Goal: Information Seeking & Learning: Find specific fact

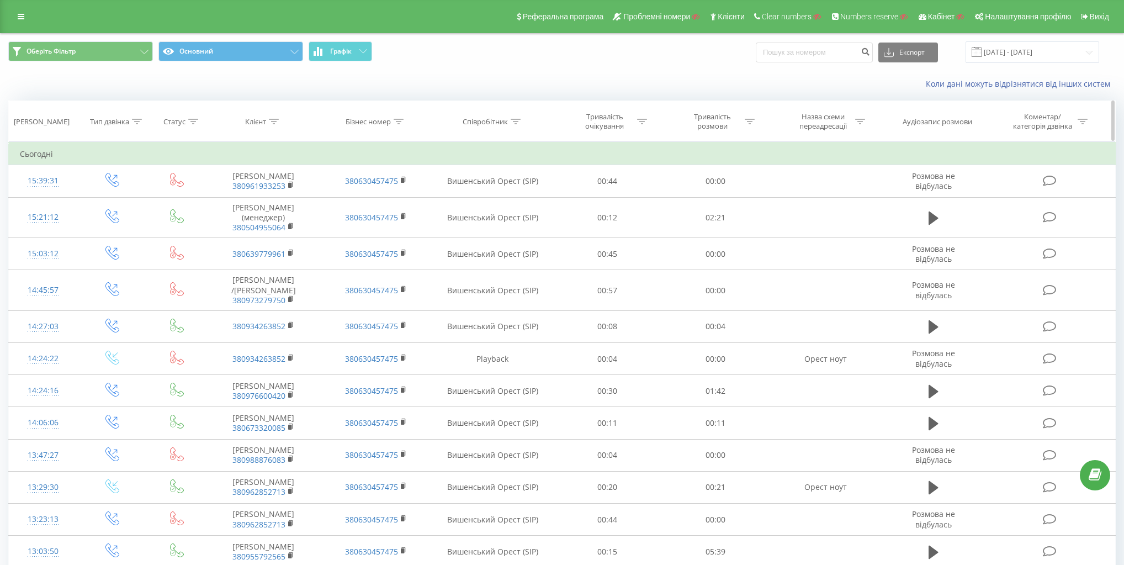
click at [265, 121] on div "Клієнт" at bounding box center [255, 121] width 21 height 9
click at [272, 196] on input "text" at bounding box center [263, 200] width 97 height 19
click at [371, 113] on th "Бізнес номер" at bounding box center [376, 121] width 113 height 41
click at [379, 119] on div "Бізнес номер" at bounding box center [368, 121] width 45 height 9
click at [384, 205] on input "text" at bounding box center [375, 200] width 97 height 19
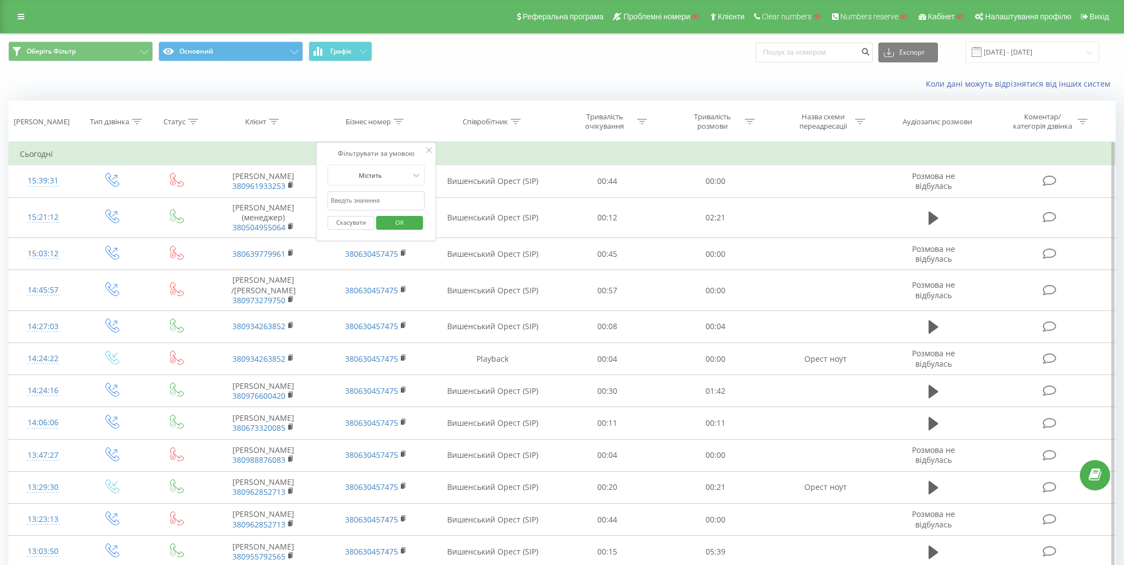
paste input "380504222491"
type input "380504222491"
click at [404, 225] on span "OK" at bounding box center [399, 222] width 31 height 17
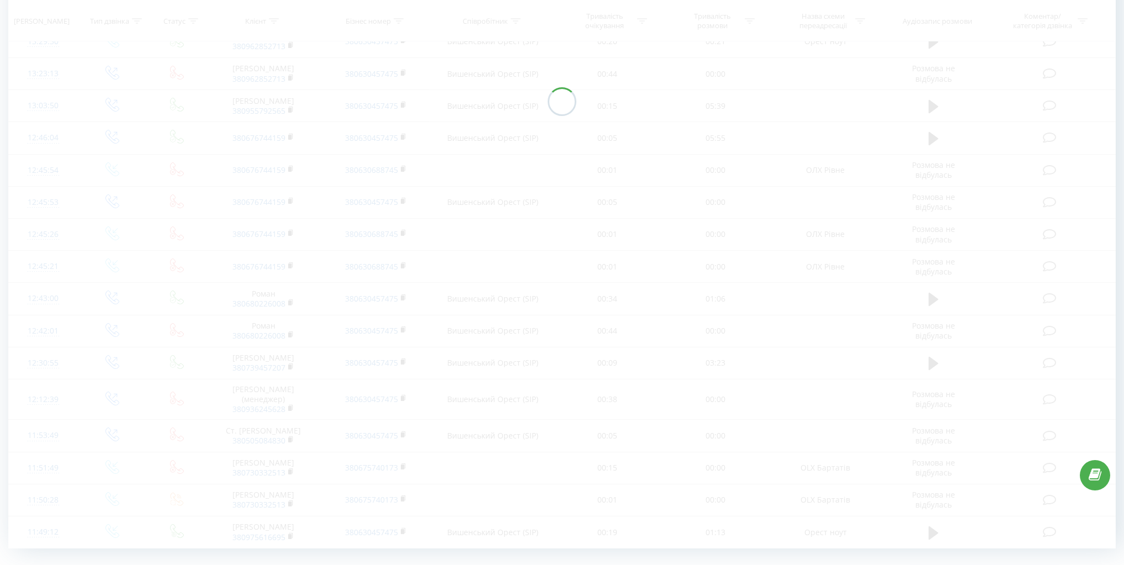
scroll to position [450, 0]
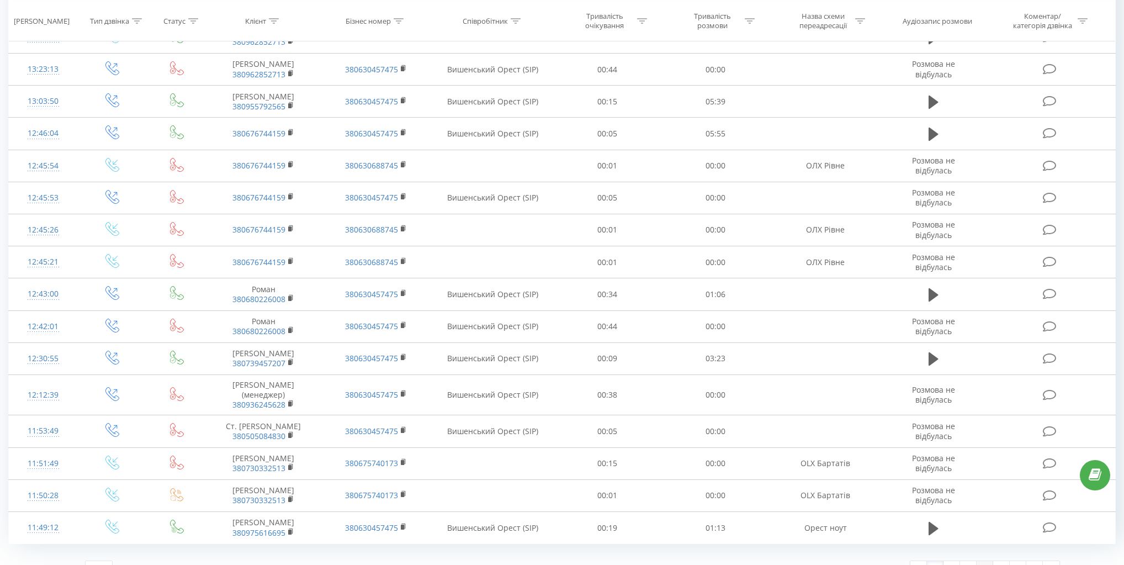
click at [980, 561] on link "4" at bounding box center [984, 568] width 17 height 15
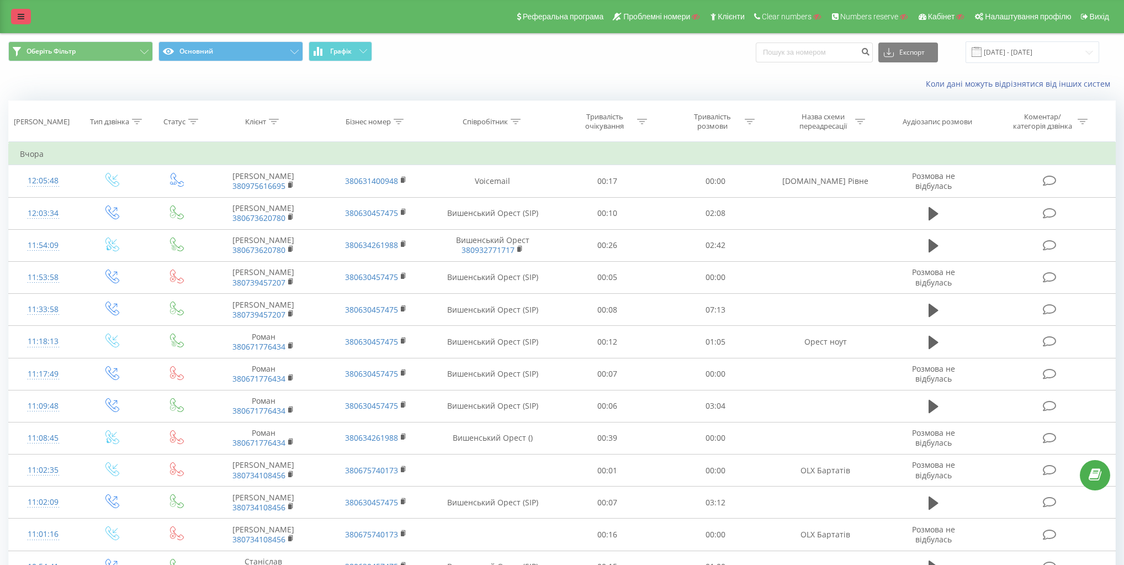
click at [17, 15] on link at bounding box center [21, 16] width 20 height 15
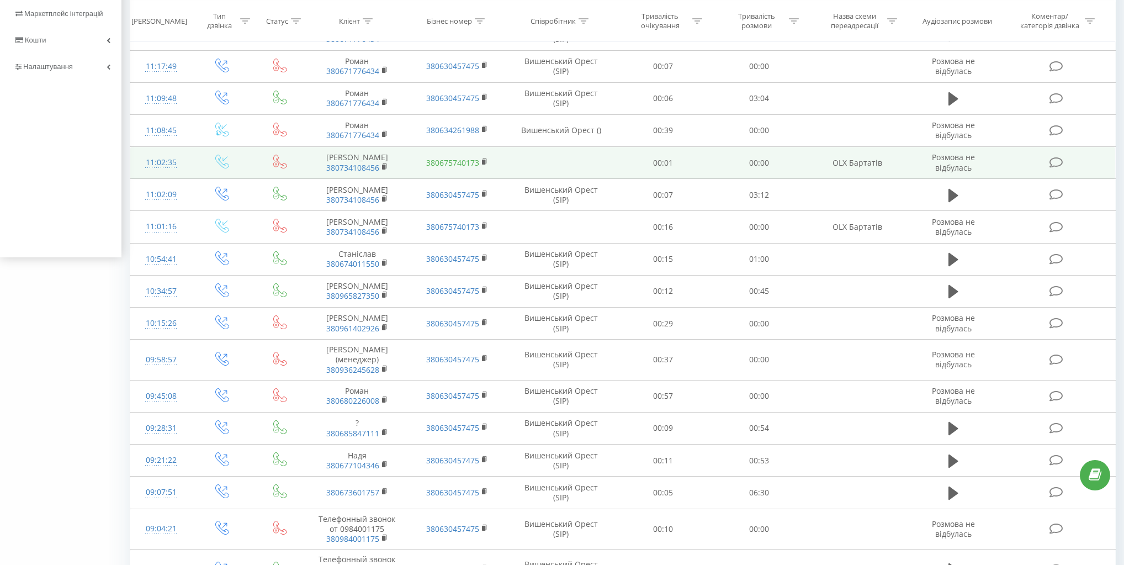
scroll to position [309, 0]
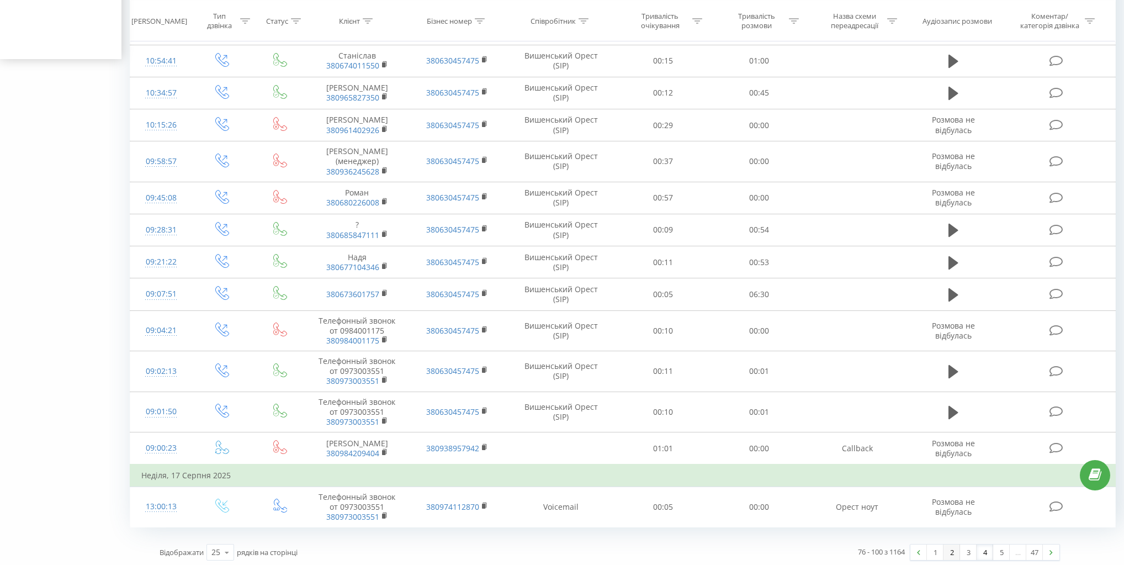
click at [952, 552] on link "2" at bounding box center [951, 551] width 17 height 15
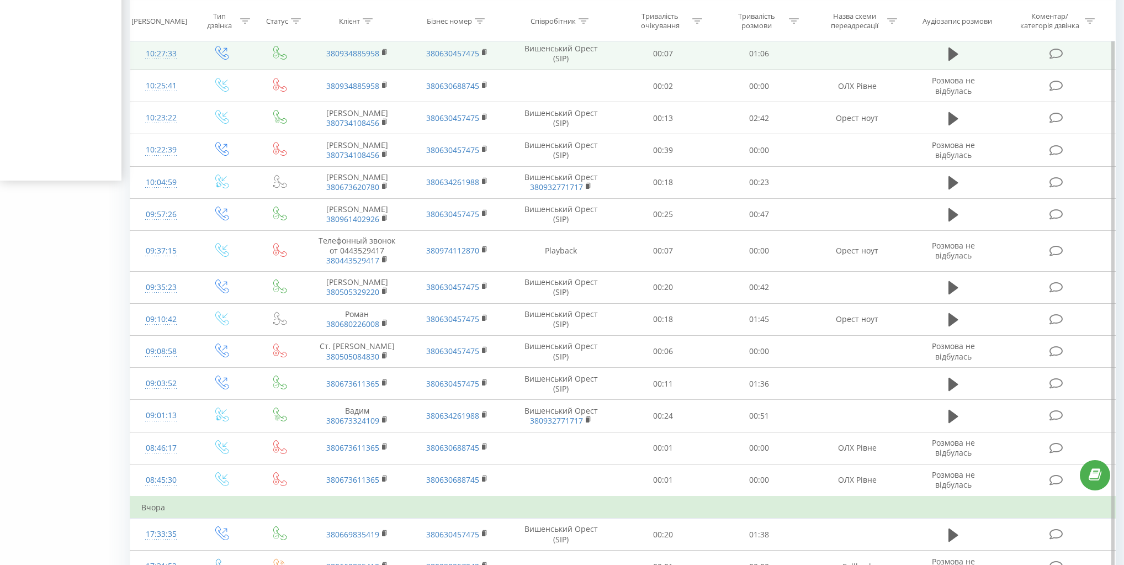
scroll to position [426, 0]
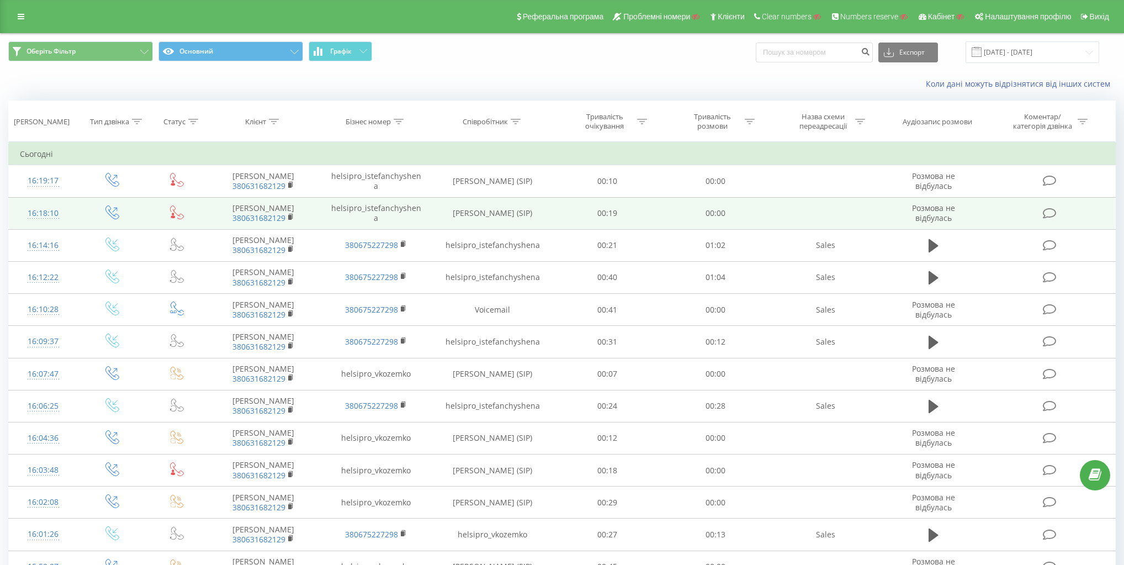
click at [177, 212] on icon at bounding box center [177, 212] width 14 height 14
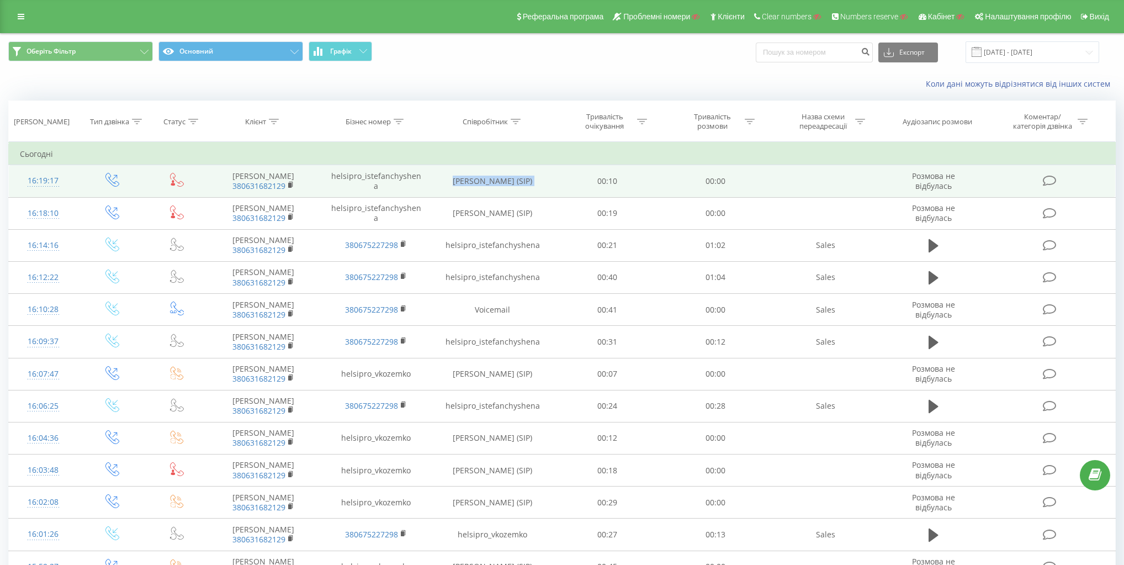
drag, startPoint x: 490, startPoint y: 180, endPoint x: 552, endPoint y: 179, distance: 62.4
click at [552, 179] on tr "16:19:17 Микола 380631682129 helsipro_istefanchyshena Стефанчишена Іванна (SIP)…" at bounding box center [562, 181] width 1107 height 32
click at [485, 174] on td "[PERSON_NAME] (SIP)" at bounding box center [492, 181] width 121 height 32
click at [457, 174] on td "[PERSON_NAME] (SIP)" at bounding box center [492, 181] width 121 height 32
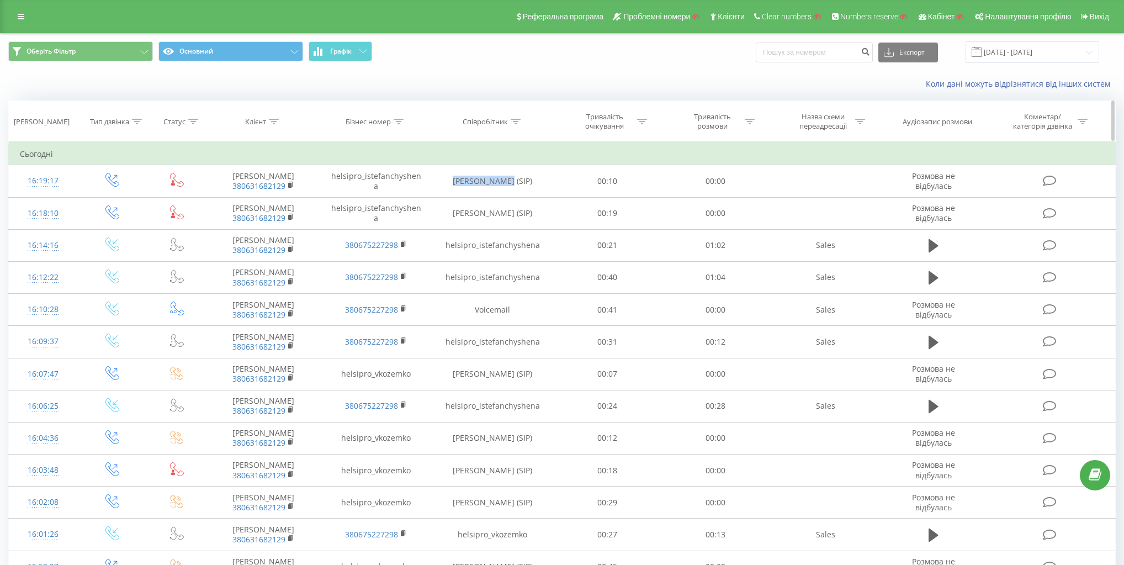
copy td "Стефанчишена"
click at [497, 120] on div "Співробітник" at bounding box center [485, 121] width 45 height 9
click at [499, 199] on input "text" at bounding box center [492, 200] width 97 height 19
paste input "Стефанчишена"
type input "Стефанчишена"
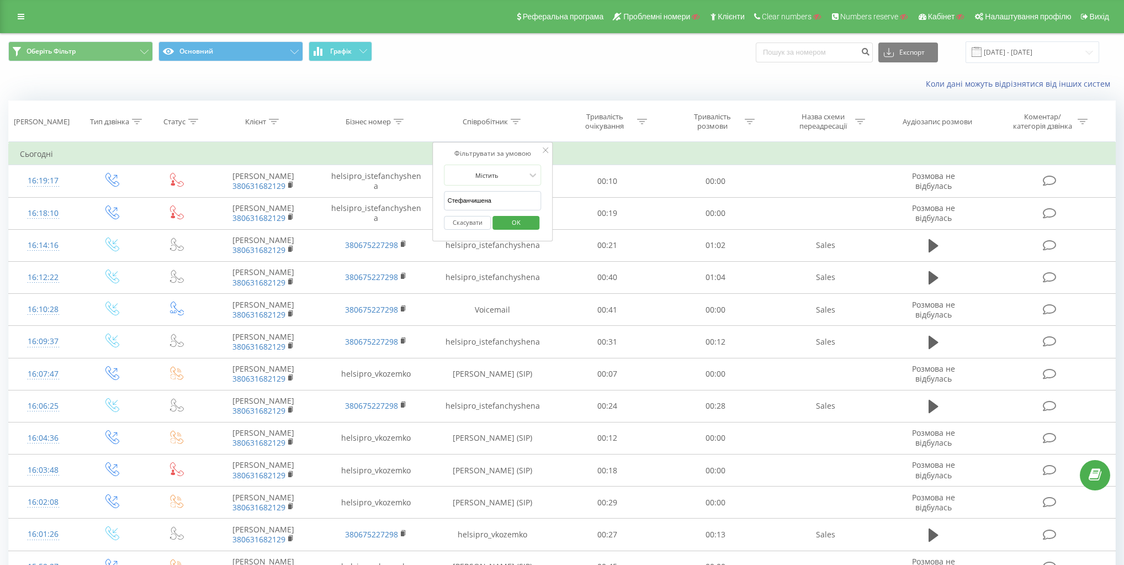
click at [514, 216] on span "OK" at bounding box center [516, 222] width 31 height 17
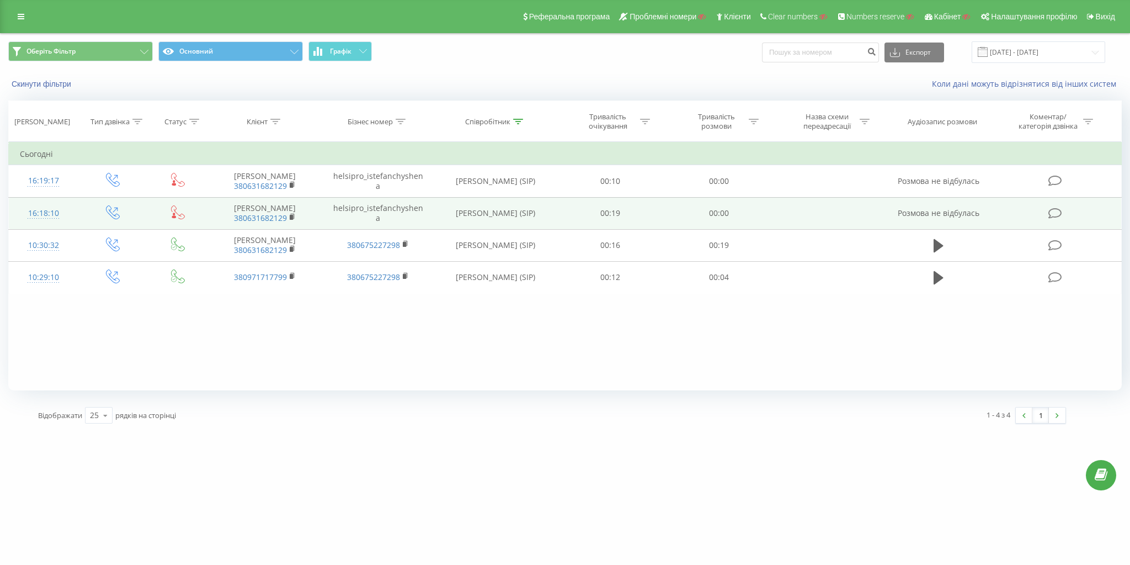
click at [177, 209] on icon at bounding box center [178, 212] width 14 height 14
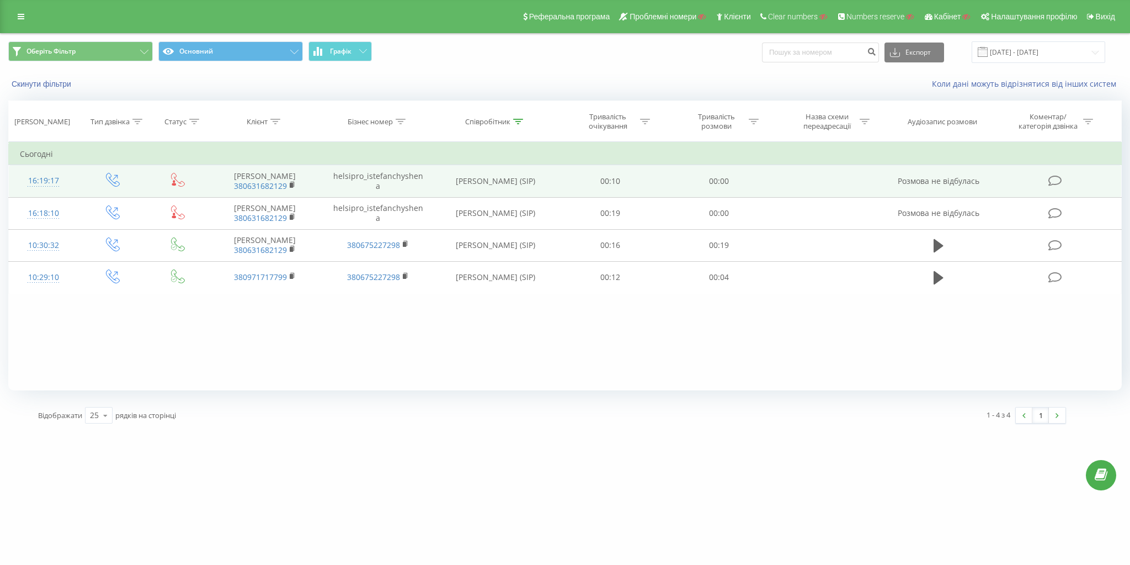
click at [172, 175] on icon at bounding box center [178, 180] width 14 height 14
click at [106, 179] on icon at bounding box center [113, 180] width 14 height 14
click at [106, 178] on icon at bounding box center [113, 180] width 14 height 14
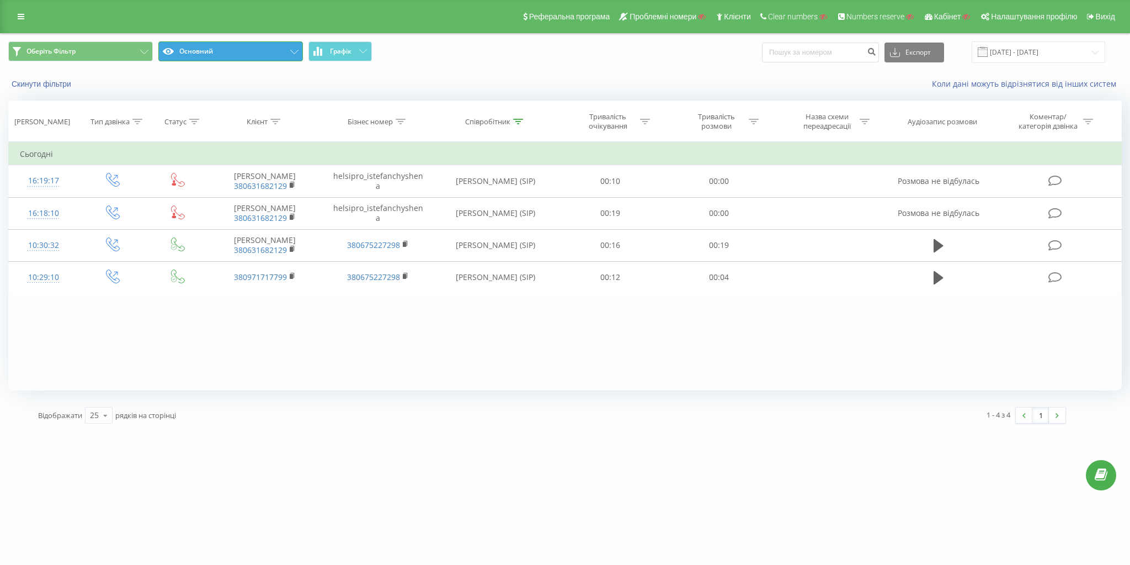
click at [255, 45] on button "Основний" at bounding box center [230, 51] width 145 height 20
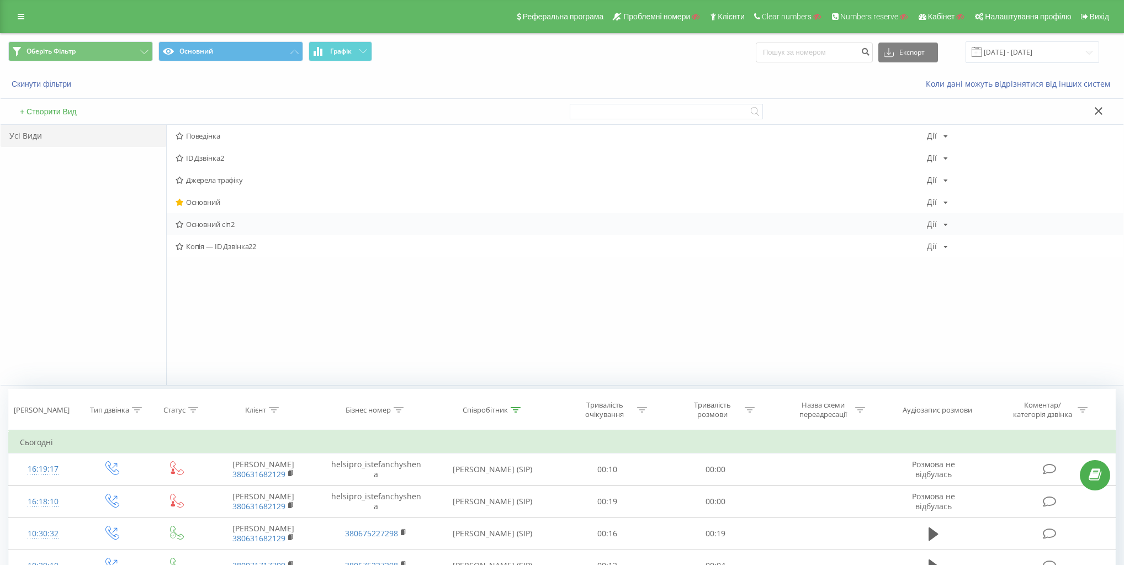
click at [201, 222] on span "Основний сіп2" at bounding box center [551, 224] width 751 height 8
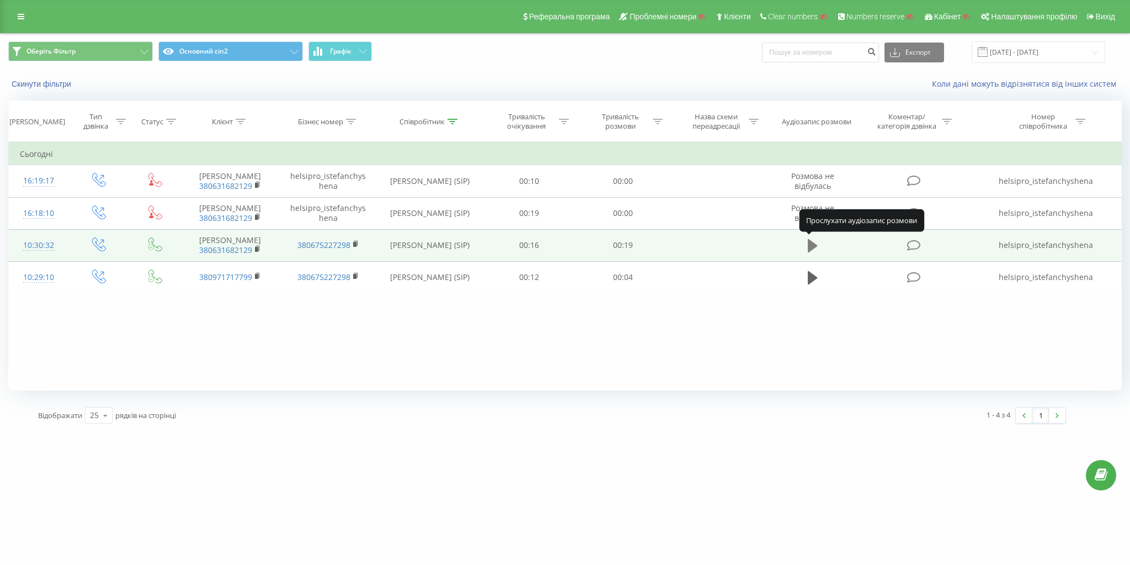
click at [813, 246] on icon at bounding box center [813, 245] width 10 height 13
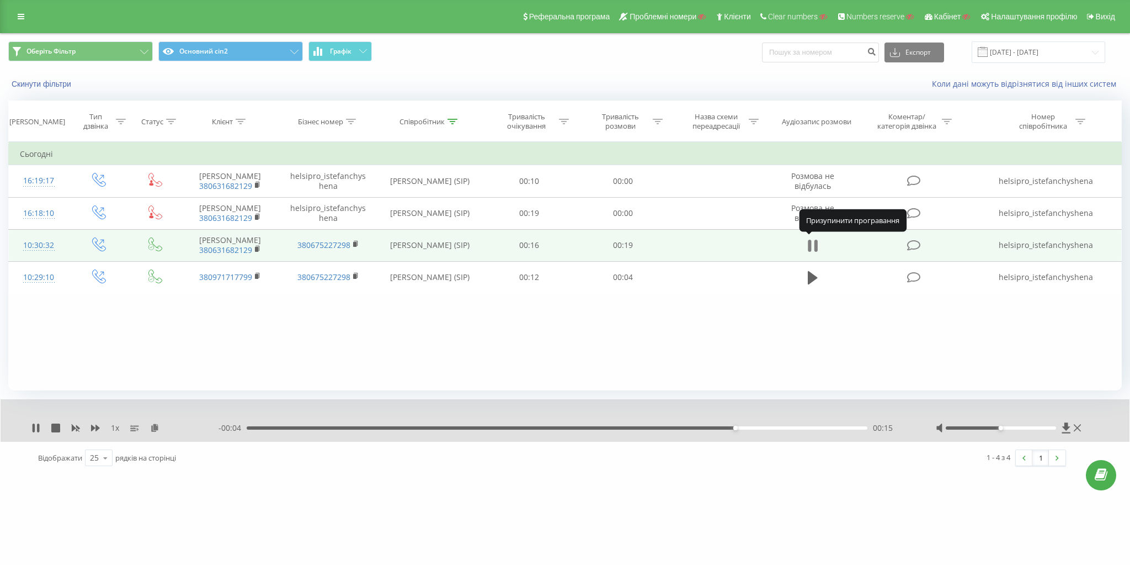
click at [812, 238] on icon at bounding box center [813, 245] width 10 height 15
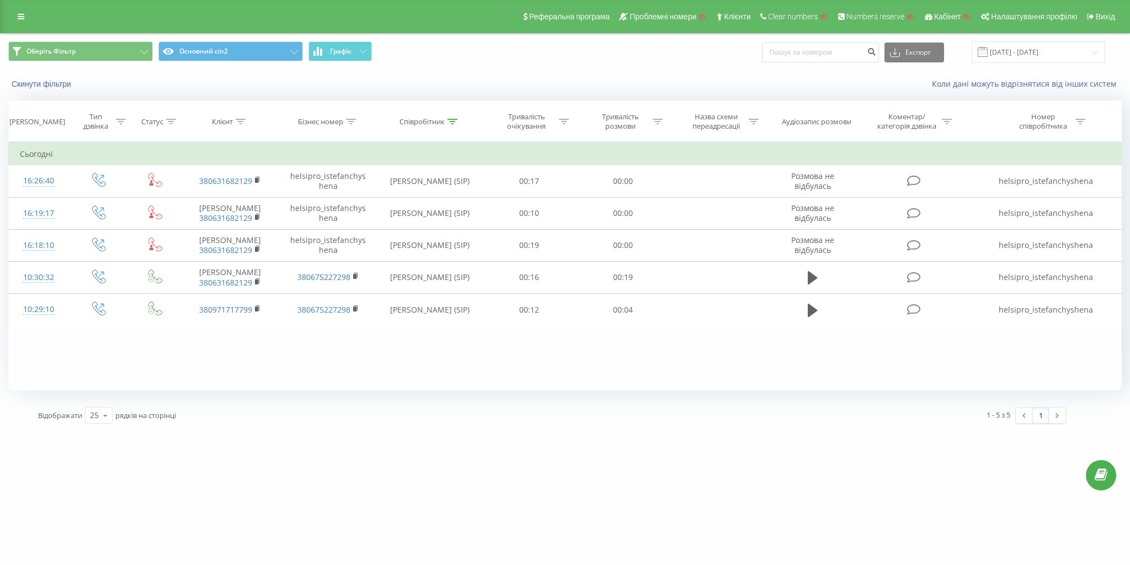
click at [471, 67] on div "Оберіть Фільтр Основний сіп2 Графік Експорт .csv .xls .xlsx [DATE] - [DATE]" at bounding box center [565, 52] width 1129 height 37
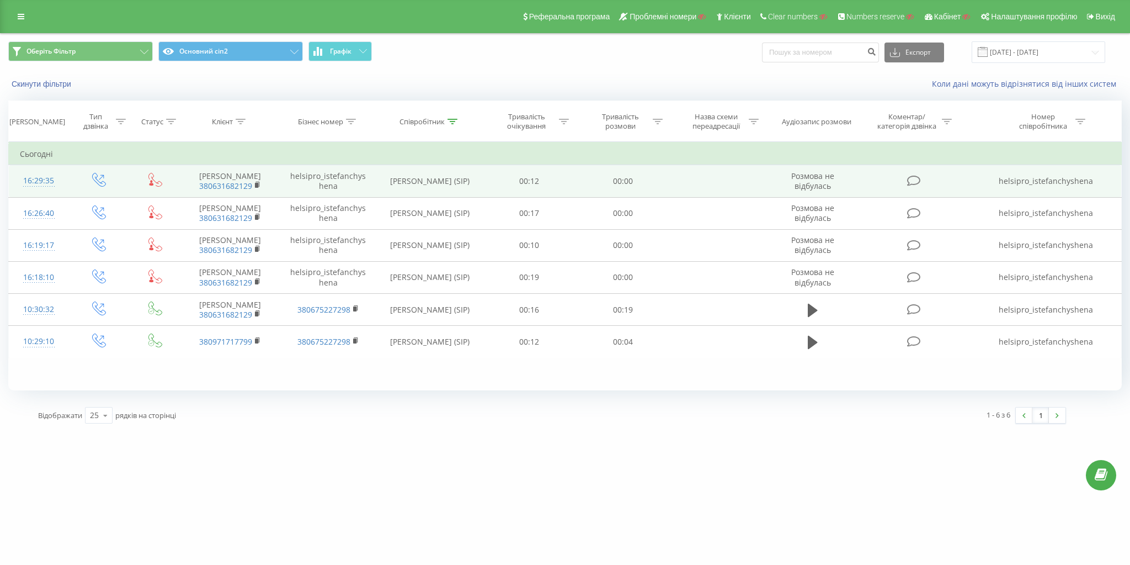
click at [164, 174] on td at bounding box center [155, 181] width 52 height 32
click at [149, 184] on icon at bounding box center [151, 184] width 4 height 3
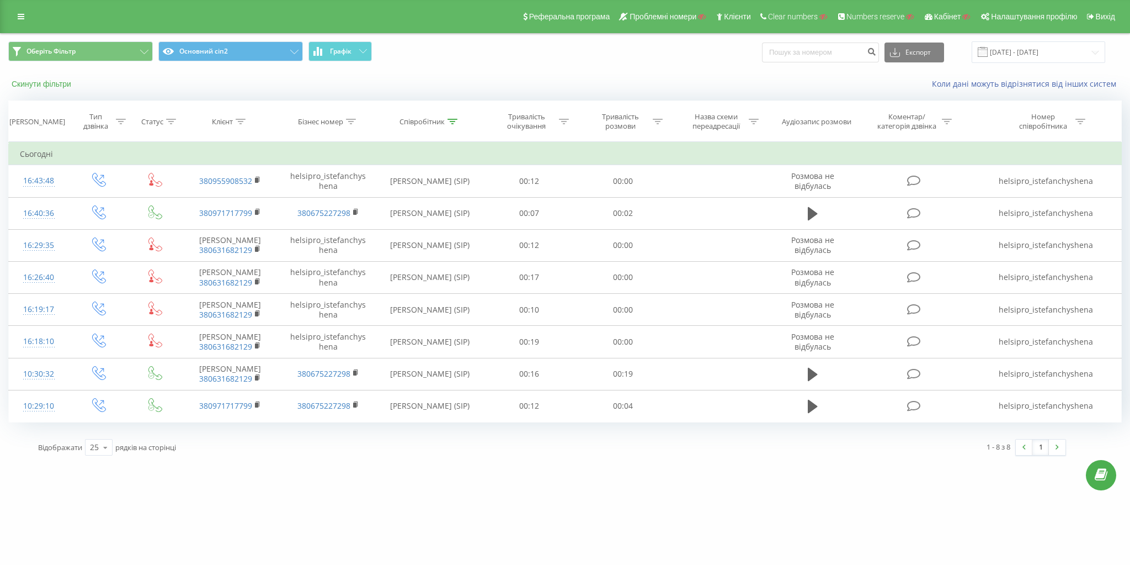
click at [55, 82] on button "Скинути фільтри" at bounding box center [42, 84] width 68 height 10
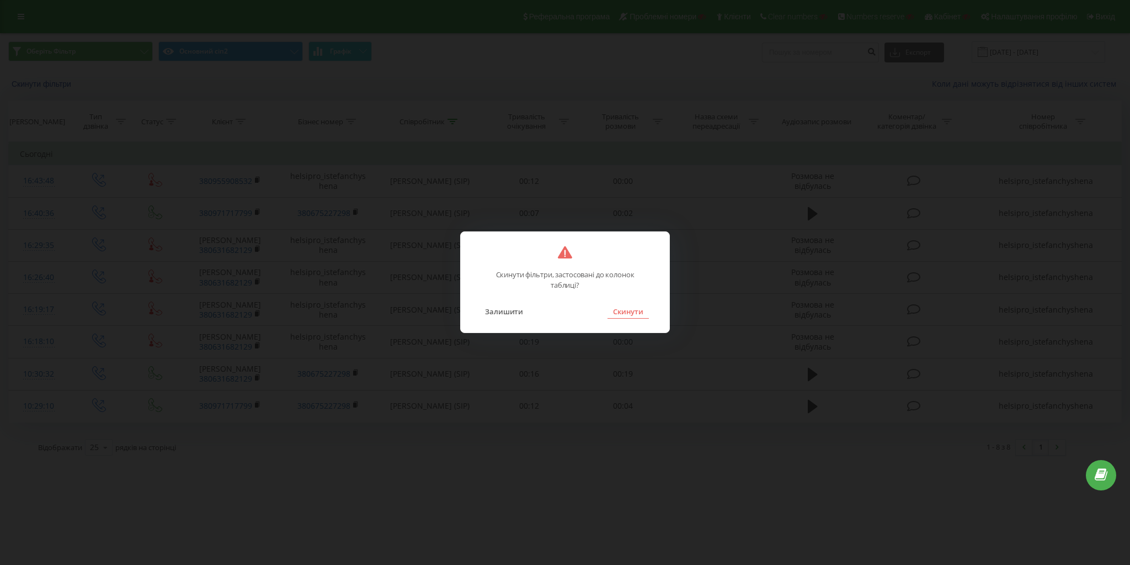
click at [631, 308] on button "Скинути" at bounding box center [628, 311] width 41 height 14
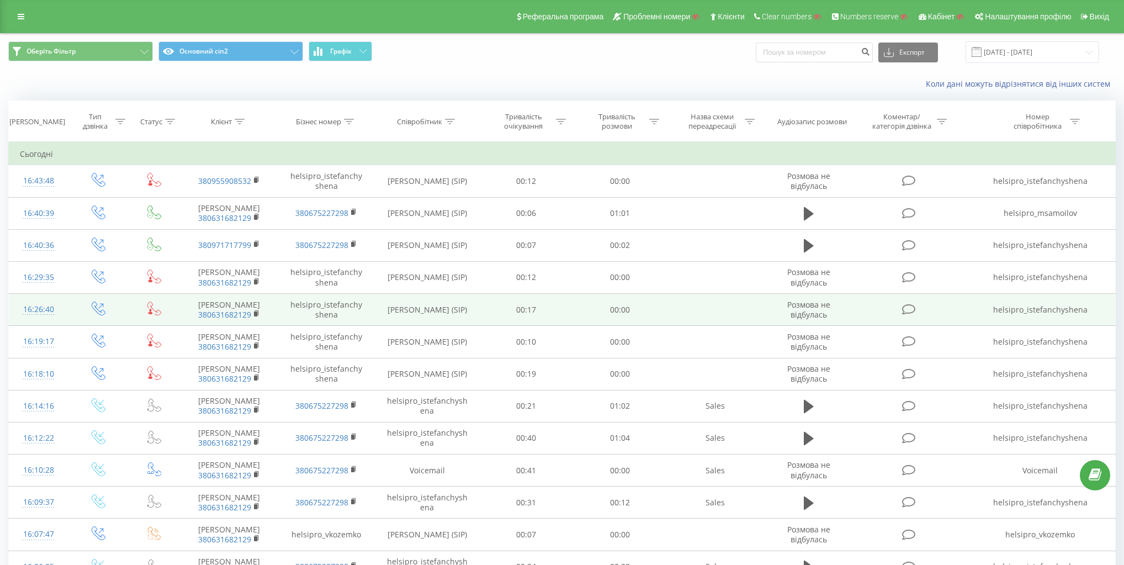
click at [156, 302] on icon at bounding box center [154, 308] width 14 height 14
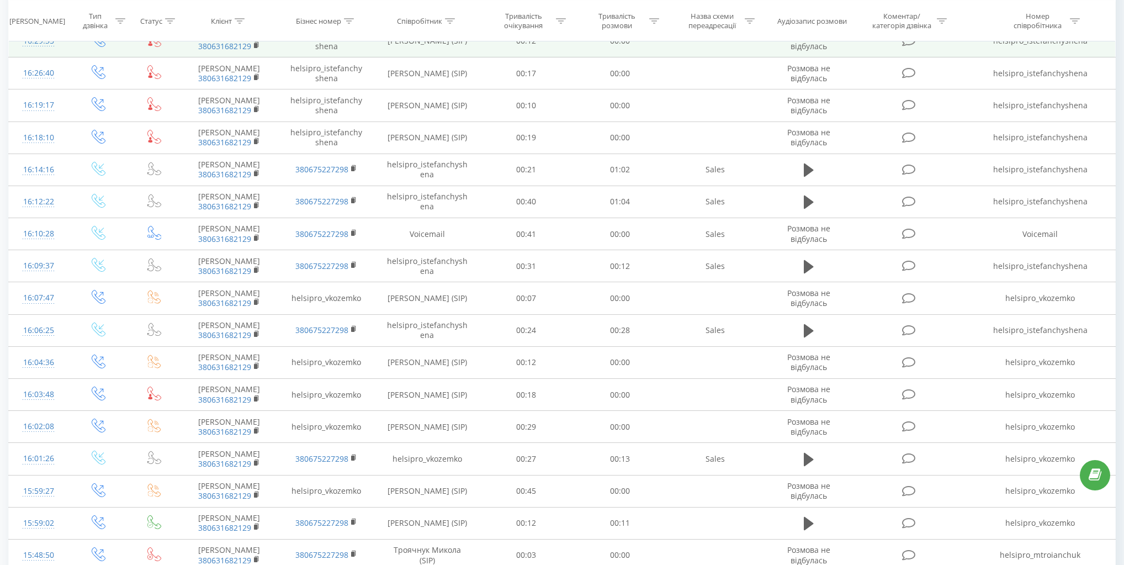
scroll to position [265, 0]
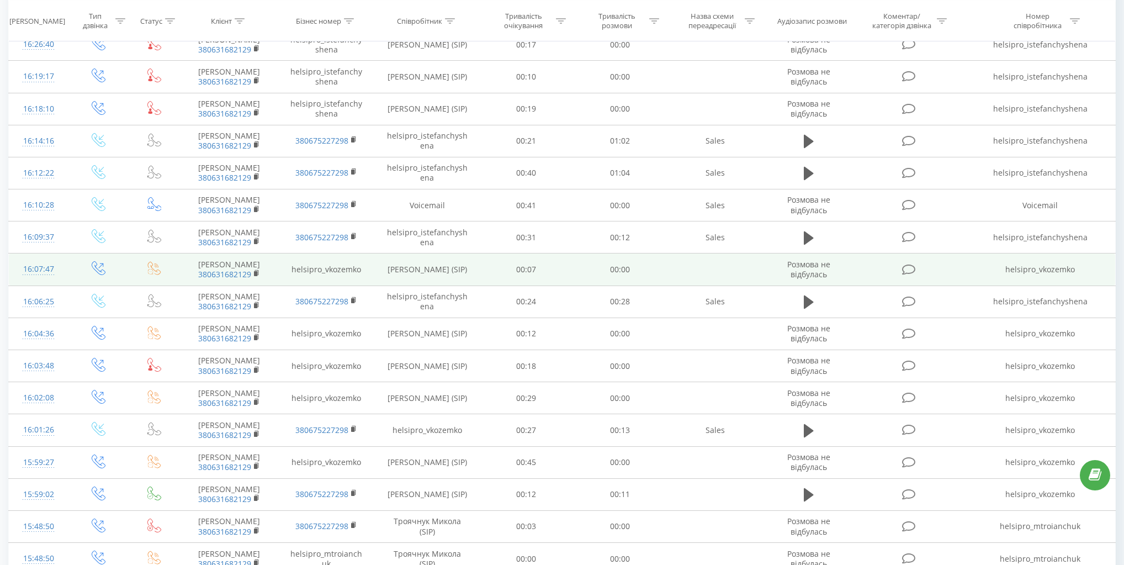
click at [313, 268] on td "helsipro_vkozemko" at bounding box center [326, 269] width 97 height 32
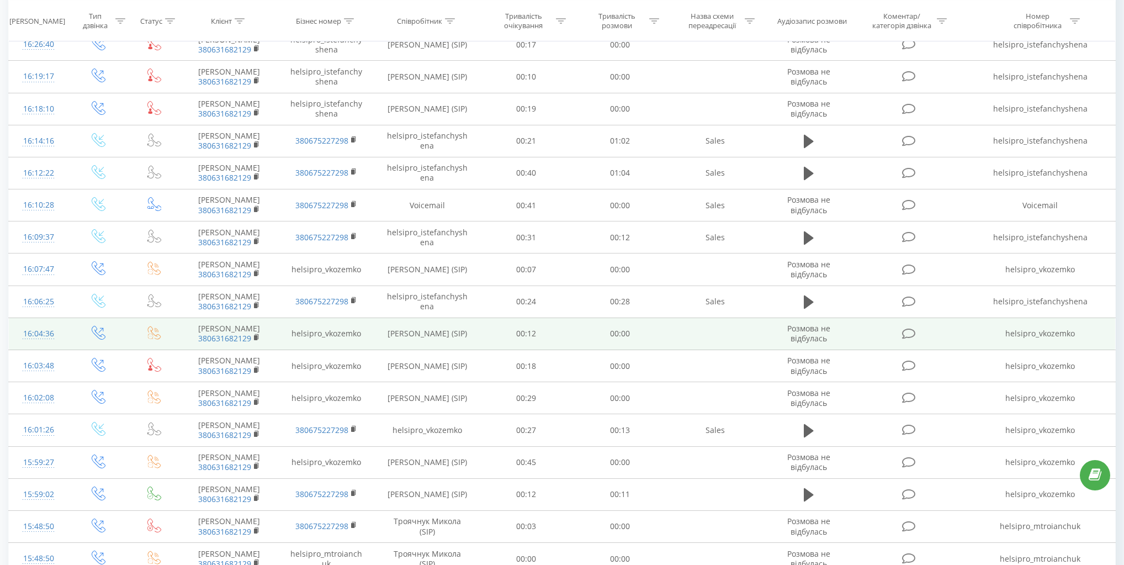
click at [325, 328] on td "helsipro_vkozemko" at bounding box center [326, 333] width 97 height 32
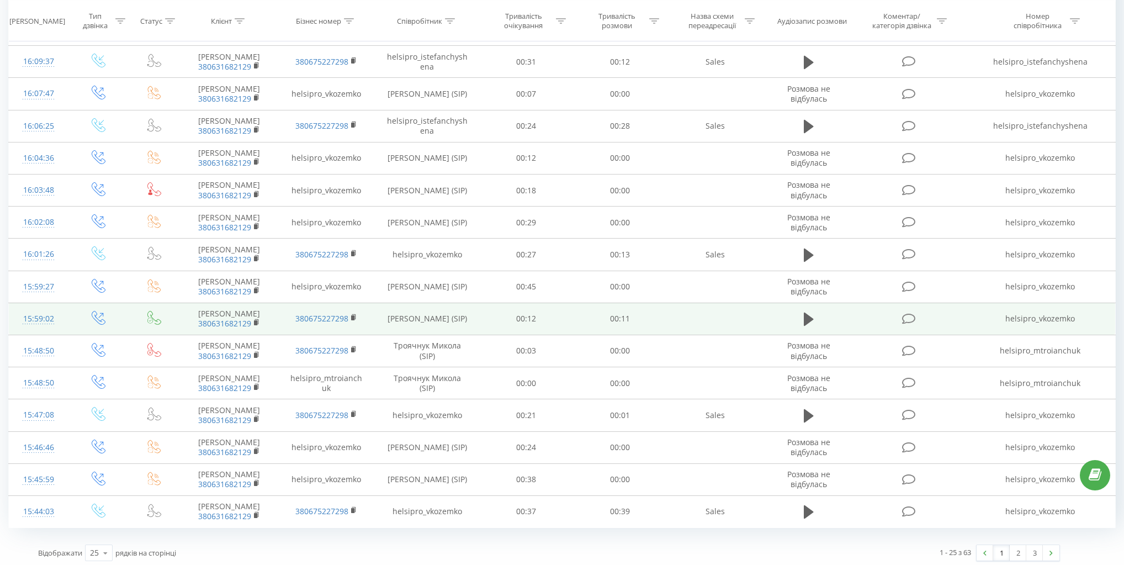
scroll to position [442, 0]
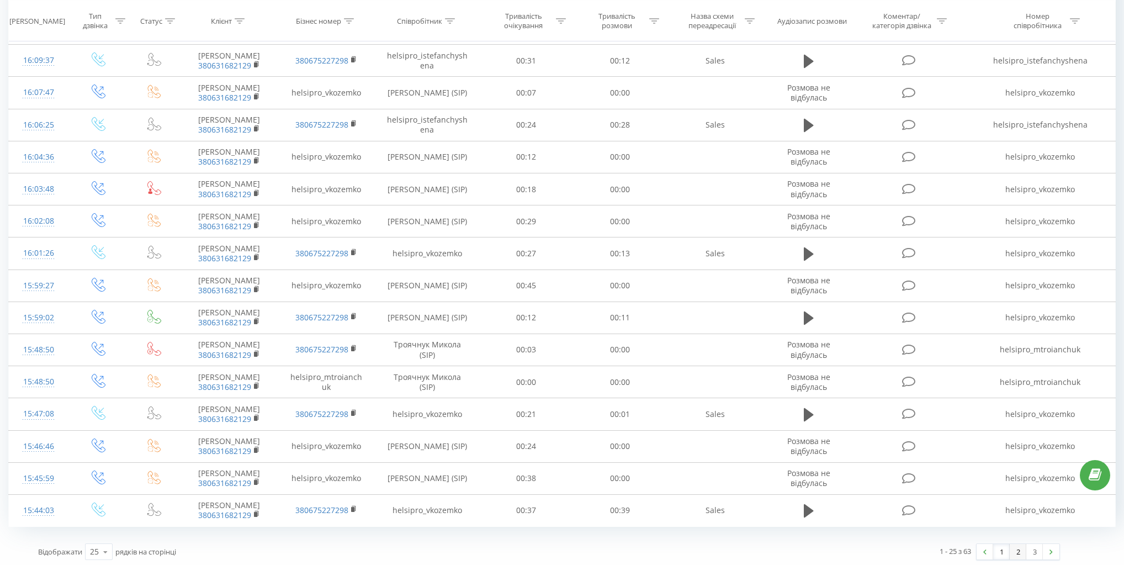
click at [1017, 550] on link "2" at bounding box center [1017, 551] width 17 height 15
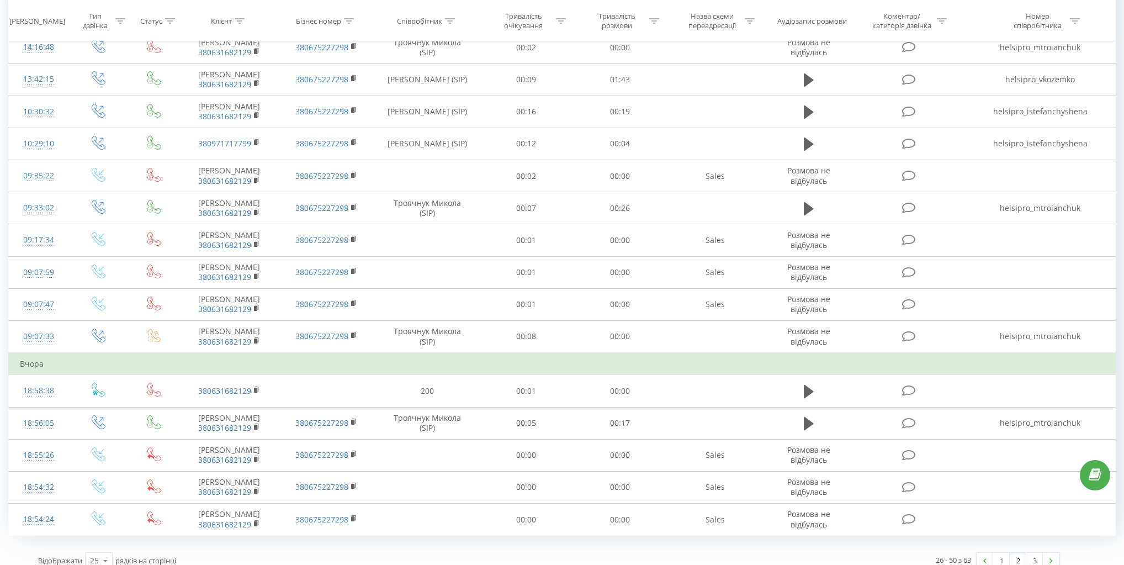
scroll to position [464, 0]
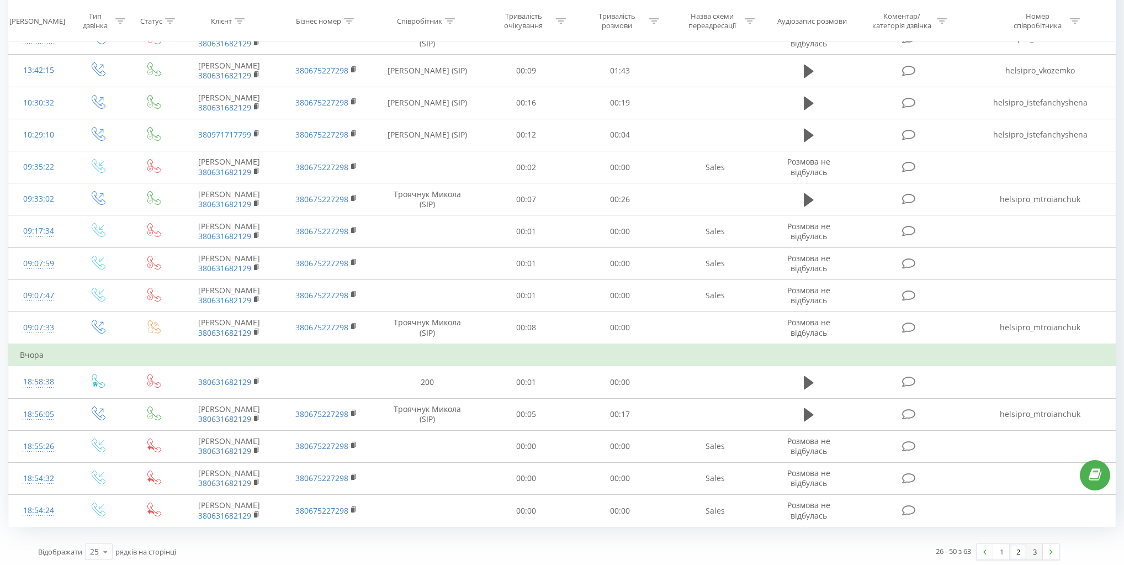
click at [1040, 548] on link "3" at bounding box center [1034, 551] width 17 height 15
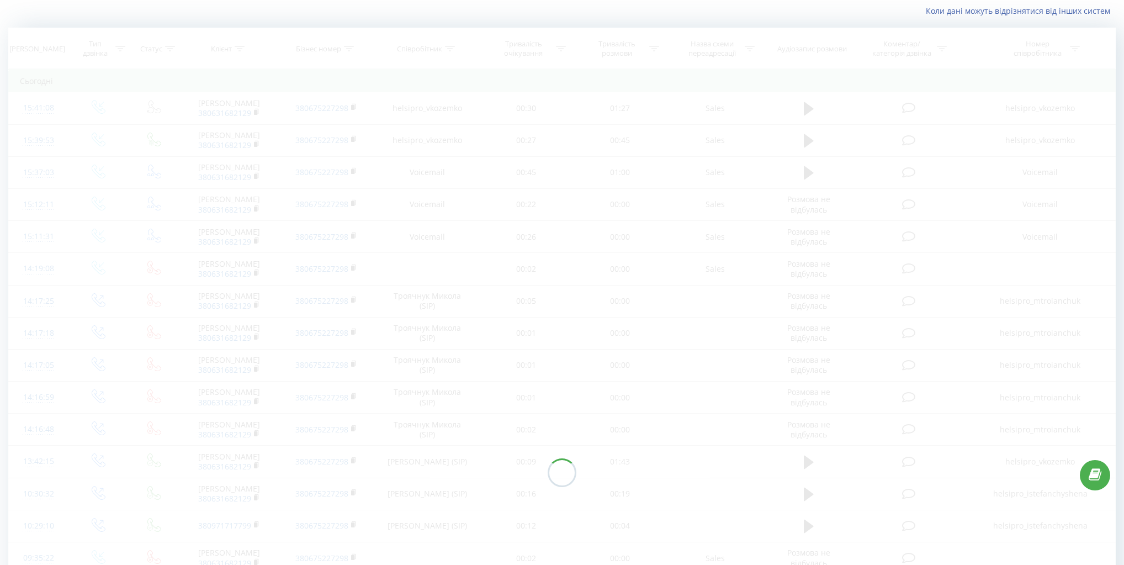
scroll to position [57, 0]
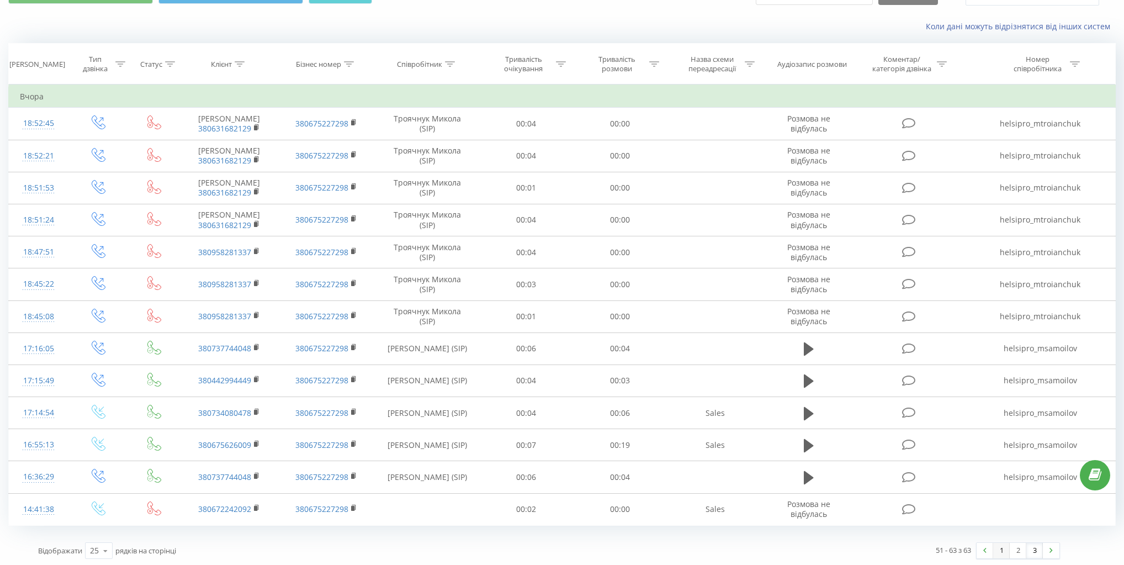
click at [998, 548] on link "1" at bounding box center [1001, 550] width 17 height 15
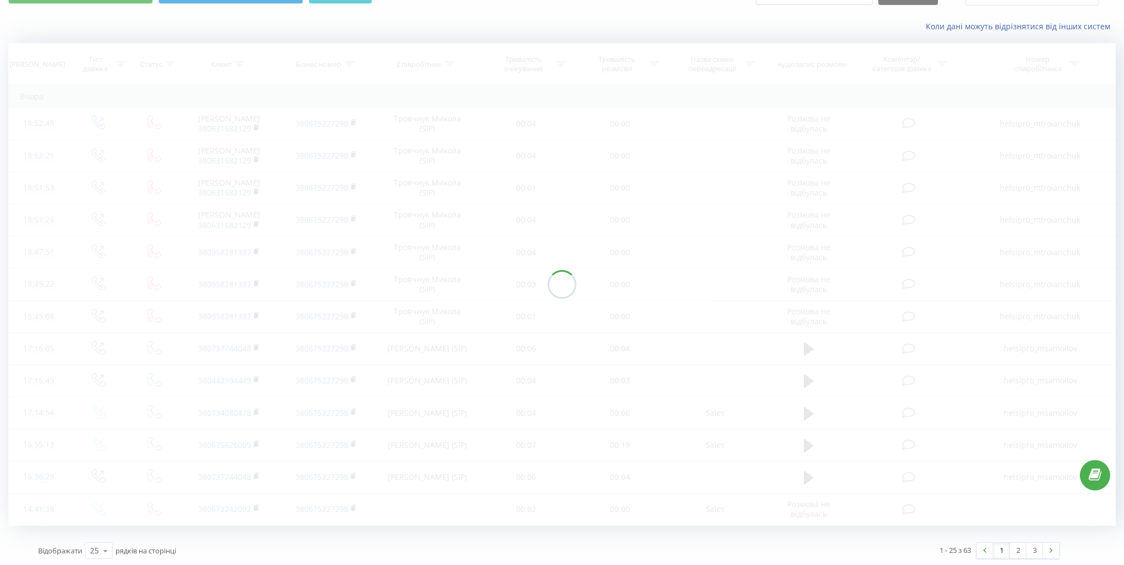
scroll to position [73, 0]
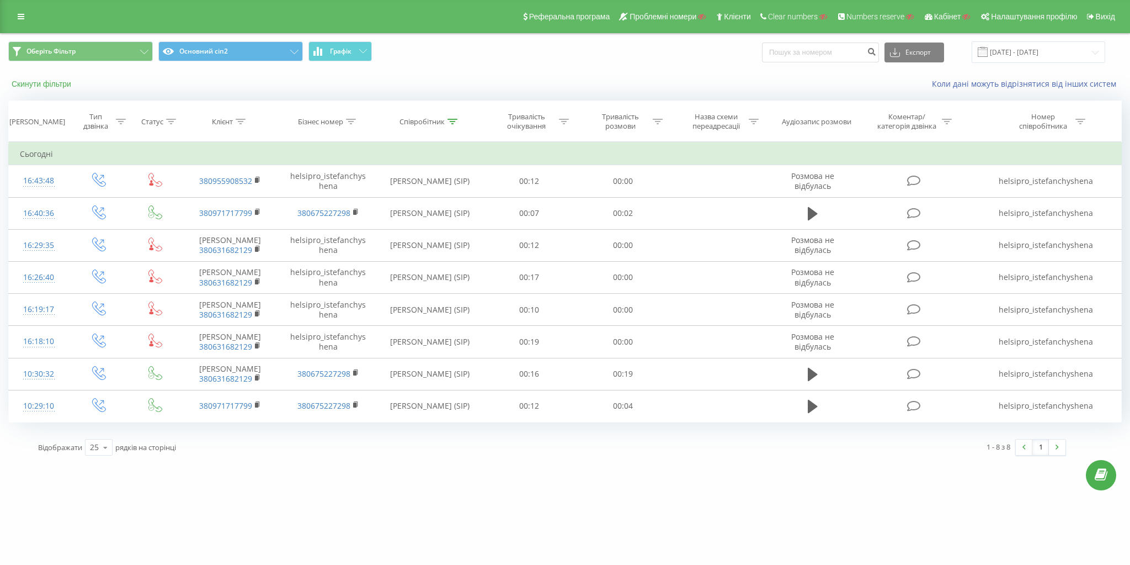
click at [58, 81] on button "Скинути фільтри" at bounding box center [42, 84] width 68 height 10
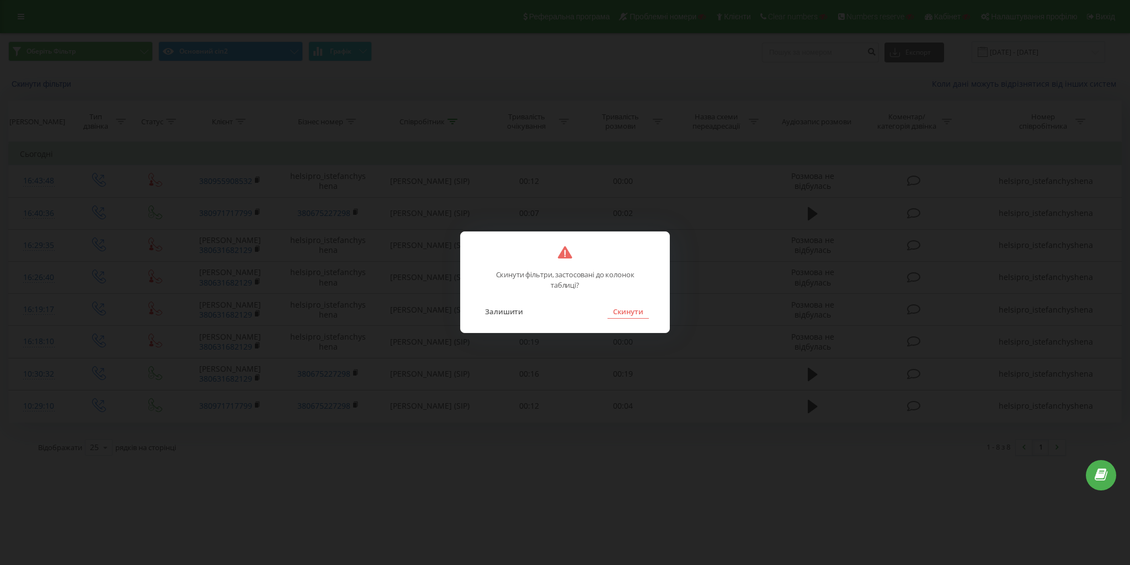
click at [630, 313] on button "Скинути" at bounding box center [628, 311] width 41 height 14
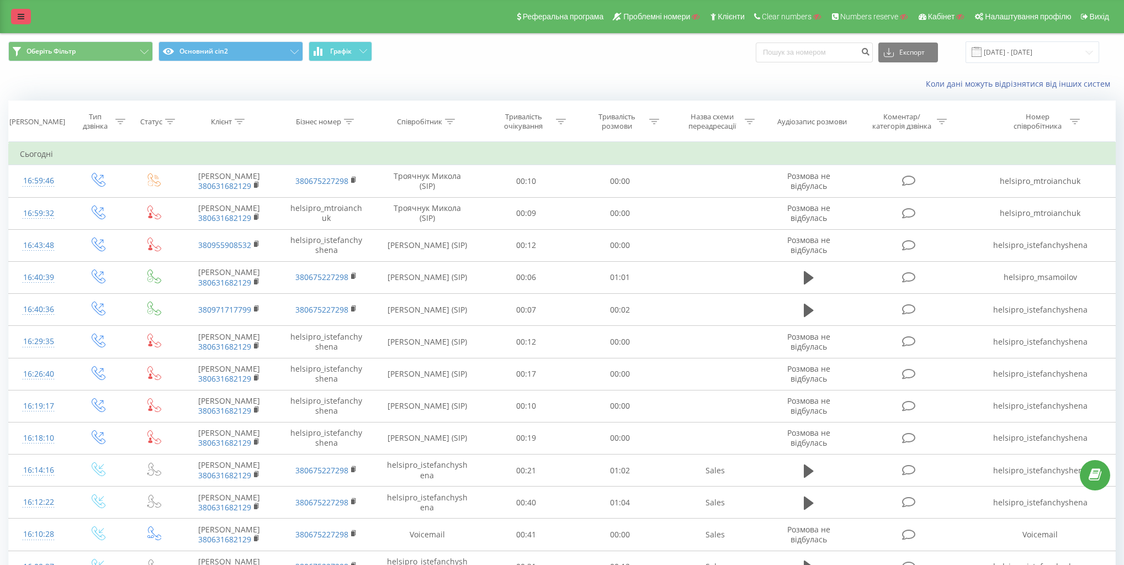
click at [11, 13] on link at bounding box center [21, 16] width 20 height 15
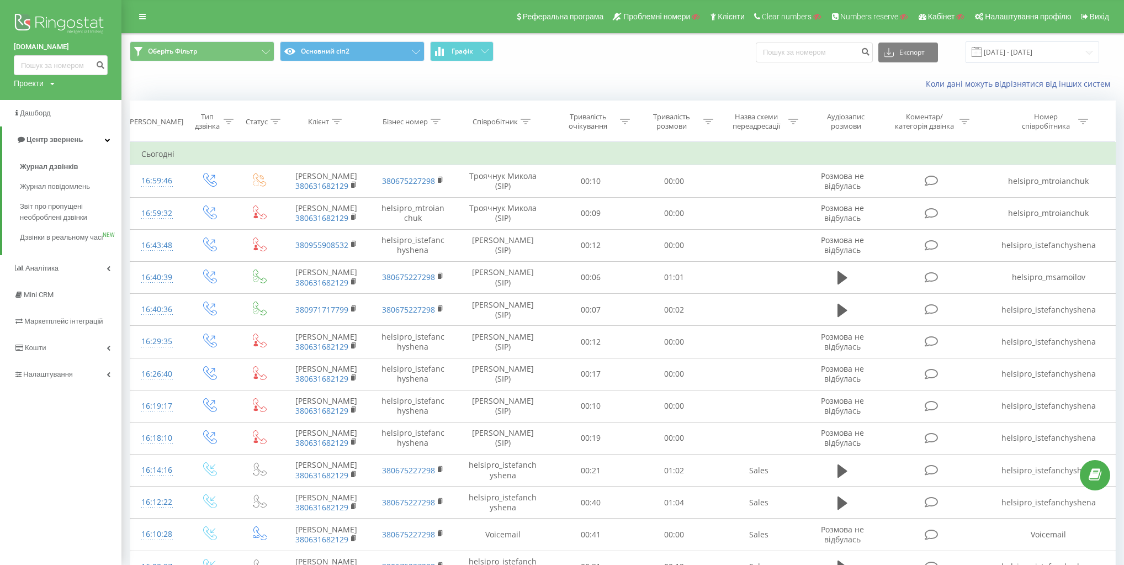
click at [225, 20] on div "Реферальна програма Проблемні номери Клієнти Clear numbers Numbers reserve Кабі…" at bounding box center [562, 16] width 1124 height 33
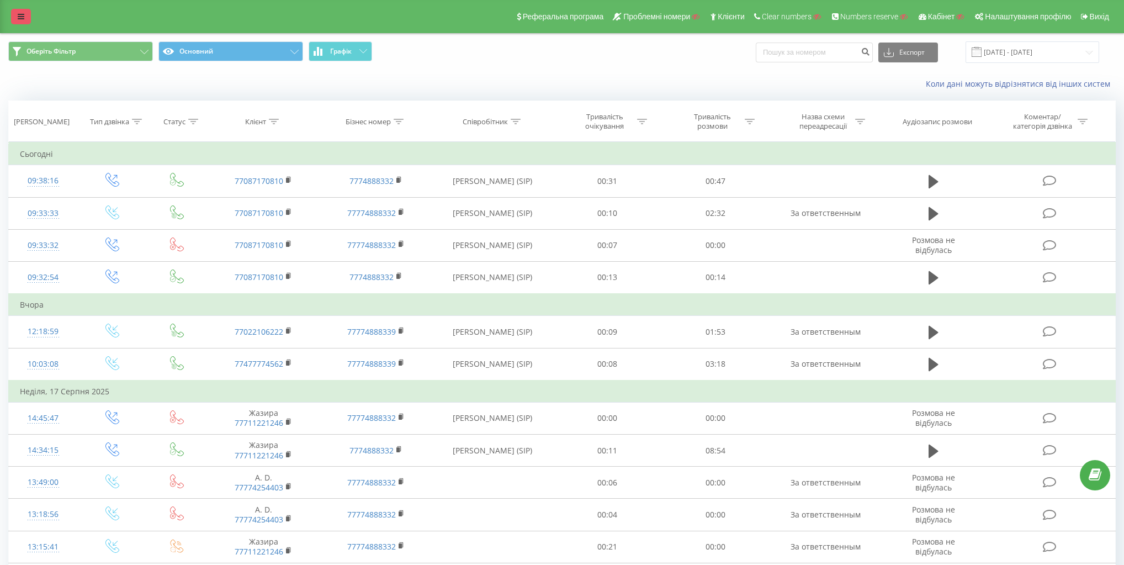
click at [16, 13] on link at bounding box center [21, 16] width 20 height 15
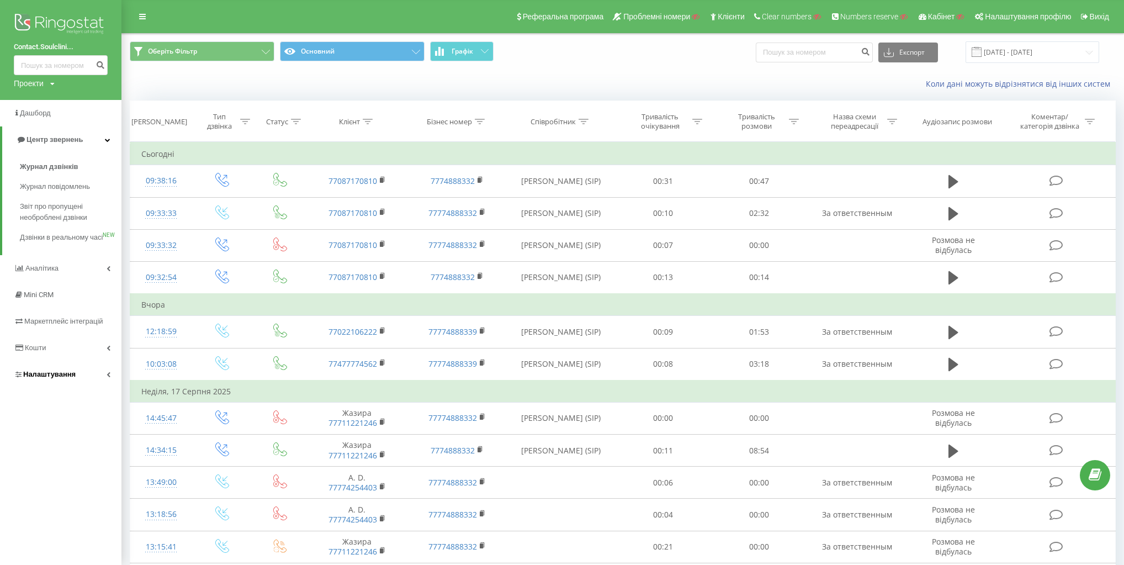
click at [68, 378] on span "Налаштування" at bounding box center [49, 374] width 52 height 8
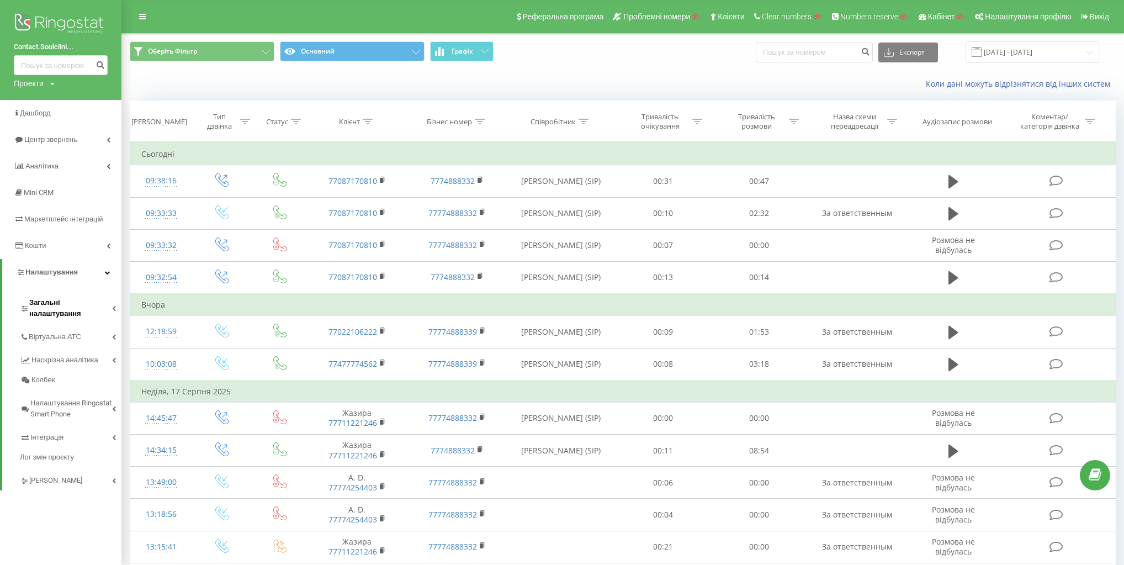
click at [77, 306] on span "Загальні налаштування" at bounding box center [70, 308] width 83 height 22
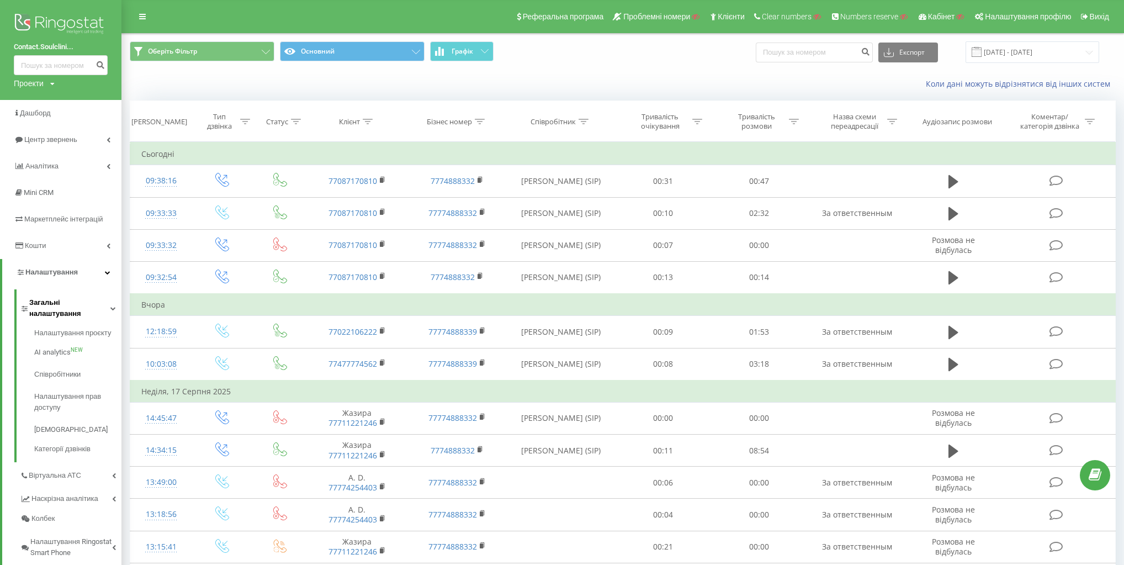
click at [82, 306] on span "Загальні налаштування" at bounding box center [69, 308] width 81 height 22
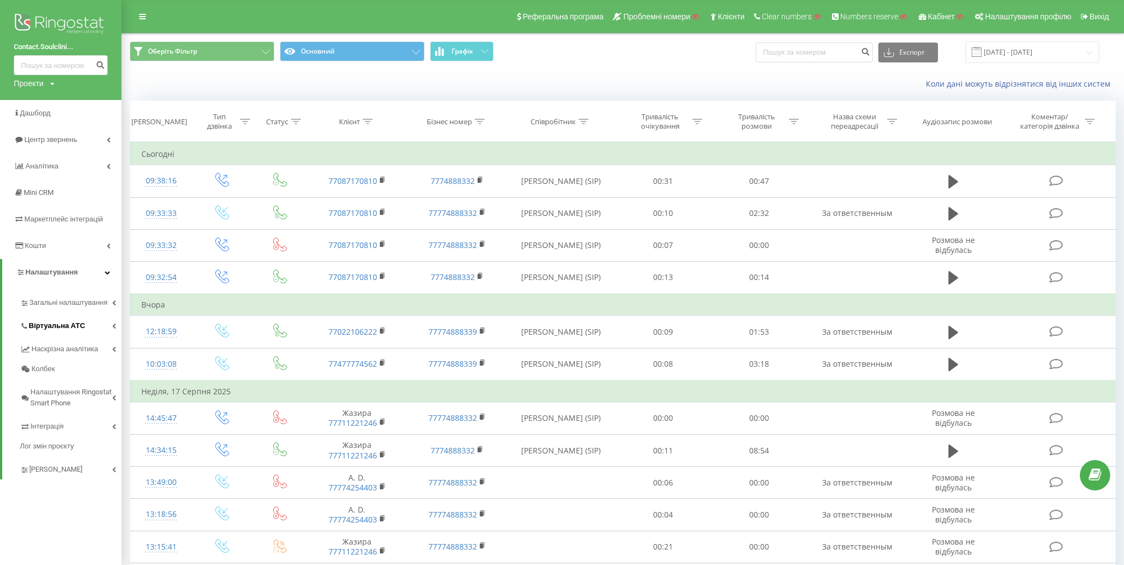
click at [79, 327] on span "Віртуальна АТС" at bounding box center [57, 325] width 56 height 11
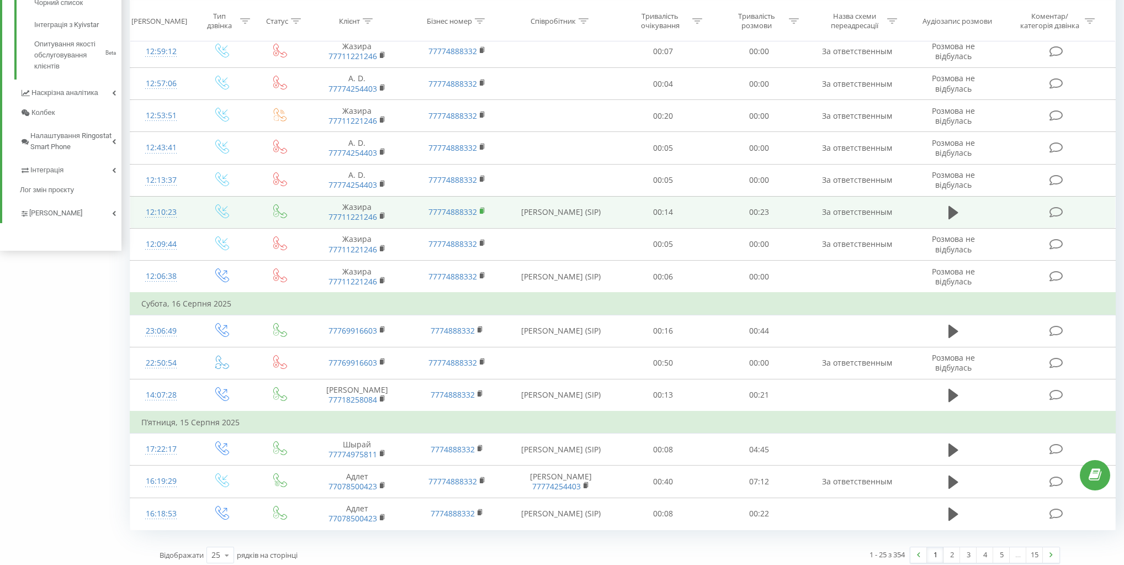
scroll to position [538, 0]
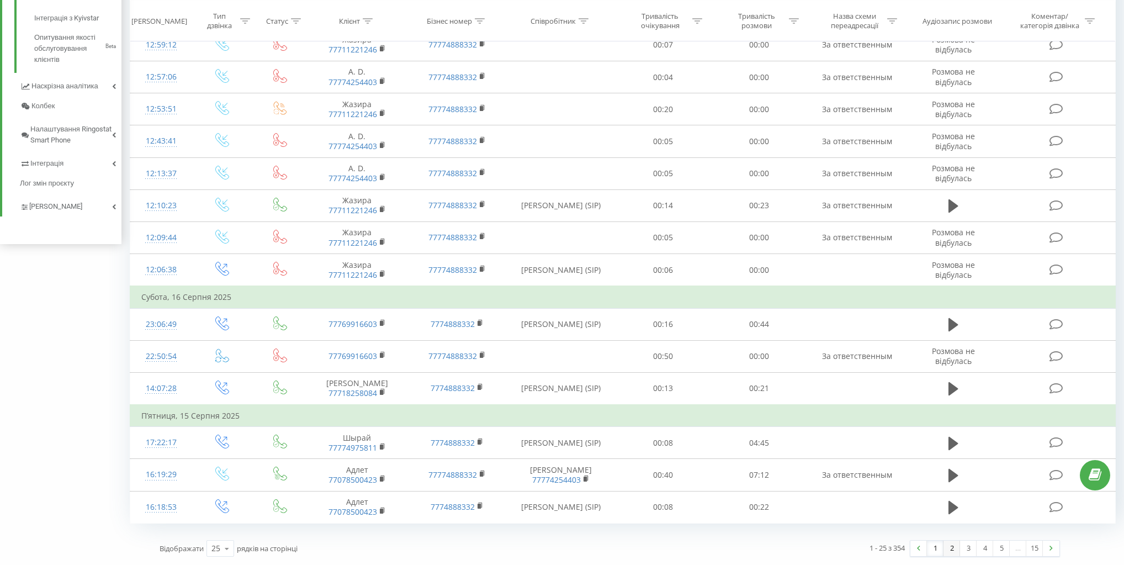
click at [953, 546] on link "2" at bounding box center [951, 547] width 17 height 15
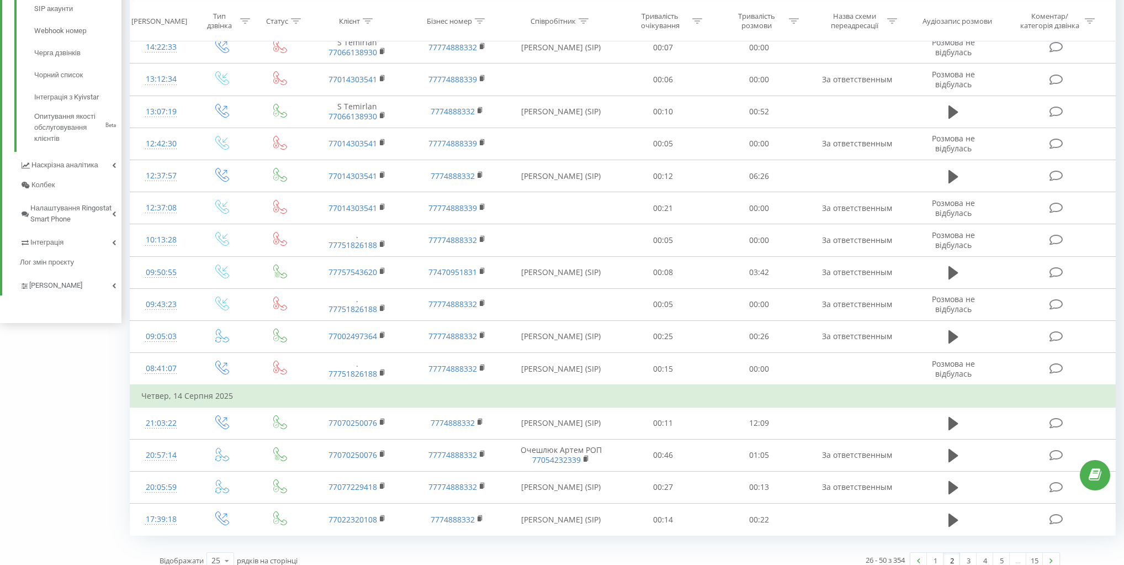
scroll to position [464, 0]
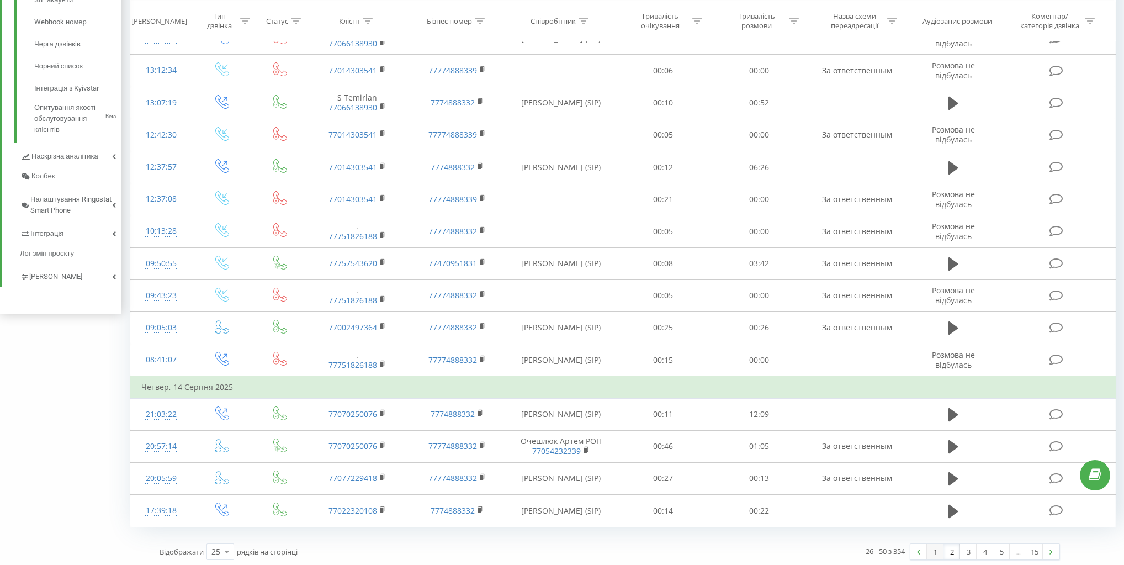
click at [938, 549] on link "1" at bounding box center [935, 551] width 17 height 15
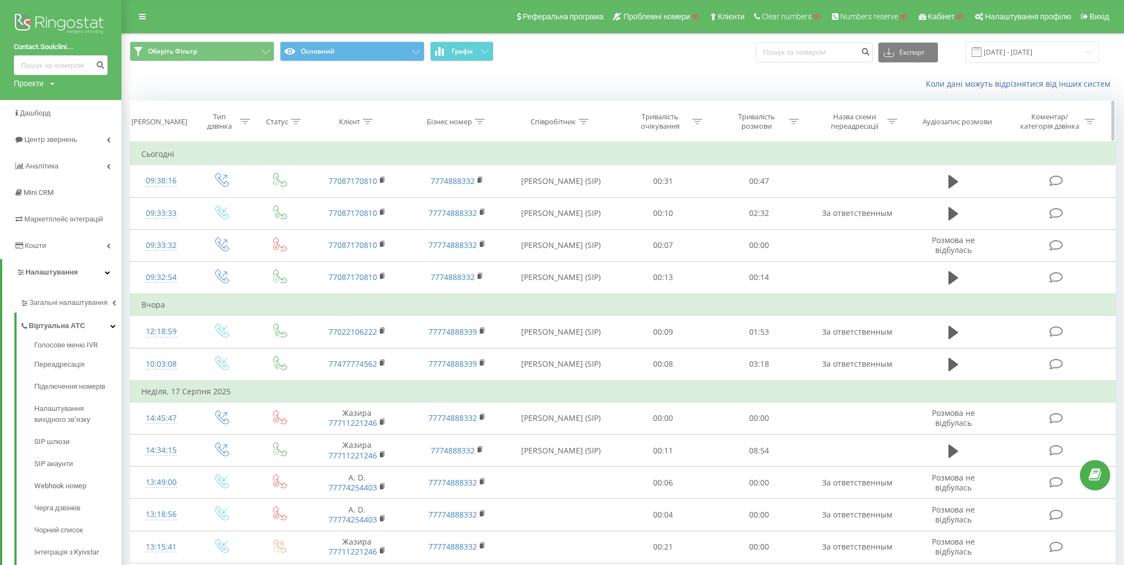
click at [227, 127] on div "Тип дзвінка" at bounding box center [219, 121] width 36 height 19
click at [231, 197] on div "Введіть значення" at bounding box center [216, 201] width 78 height 9
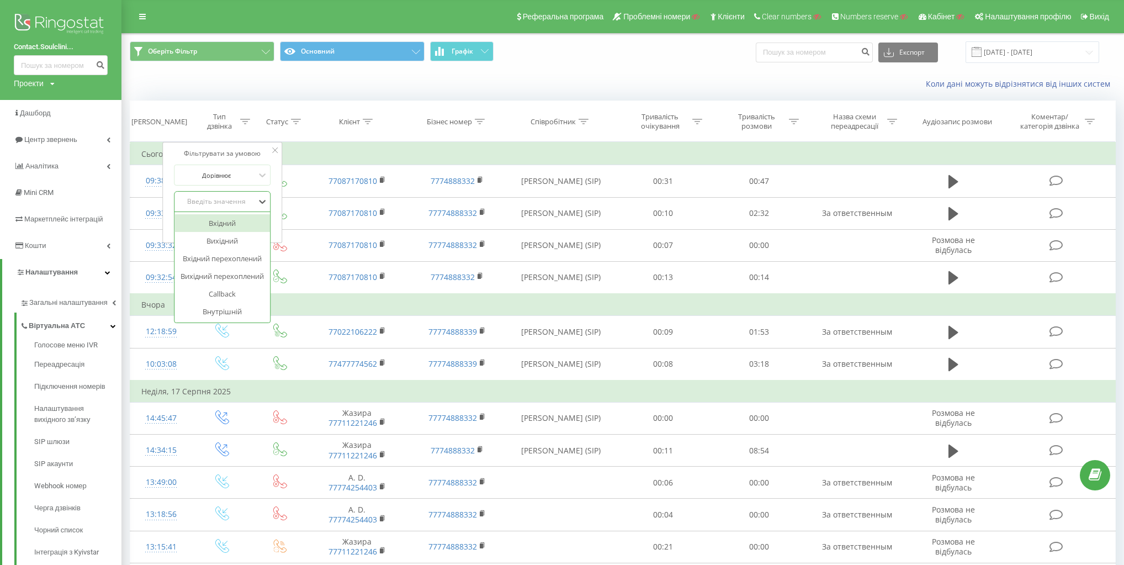
click at [239, 225] on div "Вхідний" at bounding box center [222, 223] width 96 height 18
click at [263, 225] on button "OK" at bounding box center [245, 224] width 47 height 14
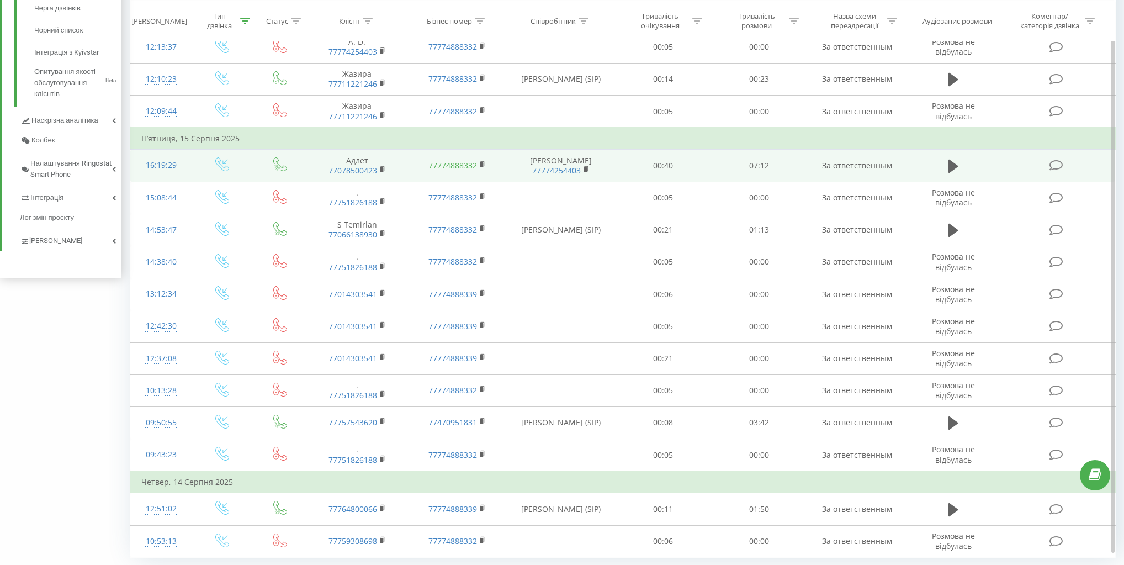
scroll to position [529, 0]
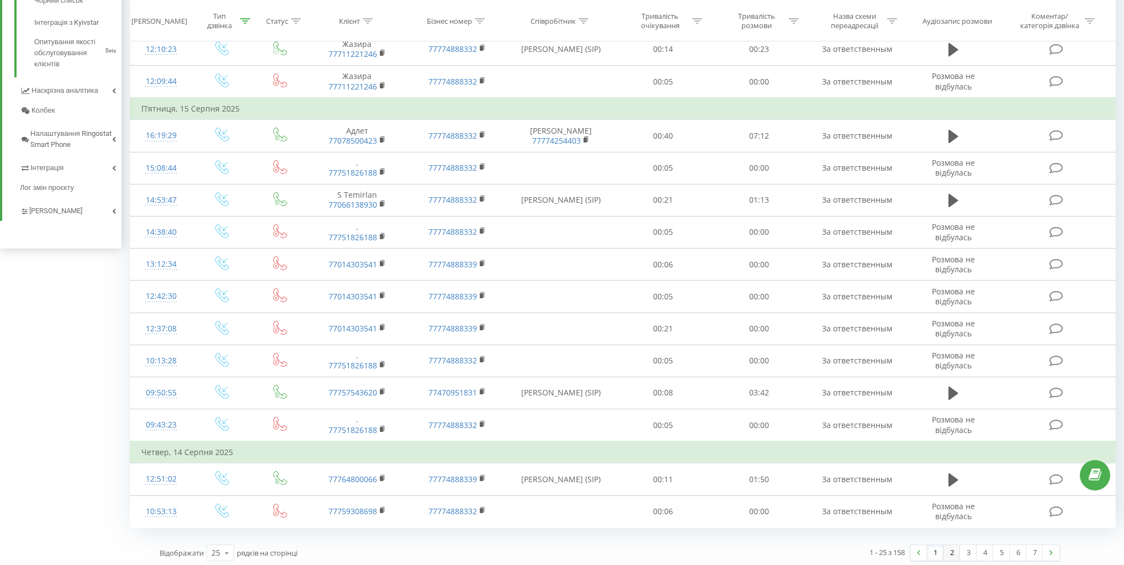
click at [952, 546] on link "2" at bounding box center [951, 552] width 17 height 15
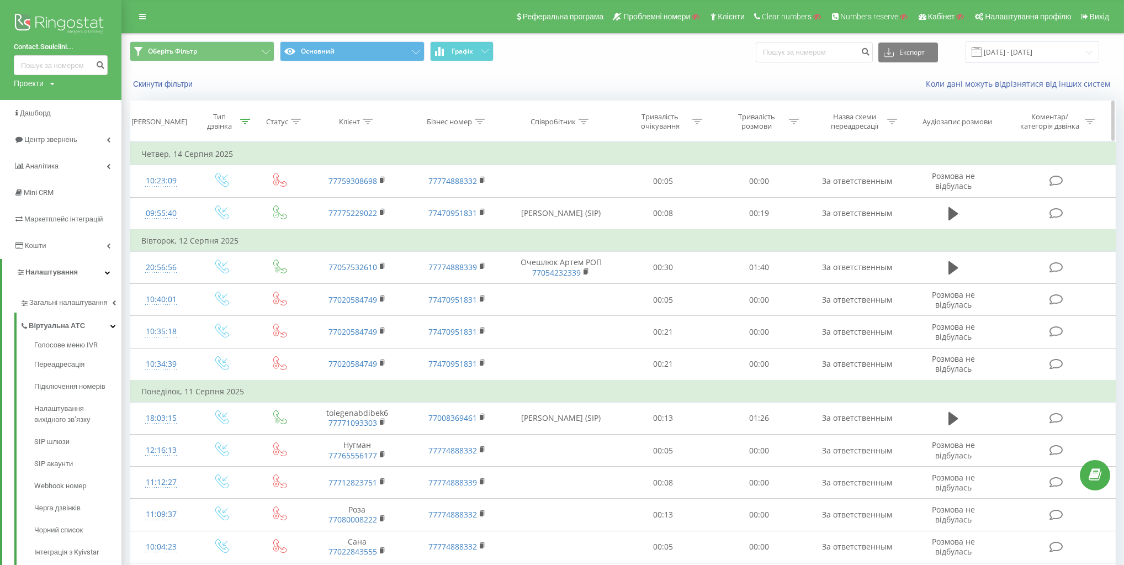
click at [450, 119] on div "Бізнес номер" at bounding box center [449, 121] width 45 height 9
click at [460, 199] on input "text" at bounding box center [456, 200] width 97 height 19
paste input "77470951831"
type input "77470951831"
click at [483, 216] on span "OK" at bounding box center [480, 222] width 31 height 17
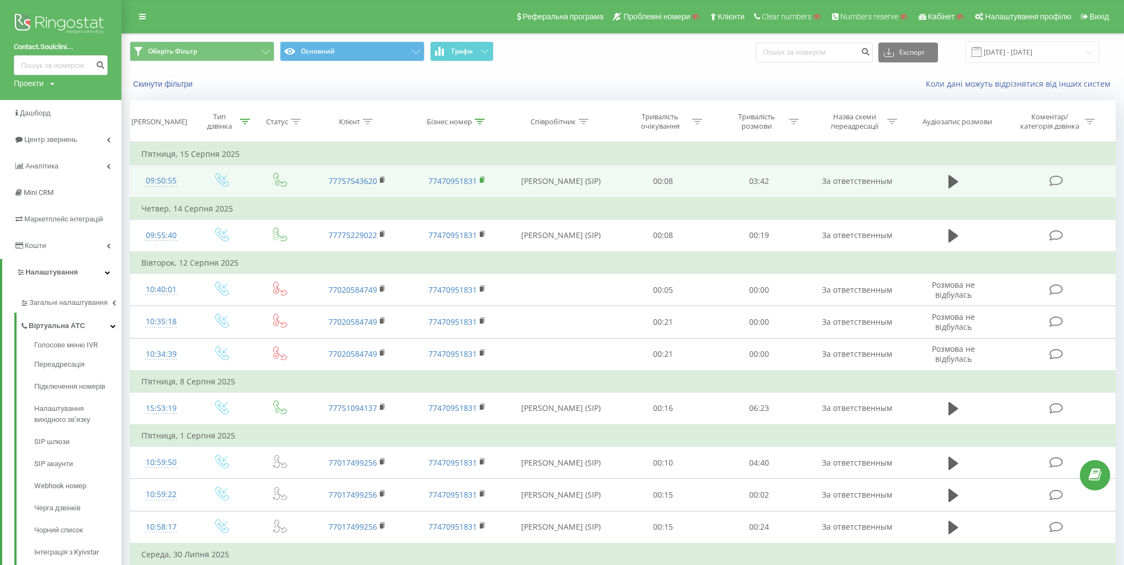
click at [481, 179] on rect at bounding box center [481, 180] width 3 height 5
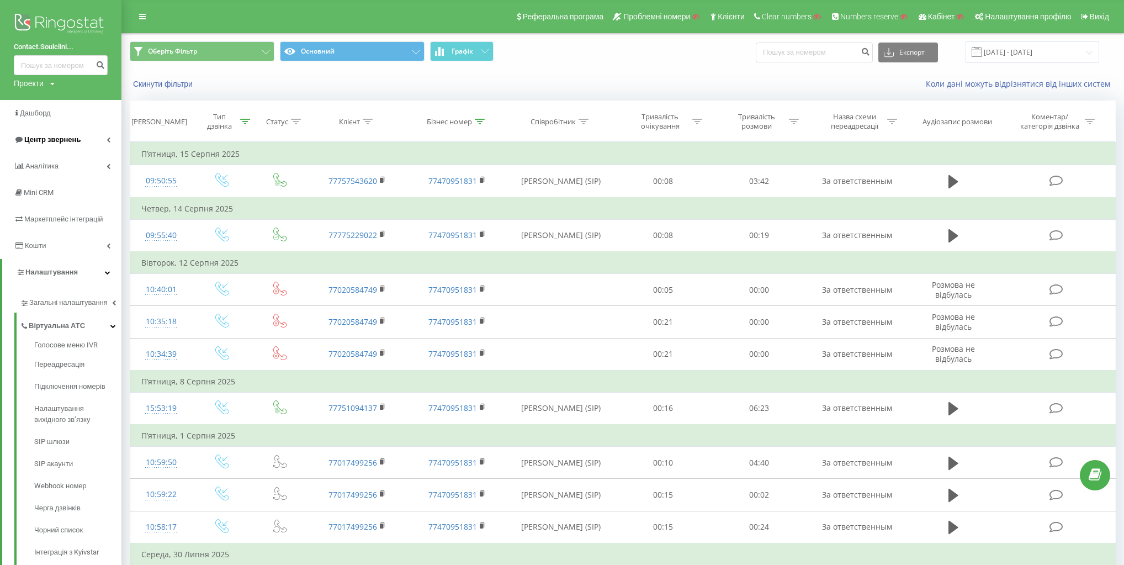
click at [77, 137] on span "Центр звернень" at bounding box center [52, 139] width 56 height 8
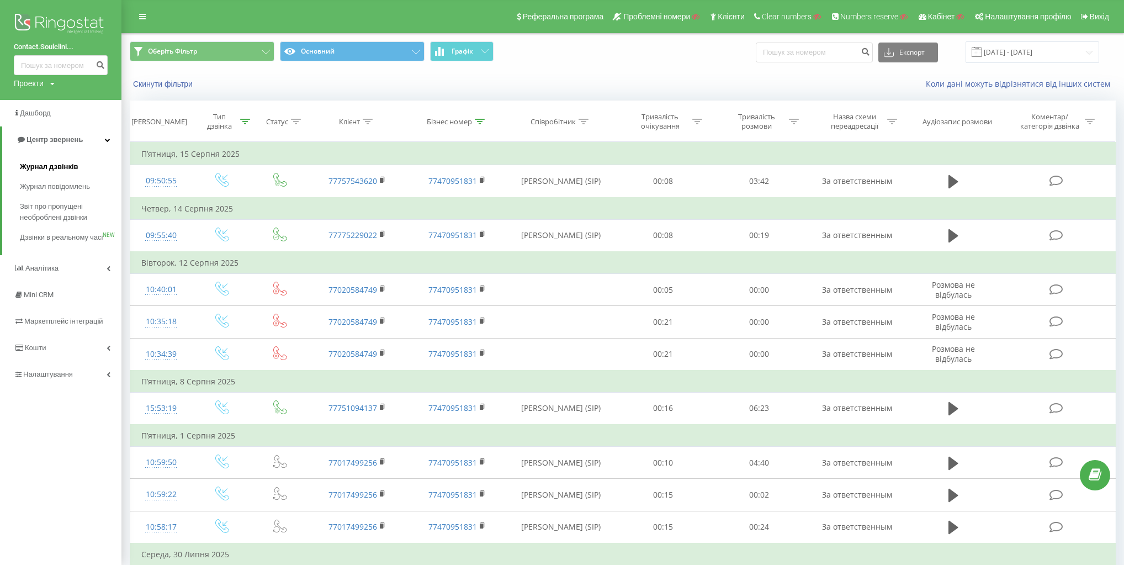
click at [53, 163] on span "Журнал дзвінків" at bounding box center [49, 166] width 59 height 11
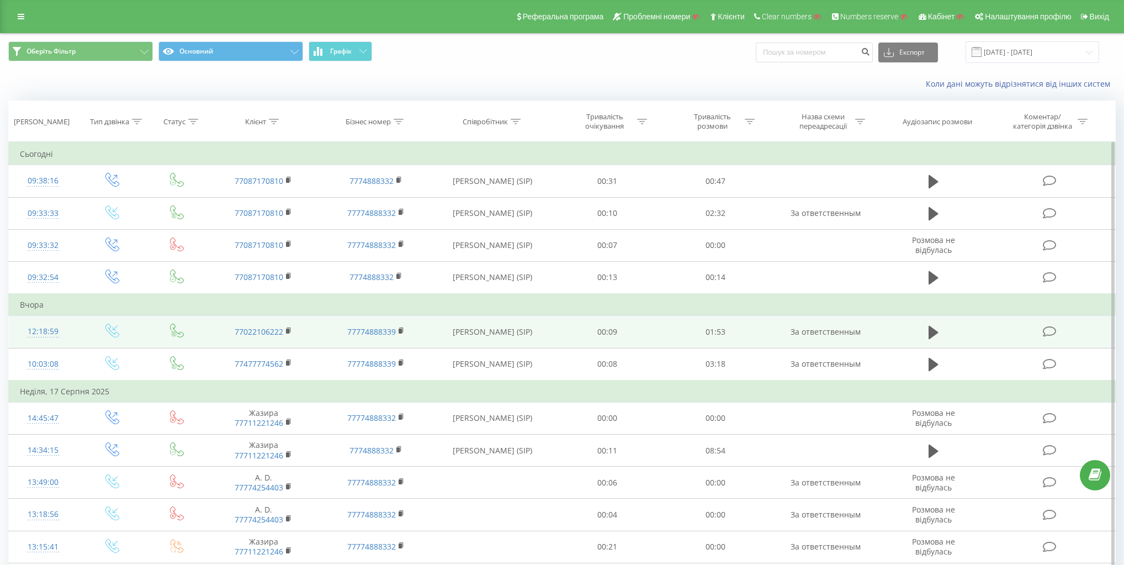
click at [113, 332] on icon at bounding box center [112, 330] width 14 height 14
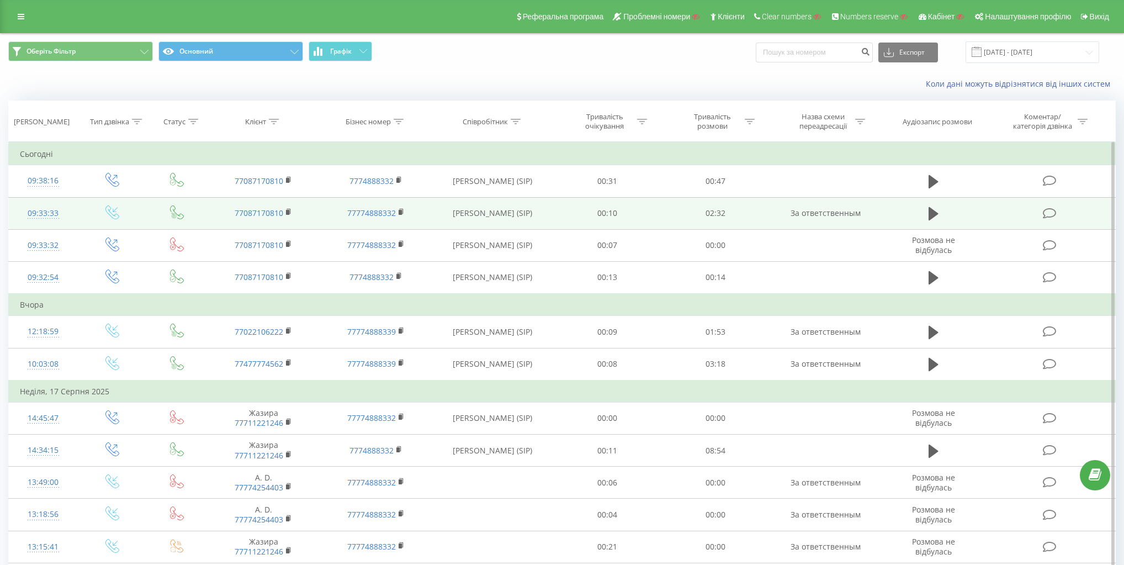
click at [111, 213] on icon at bounding box center [112, 212] width 14 height 14
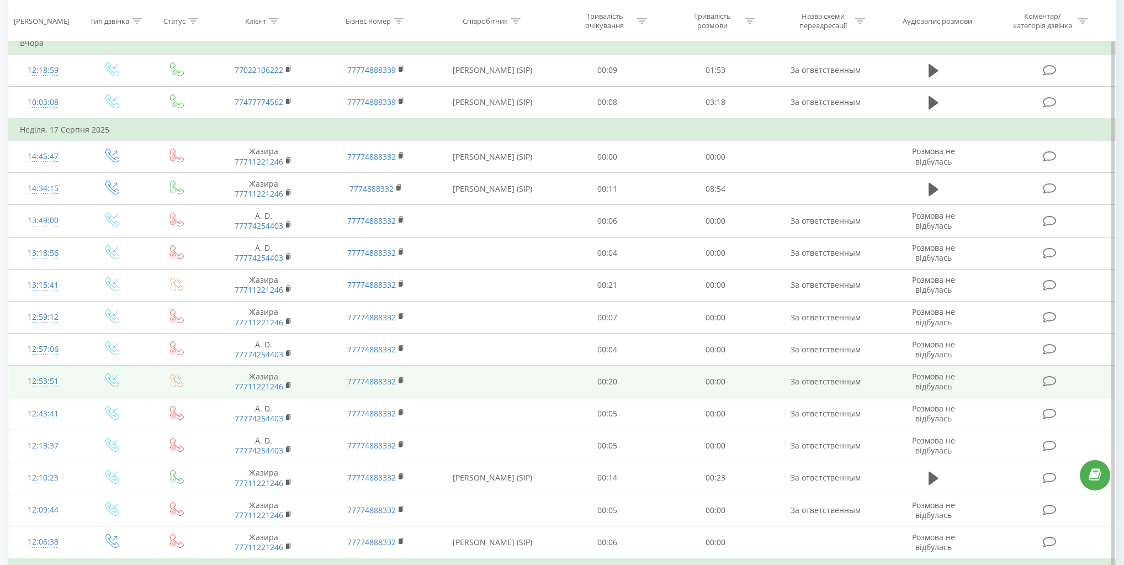
scroll to position [309, 0]
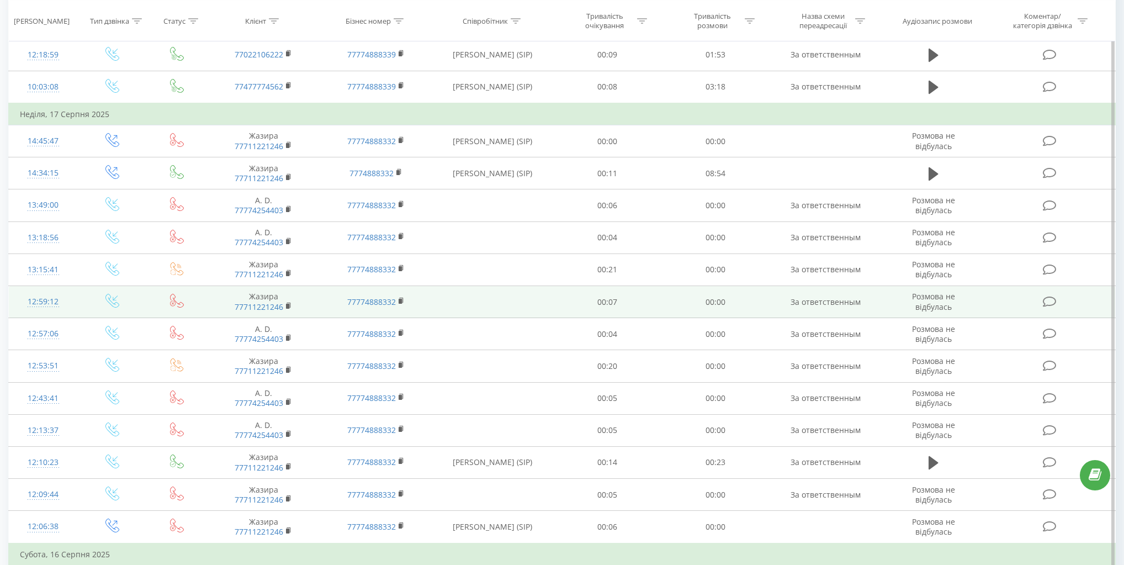
click at [110, 297] on icon at bounding box center [112, 301] width 14 height 14
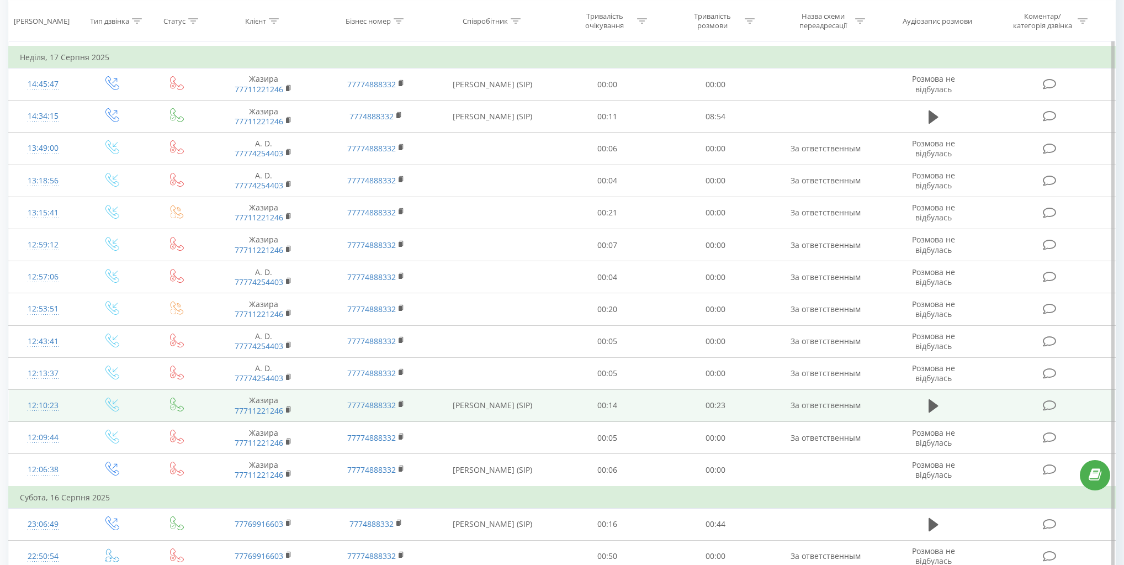
scroll to position [529, 0]
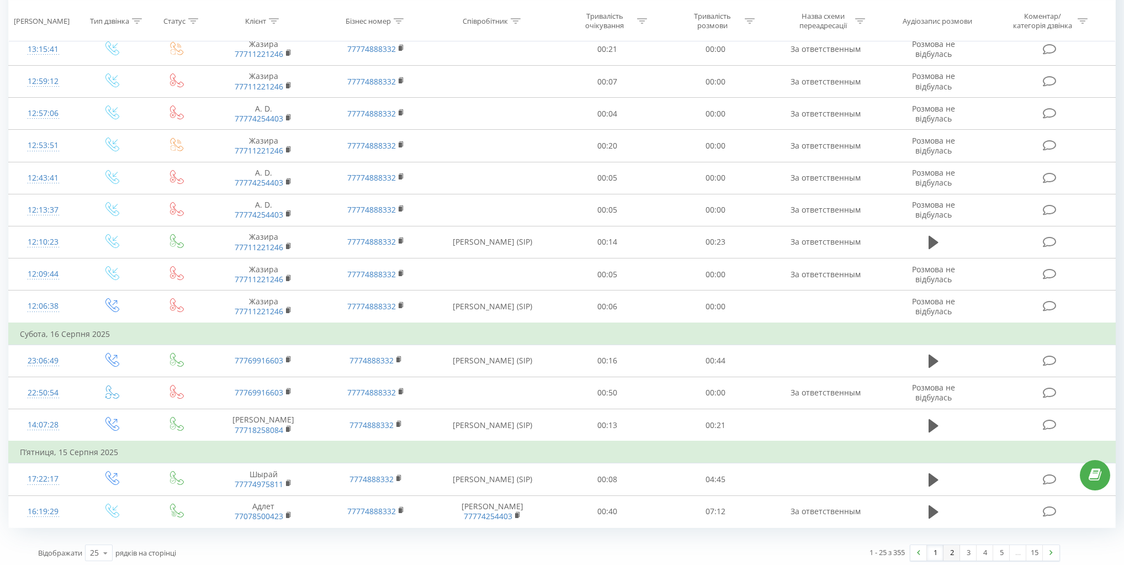
click at [953, 548] on link "2" at bounding box center [951, 552] width 17 height 15
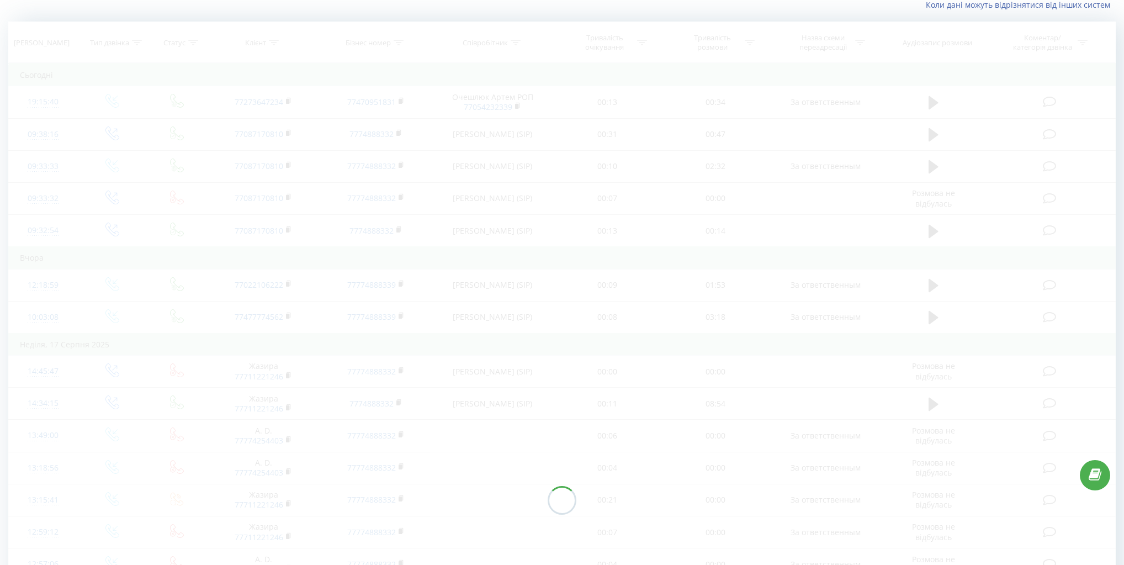
scroll to position [73, 0]
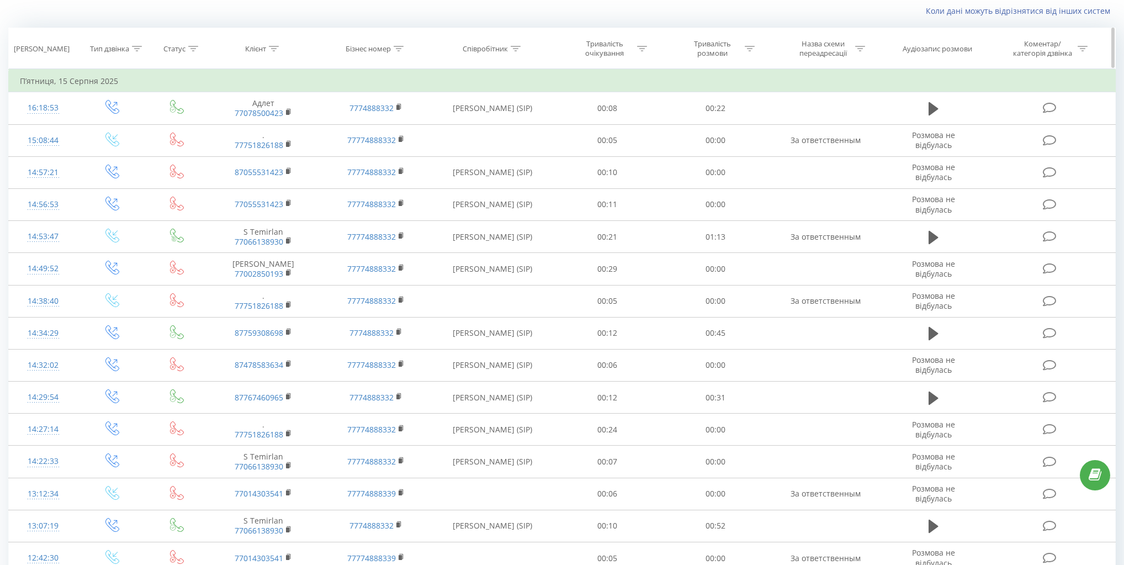
click at [113, 50] on div "Тип дзвінка" at bounding box center [109, 48] width 39 height 9
click at [119, 126] on div "Введіть значення" at bounding box center [106, 128] width 78 height 9
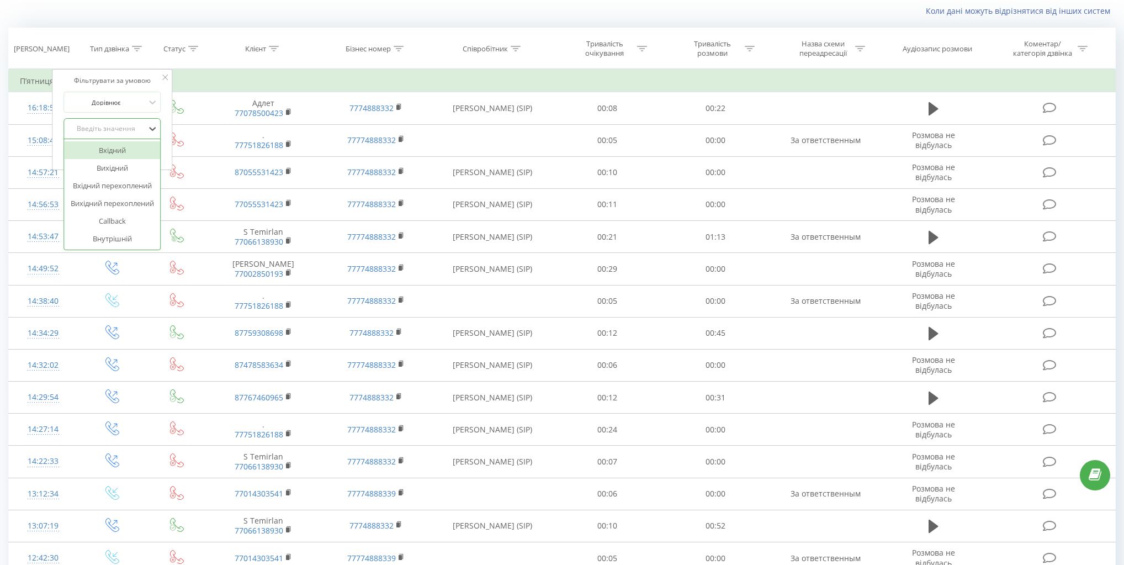
click at [119, 146] on div "Вхідний" at bounding box center [113, 150] width 96 height 18
click at [155, 155] on button "OK" at bounding box center [135, 152] width 47 height 14
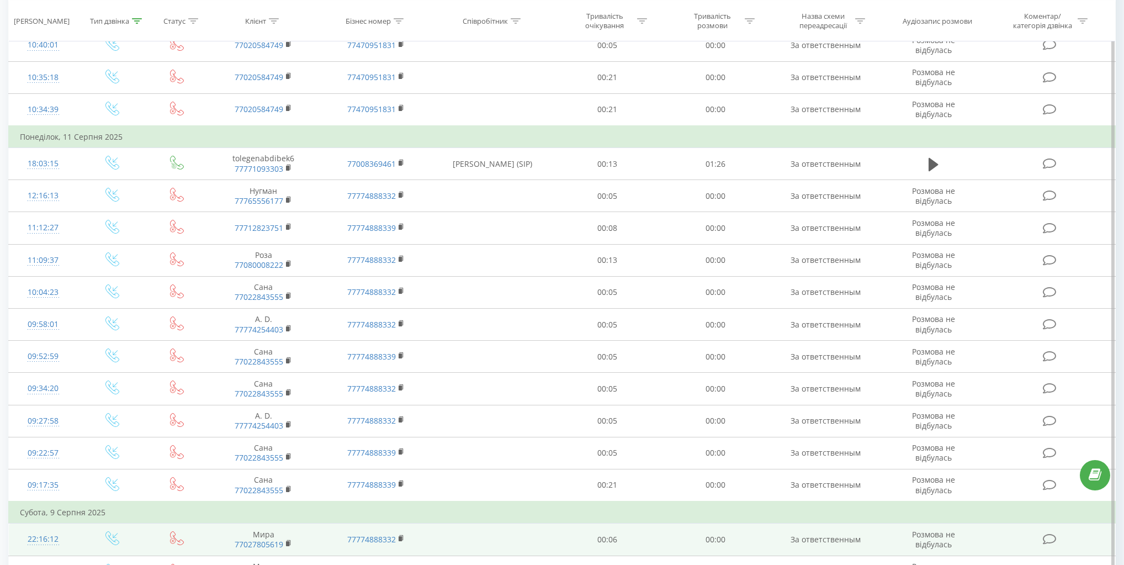
scroll to position [507, 0]
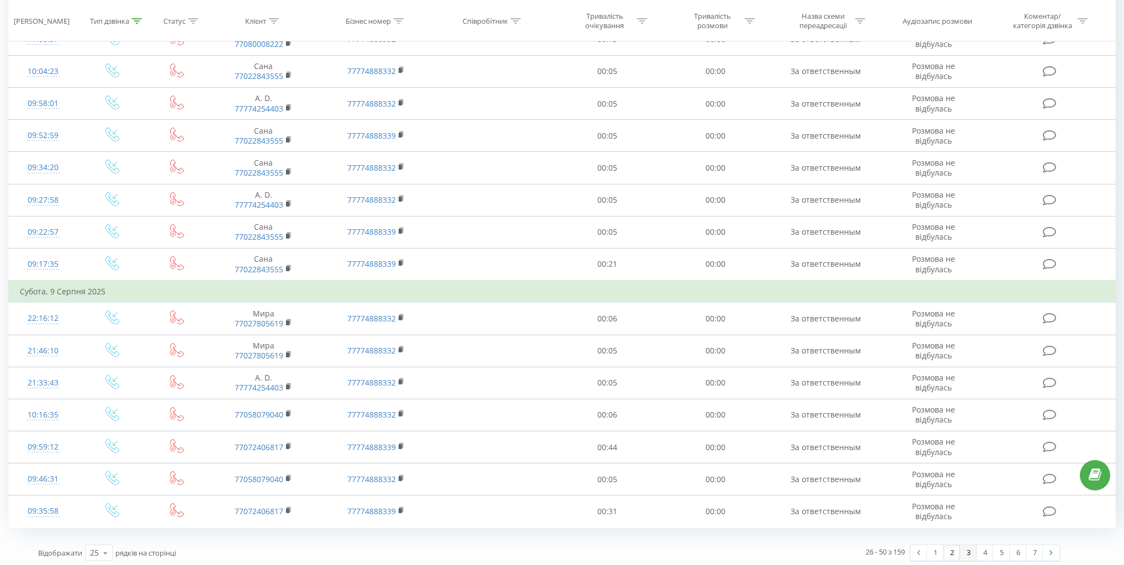
click at [968, 550] on link "3" at bounding box center [968, 552] width 17 height 15
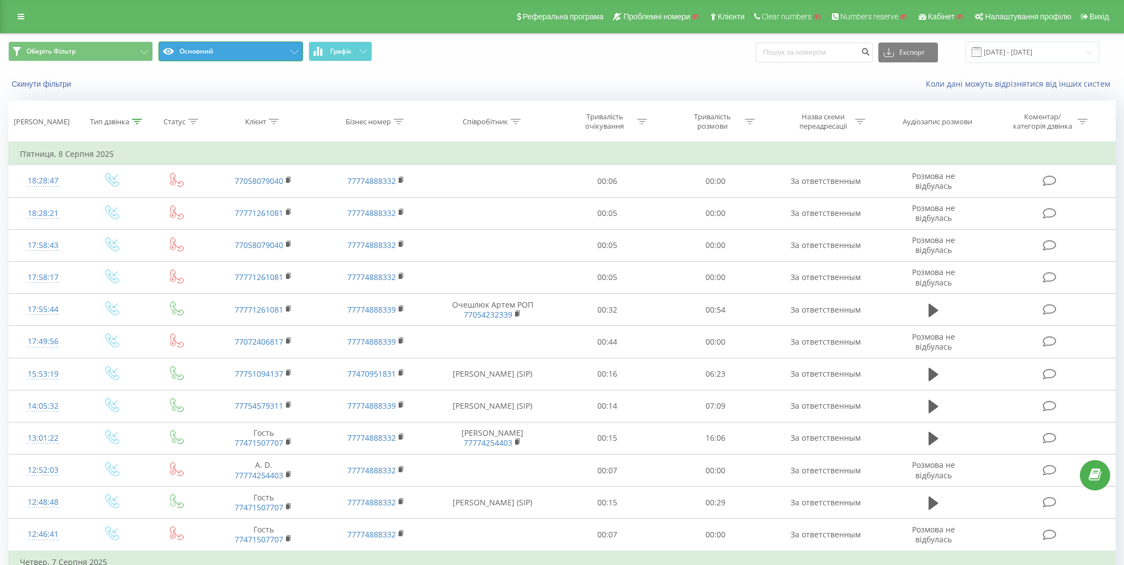
click at [222, 59] on button "Основний" at bounding box center [230, 51] width 145 height 20
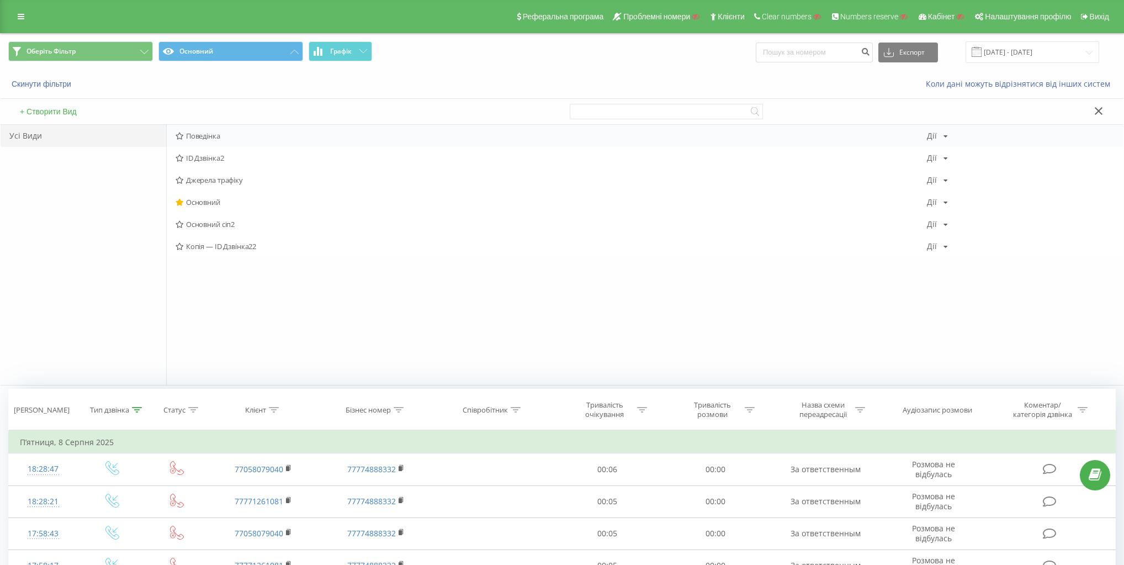
click at [201, 132] on span "Поведінка" at bounding box center [551, 136] width 751 height 8
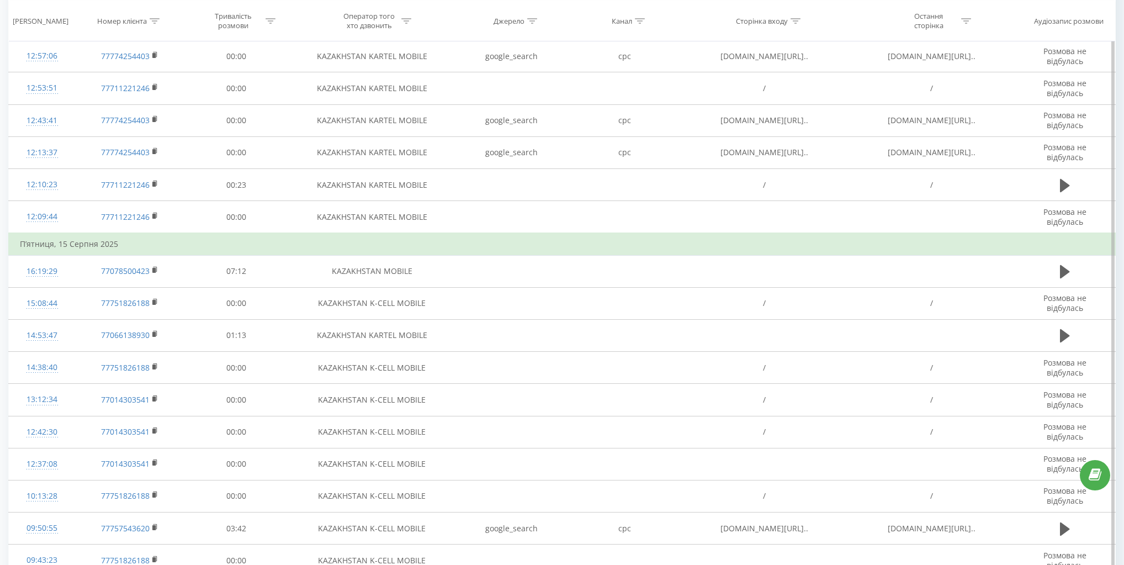
scroll to position [442, 0]
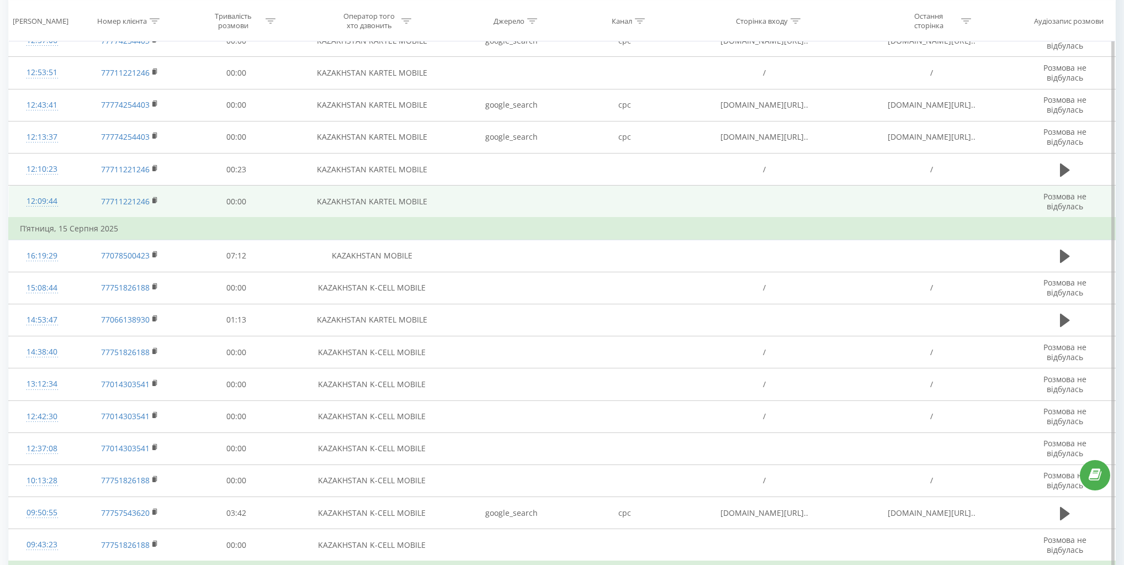
click at [501, 201] on td at bounding box center [511, 201] width 113 height 33
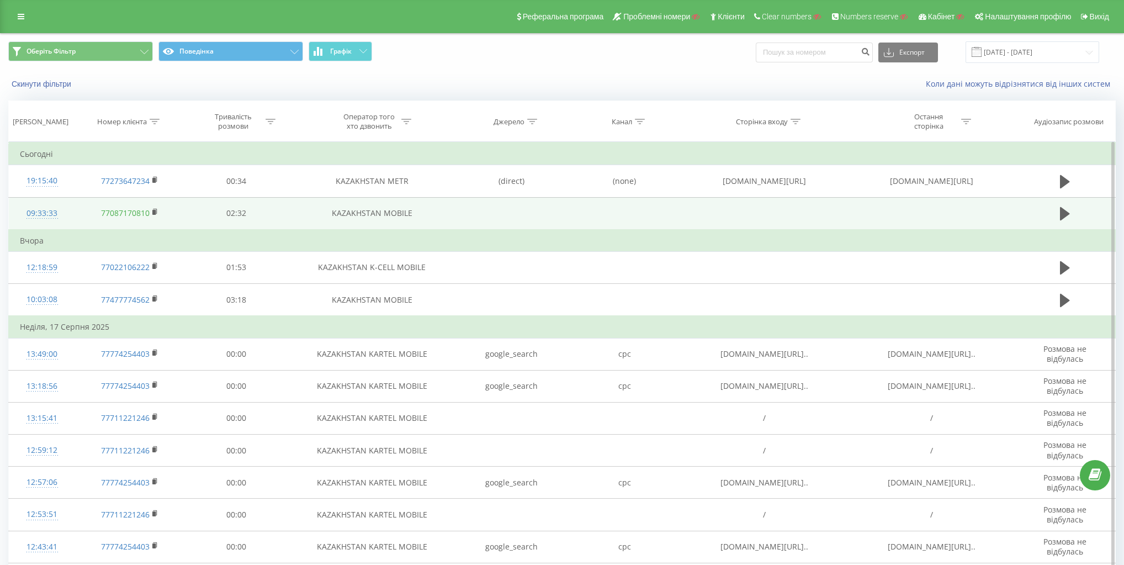
scroll to position [0, 0]
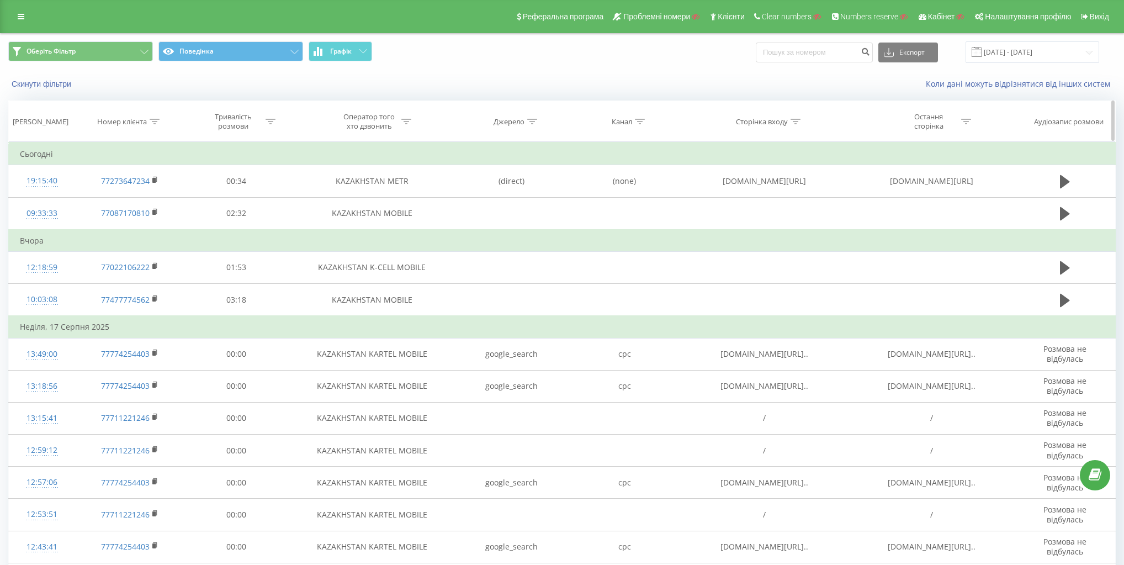
click at [129, 124] on div "Номер клієнта" at bounding box center [122, 121] width 50 height 9
click at [447, 99] on div "Оберіть Фільтр Поведінка Графік Експорт .csv .xls .xlsx 19.07.2025 - 19.08.2025…" at bounding box center [561, 566] width 1107 height 1064
click at [444, 99] on div "Оберіть Фільтр Поведінка Графік Експорт .csv .xls .xlsx 19.07.2025 - 19.08.2025…" at bounding box center [561, 566] width 1107 height 1064
click at [180, 148] on icon at bounding box center [183, 150] width 6 height 6
click at [293, 50] on icon at bounding box center [294, 52] width 8 height 4
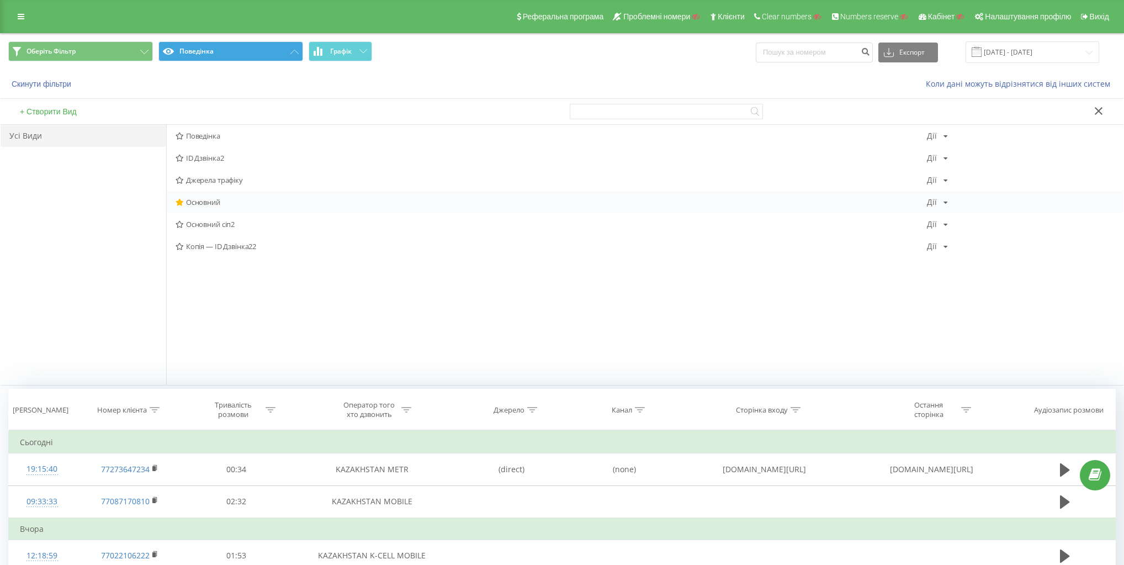
click at [201, 198] on span "Основний" at bounding box center [551, 202] width 751 height 8
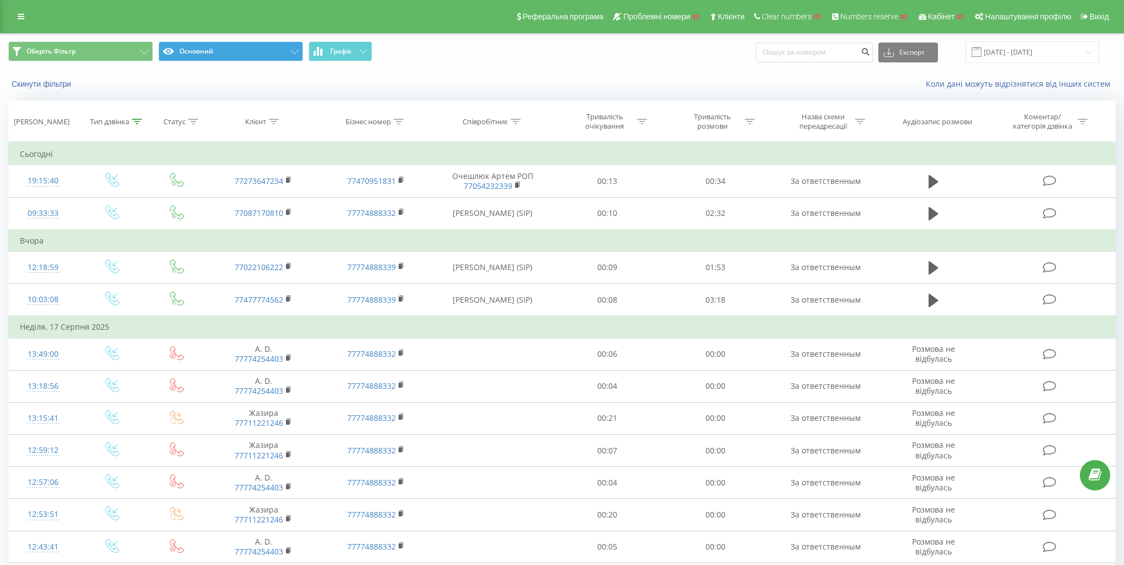
click at [4, 15] on div "Реферальна програма Проблемні номери Клієнти Clear numbers Numbers reserve Кабі…" at bounding box center [562, 16] width 1124 height 33
click at [26, 15] on link at bounding box center [21, 16] width 20 height 15
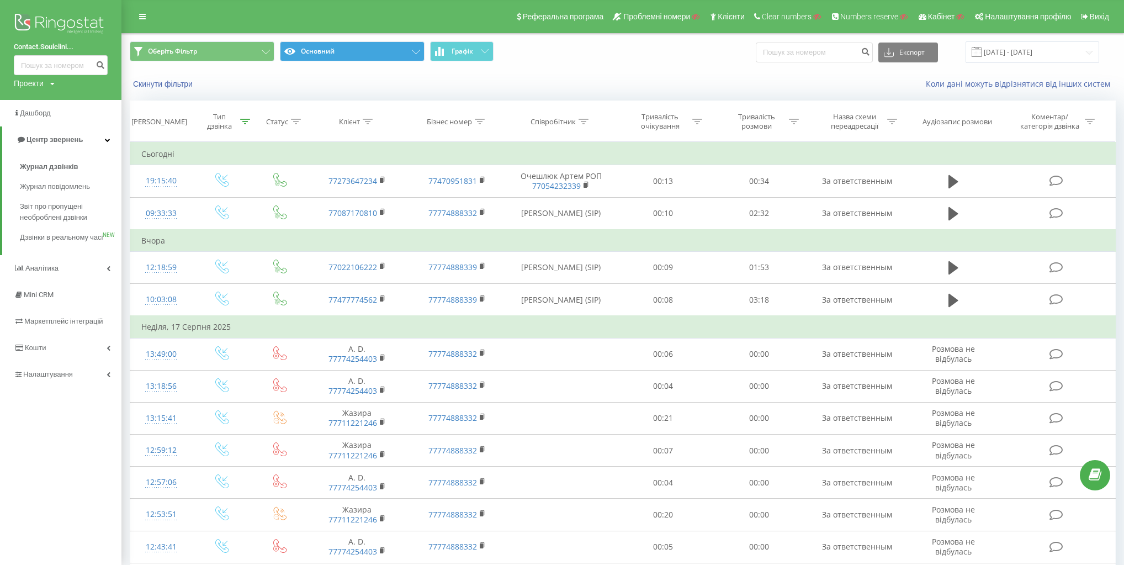
click at [183, 18] on div "Реферальна програма Проблемні номери Клієнти Clear numbers Numbers reserve Кабі…" at bounding box center [562, 16] width 1124 height 33
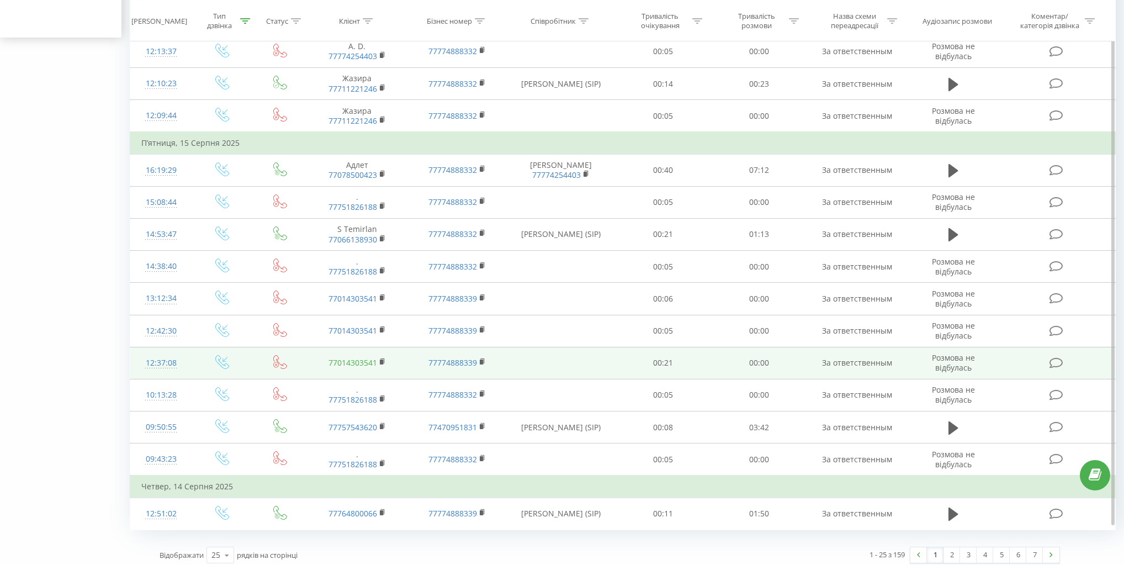
scroll to position [529, 0]
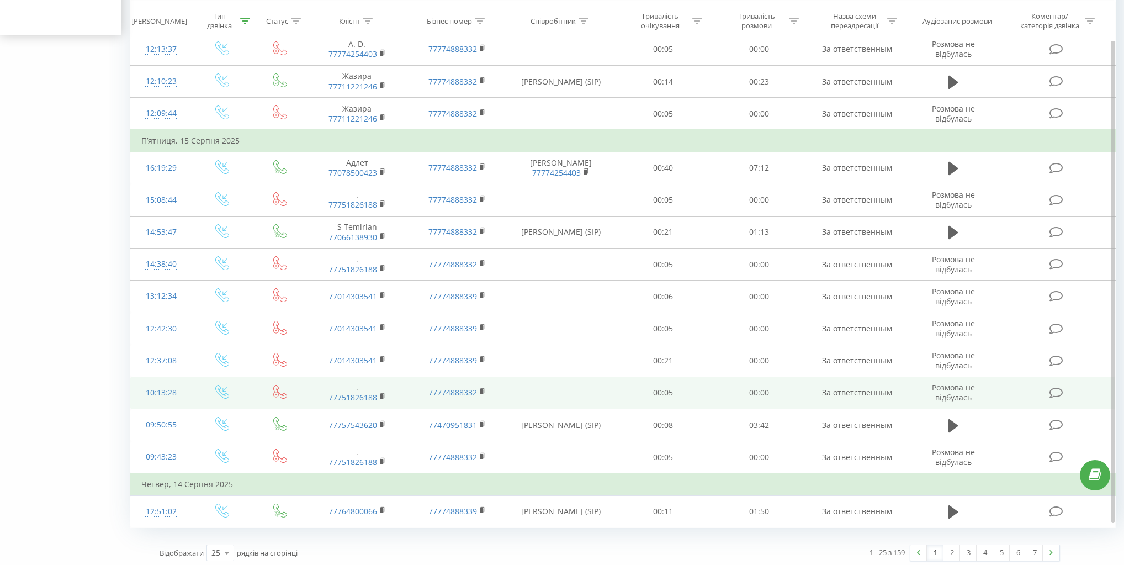
click at [169, 391] on div "10:13:28" at bounding box center [160, 393] width 39 height 22
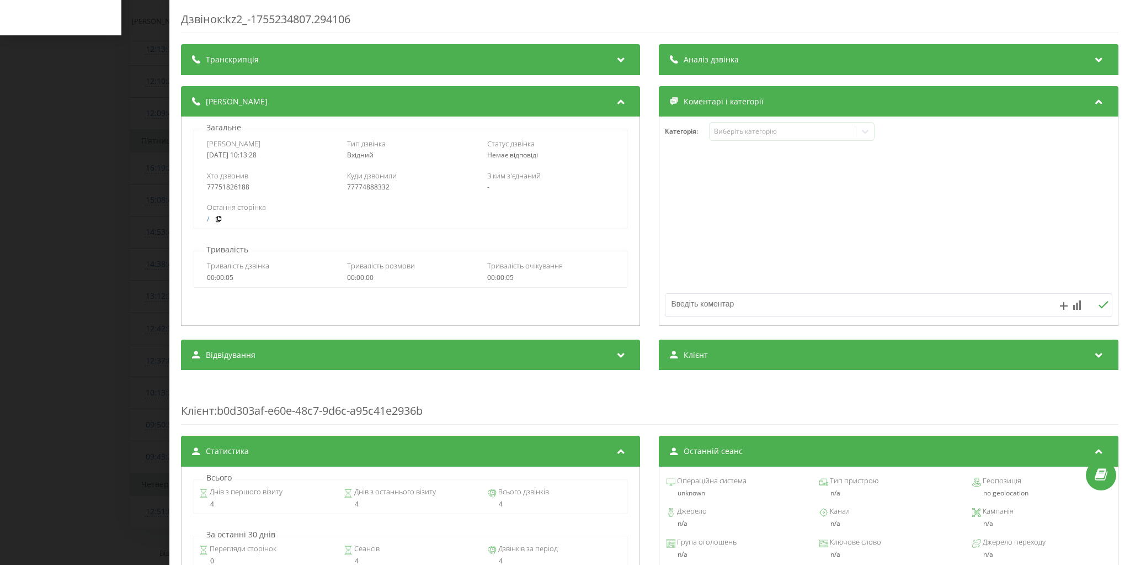
click at [362, 181] on div "Куди дзвонили 77774888332" at bounding box center [410, 181] width 127 height 21
click at [365, 189] on div "77774888332" at bounding box center [410, 187] width 127 height 8
click at [127, 171] on div "Дзвінок : kz2_-1755234807.294106 Транскрипція Для AI-аналізу майбутніх дзвінків…" at bounding box center [565, 282] width 1130 height 565
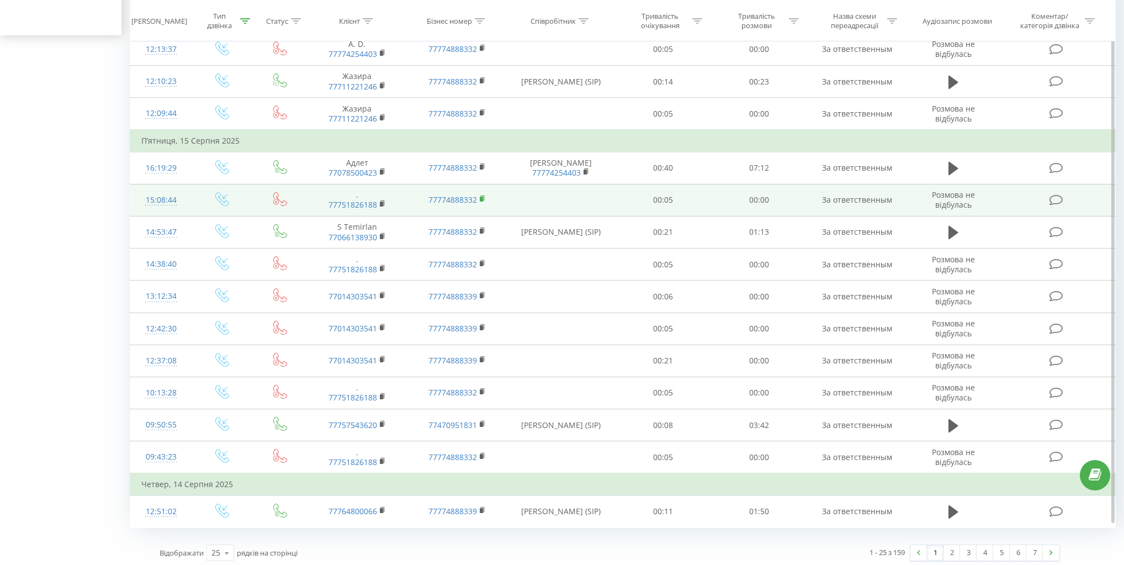
click at [481, 196] on rect at bounding box center [481, 198] width 3 height 5
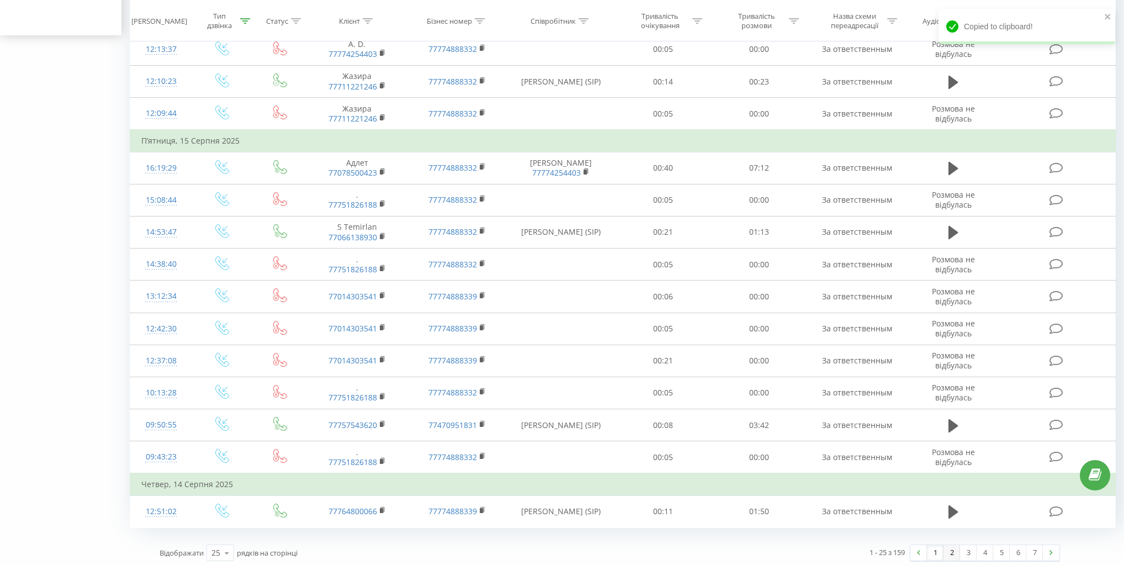
click at [955, 549] on link "2" at bounding box center [951, 552] width 17 height 15
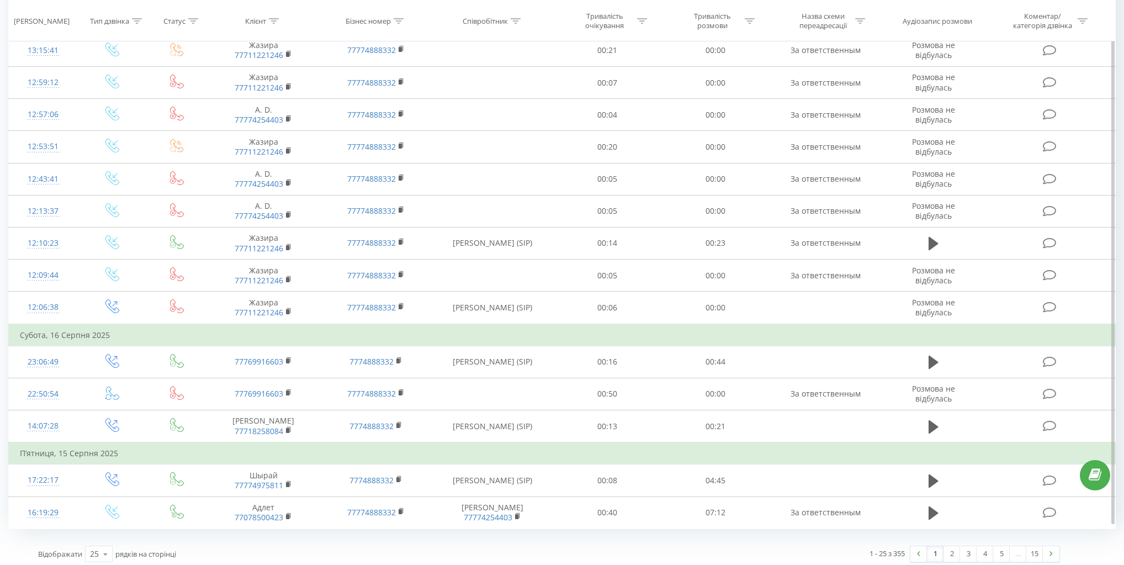
scroll to position [529, 0]
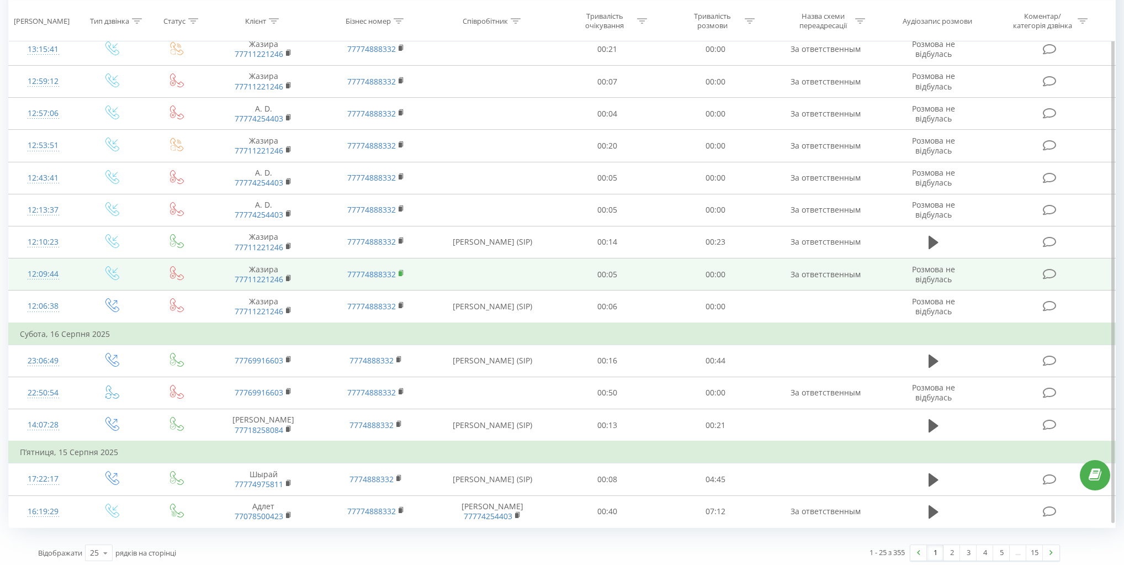
click at [398, 269] on icon at bounding box center [401, 273] width 6 height 8
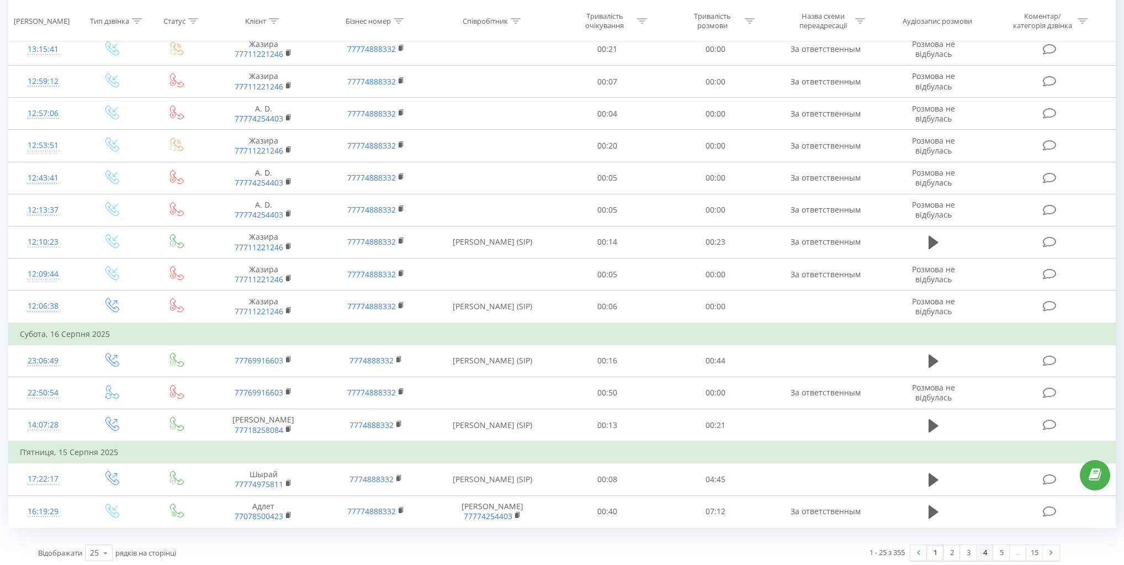
click at [976, 548] on link "4" at bounding box center [984, 552] width 17 height 15
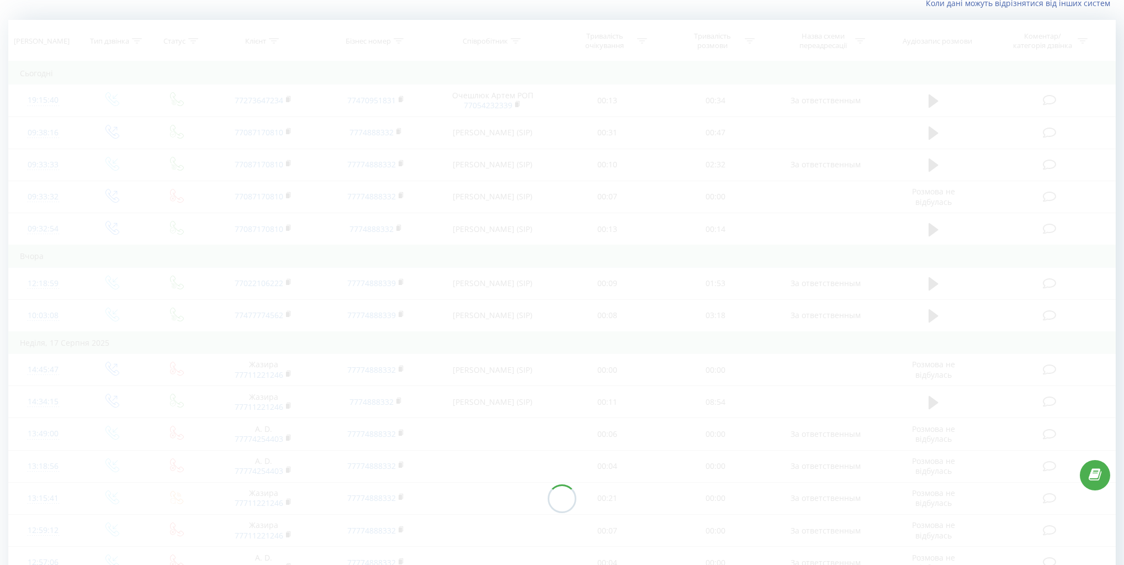
scroll to position [73, 0]
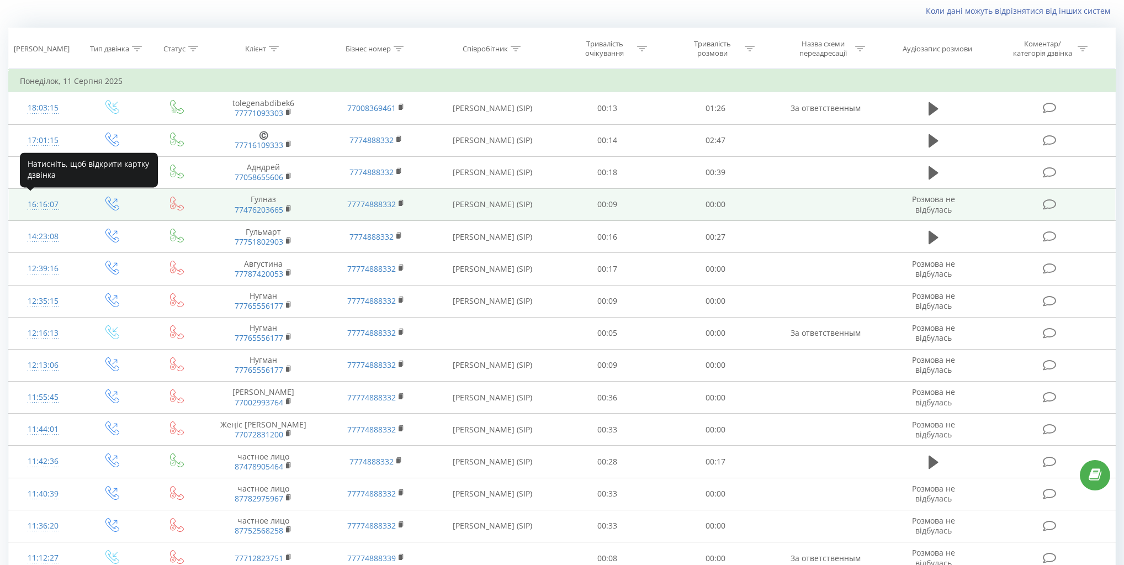
click at [42, 200] on div "16:16:07" at bounding box center [43, 205] width 47 height 22
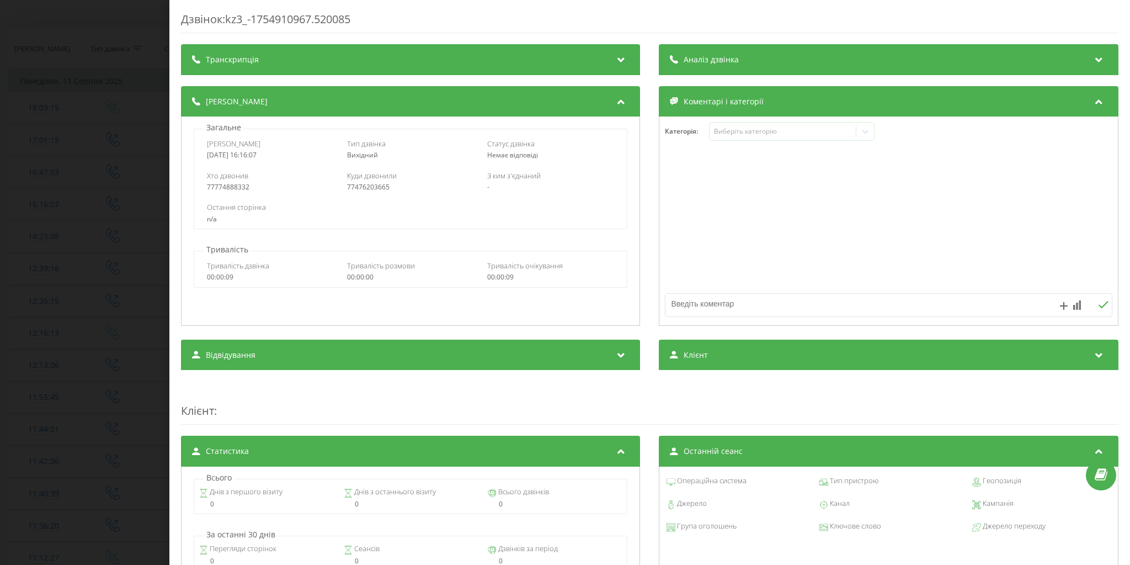
click at [35, 215] on div "Дзвінок : kz3_-1754910967.520085 Транскрипція Для AI-аналізу майбутніх дзвінків…" at bounding box center [565, 282] width 1130 height 565
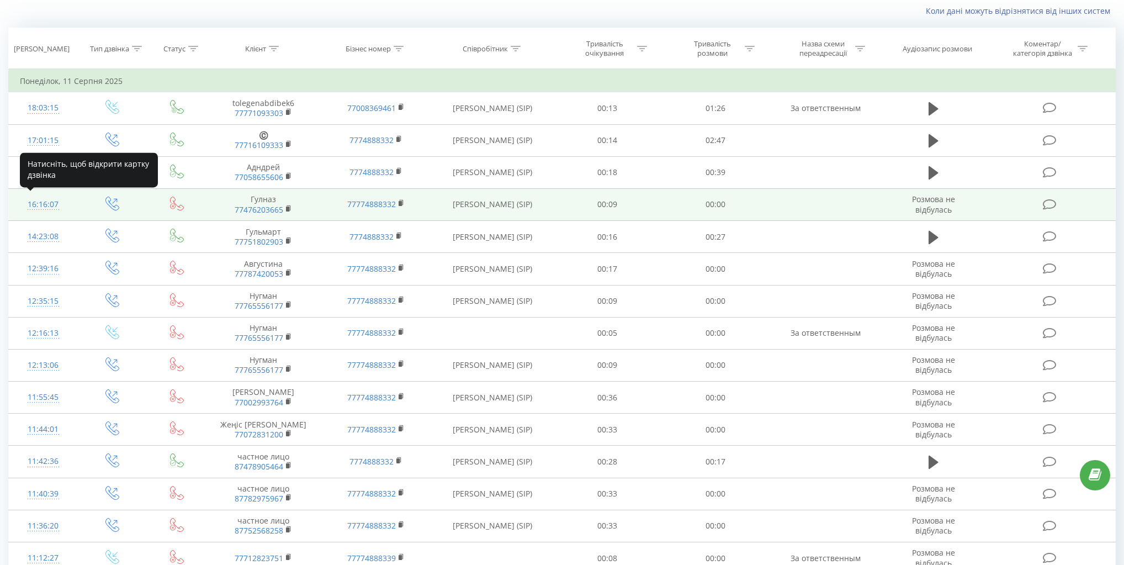
click at [49, 204] on div "16:16:07" at bounding box center [43, 205] width 47 height 22
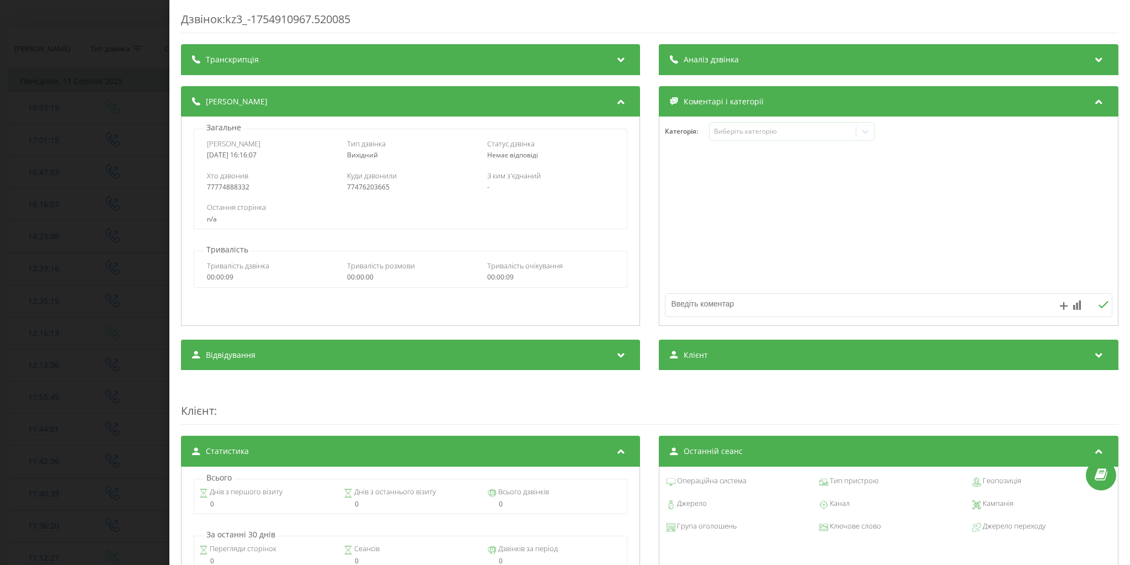
click at [74, 252] on div "Дзвінок : kz3_-1754910967.520085 Транскрипція Для AI-аналізу майбутніх дзвінків…" at bounding box center [565, 282] width 1130 height 565
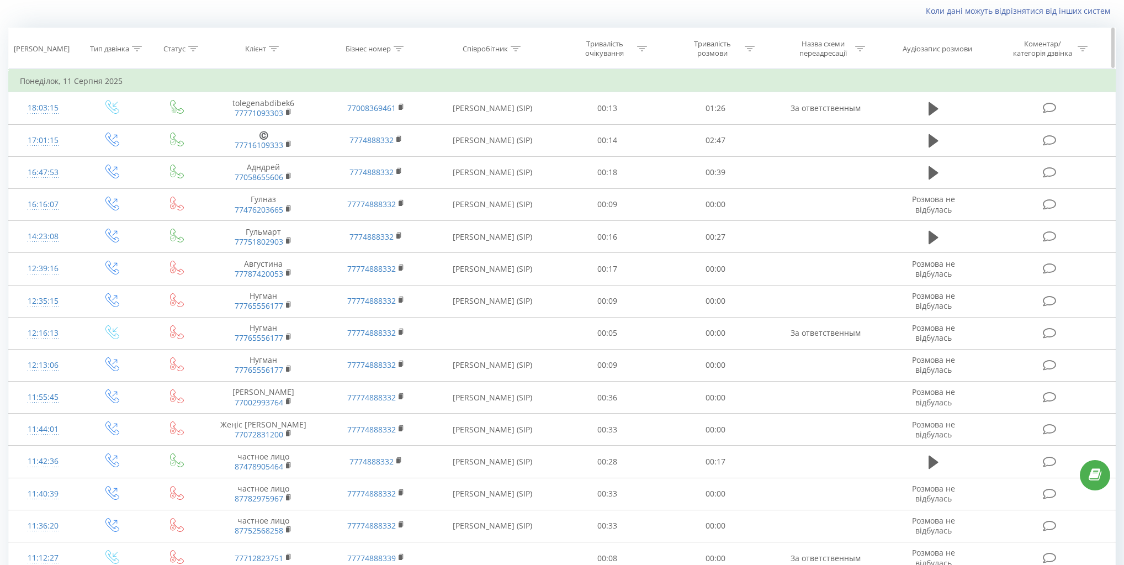
click at [126, 45] on div "Тип дзвінка" at bounding box center [109, 48] width 39 height 9
click at [120, 102] on div at bounding box center [106, 102] width 78 height 10
click at [120, 120] on div "Дорівнює" at bounding box center [113, 124] width 96 height 18
click at [119, 127] on div "Введіть значення" at bounding box center [106, 128] width 78 height 9
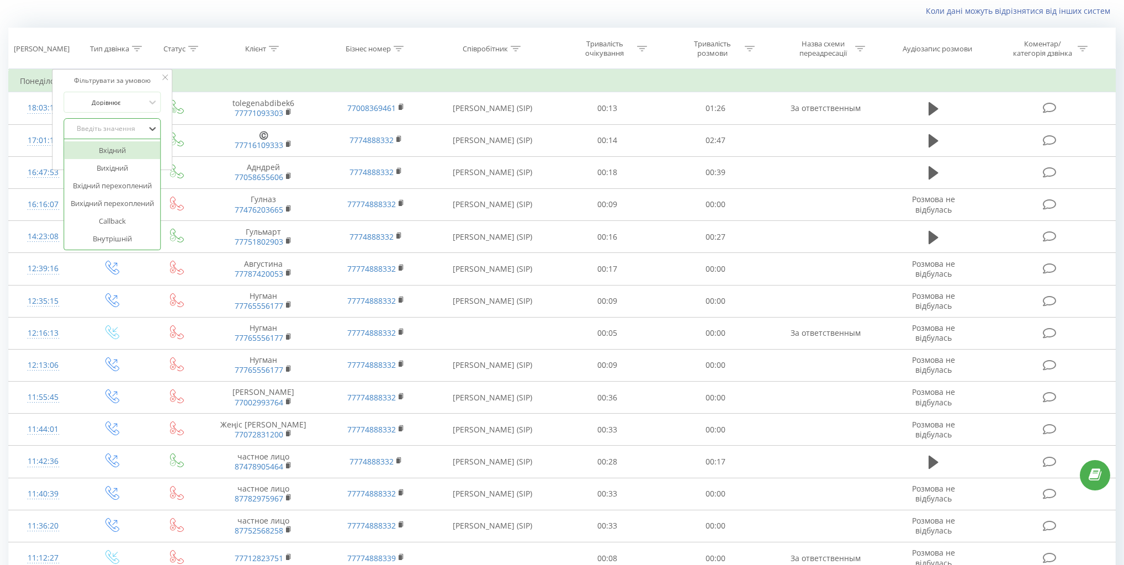
click at [119, 146] on div "Вхідний" at bounding box center [113, 150] width 96 height 18
click at [143, 160] on div "Скасувати OK" at bounding box center [112, 151] width 97 height 25
click at [144, 147] on span "OK" at bounding box center [135, 150] width 31 height 17
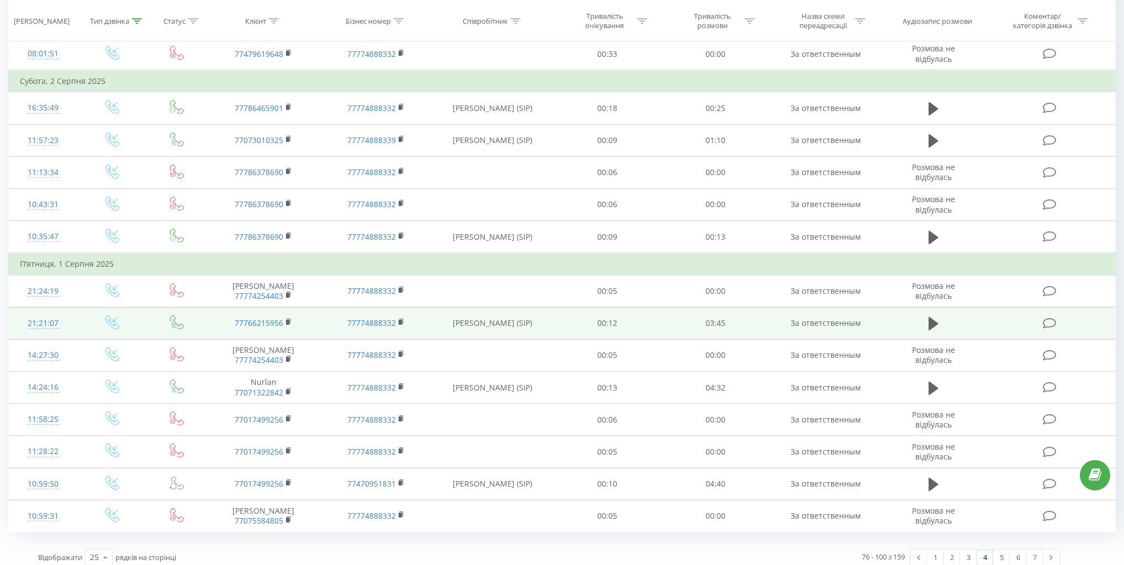
scroll to position [551, 0]
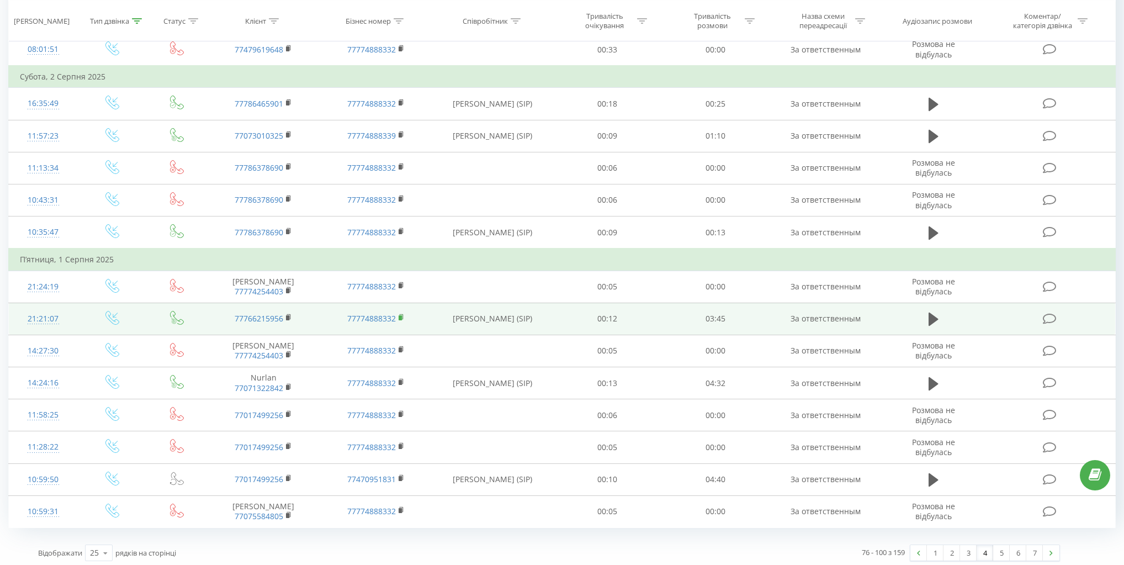
click at [401, 315] on rect at bounding box center [399, 317] width 3 height 5
click at [47, 323] on div at bounding box center [43, 323] width 47 height 1
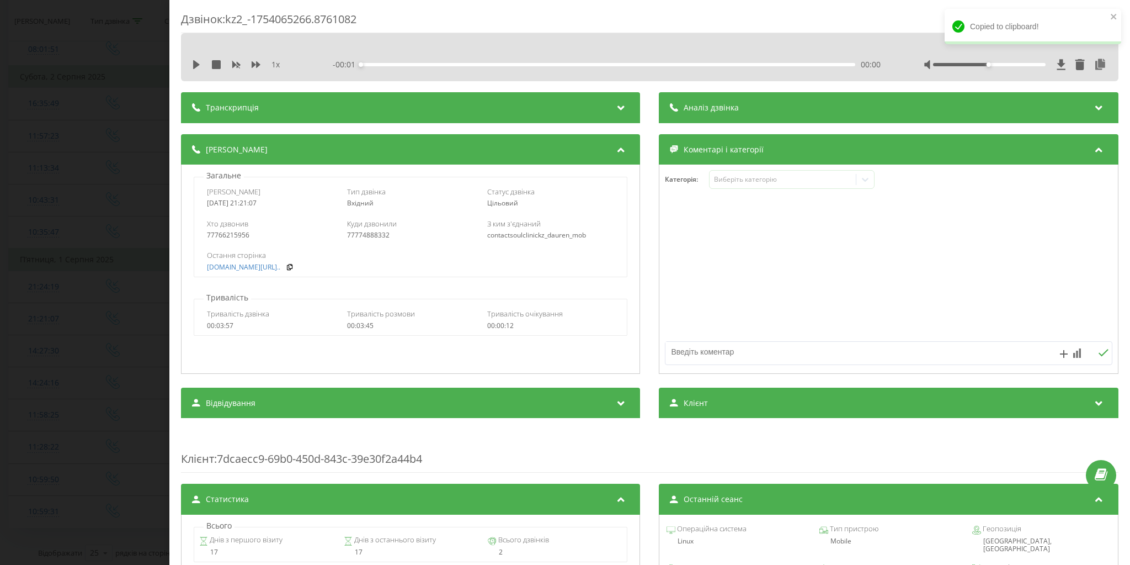
click at [26, 311] on div "Дзвінок : kz2_-1754065266.8761082 1 x - 00:01 00:00 00:00 Транскрипція Для AI-а…" at bounding box center [565, 282] width 1130 height 565
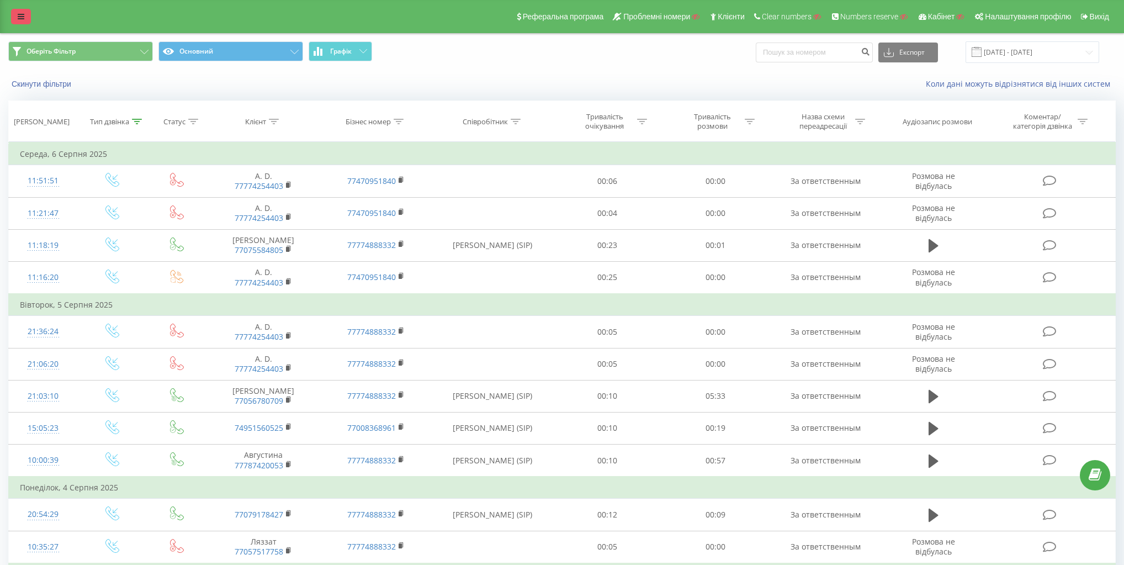
click at [22, 19] on icon at bounding box center [21, 17] width 7 height 8
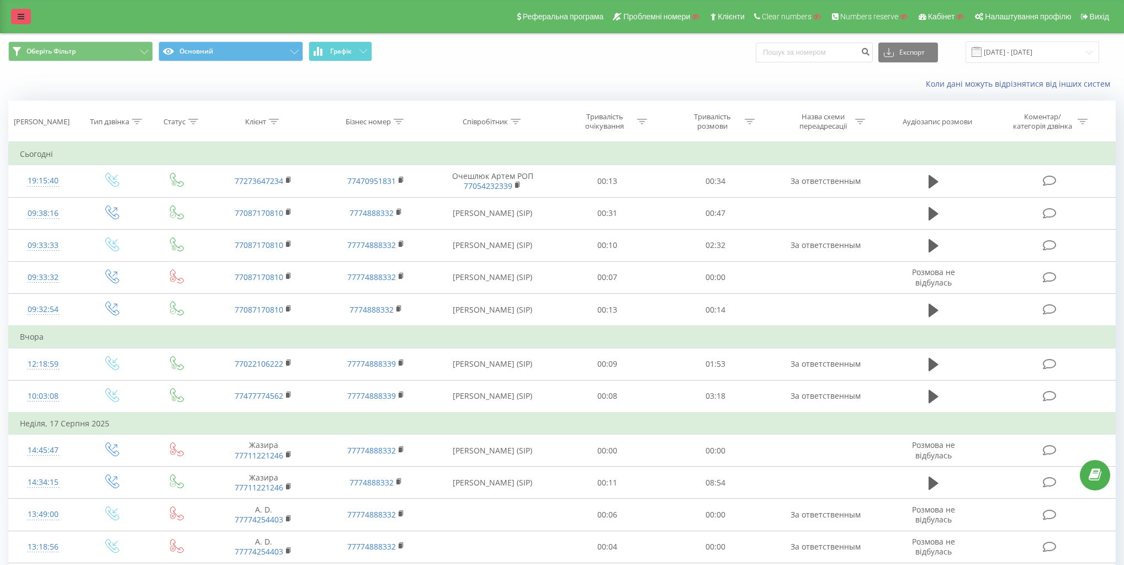
click at [20, 14] on icon at bounding box center [21, 17] width 7 height 8
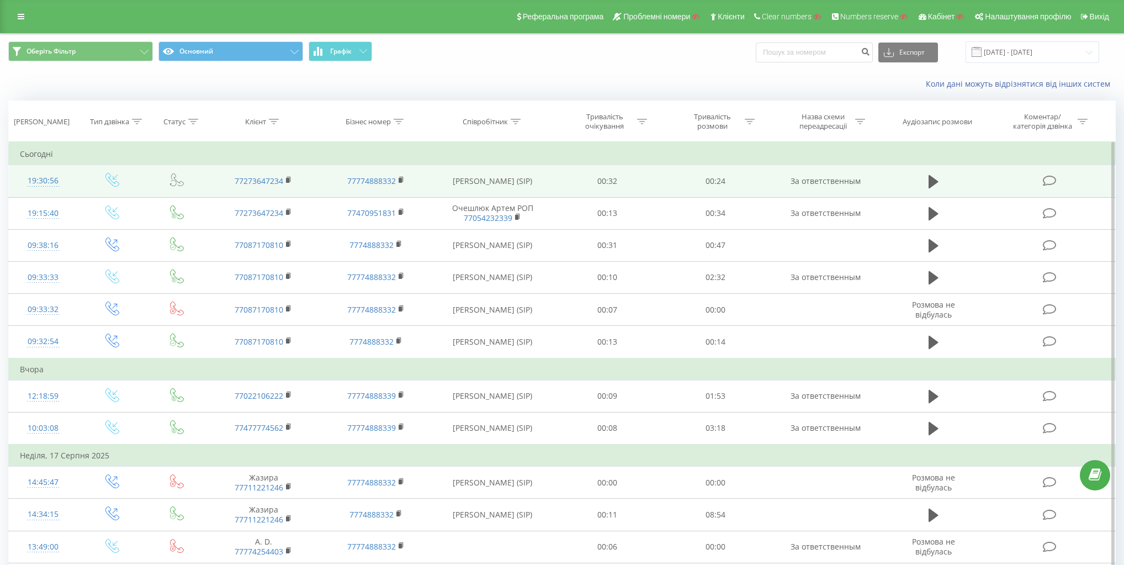
click at [180, 179] on icon at bounding box center [177, 180] width 14 height 14
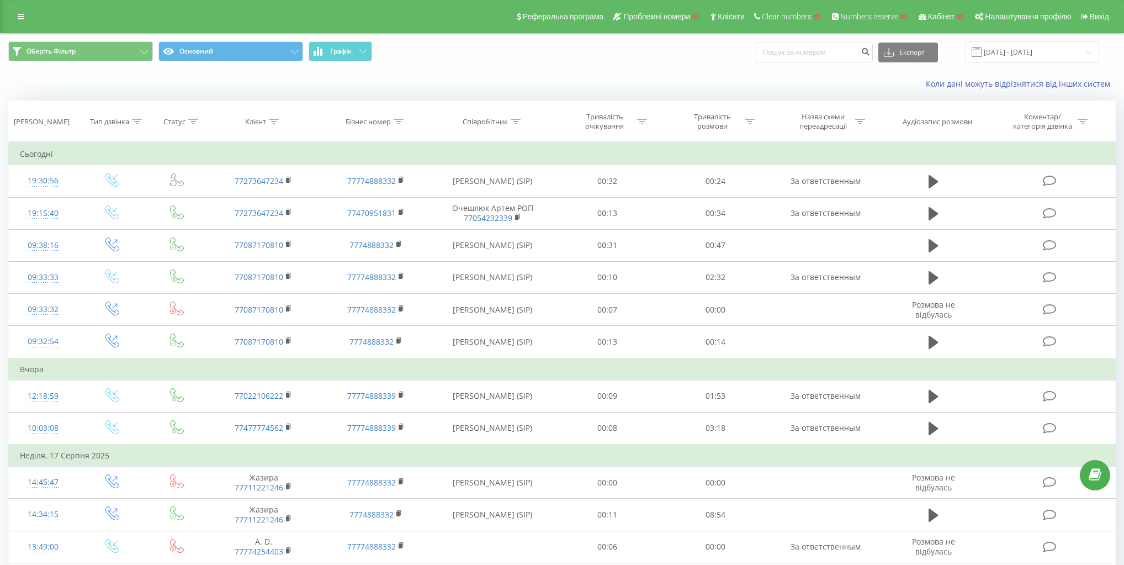
click at [539, 76] on div "Коли дані можуть відрізнятися вiд інших систем" at bounding box center [562, 84] width 1123 height 26
click at [20, 17] on icon at bounding box center [21, 17] width 7 height 8
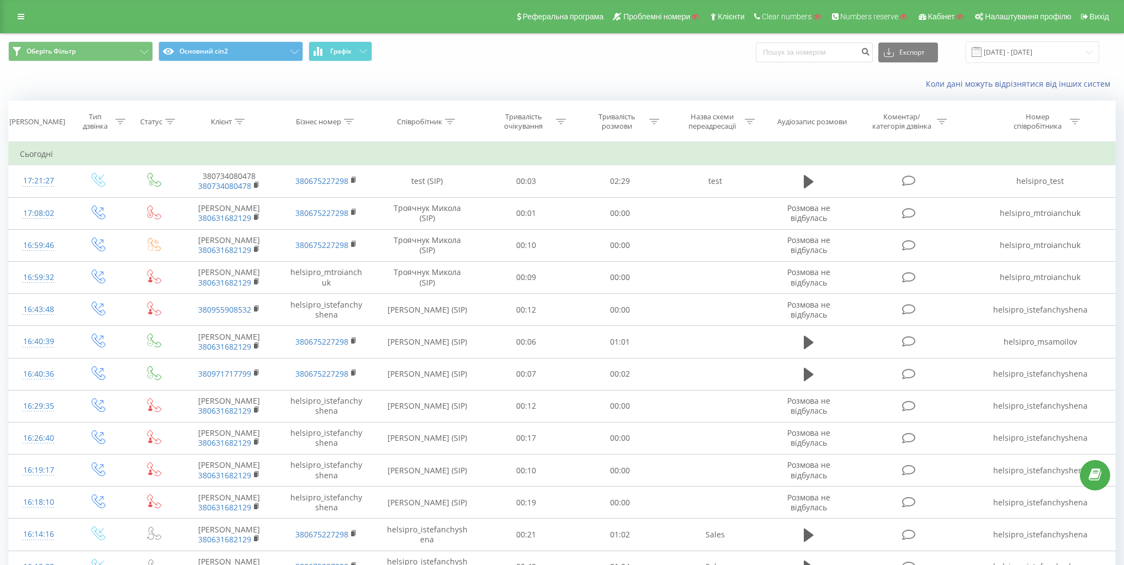
click at [496, 61] on span "Оберіть Фільтр Основний сіп2 Графік" at bounding box center [280, 52] width 545 height 22
click at [25, 19] on link at bounding box center [21, 16] width 20 height 15
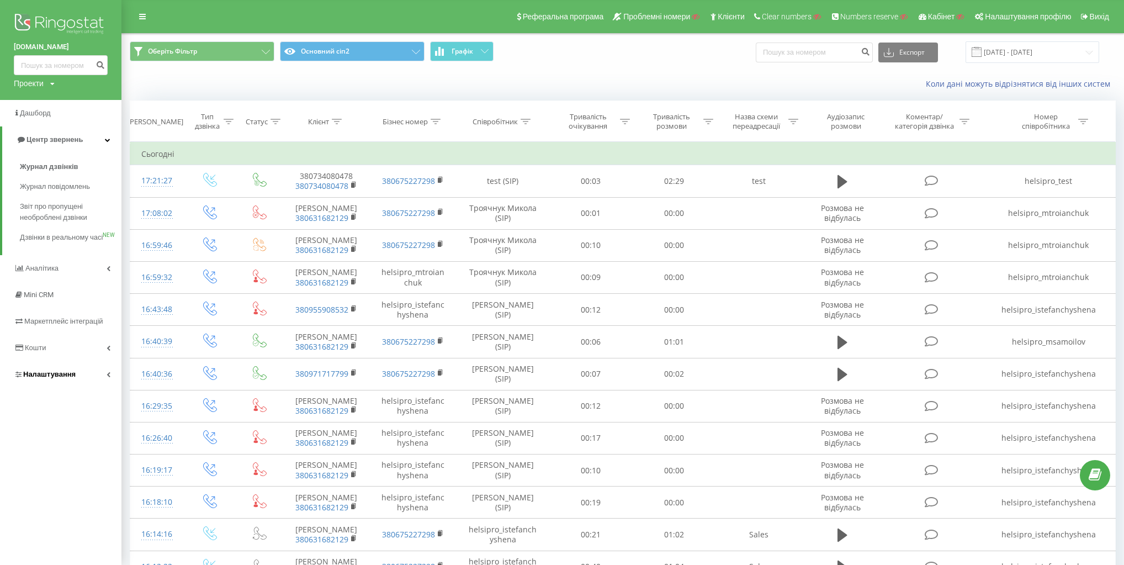
click at [77, 387] on link "Налаштування" at bounding box center [60, 374] width 121 height 26
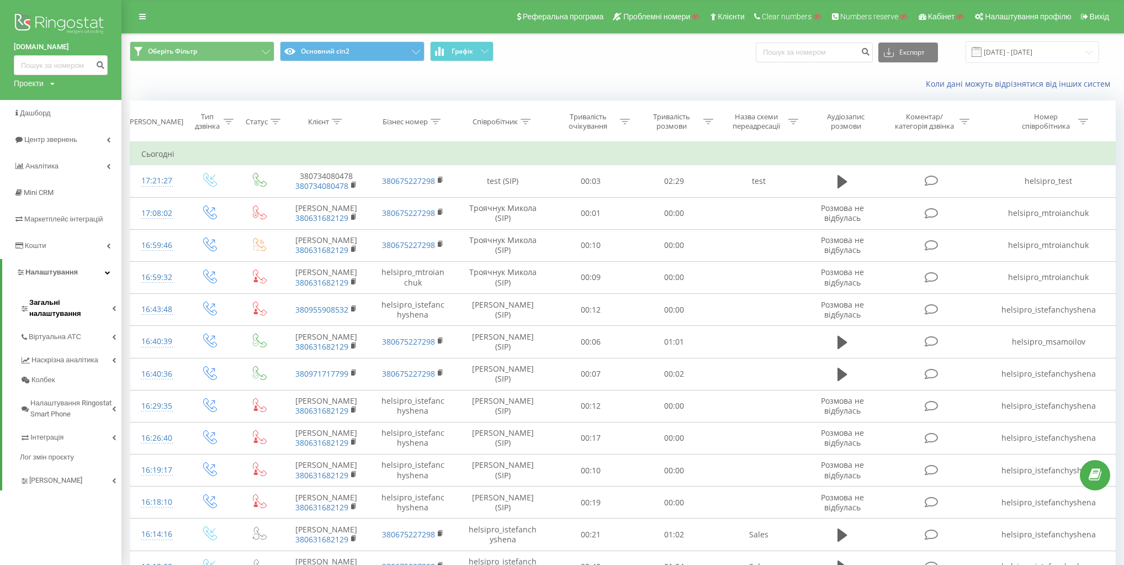
click at [89, 306] on span "Загальні налаштування" at bounding box center [70, 308] width 83 height 22
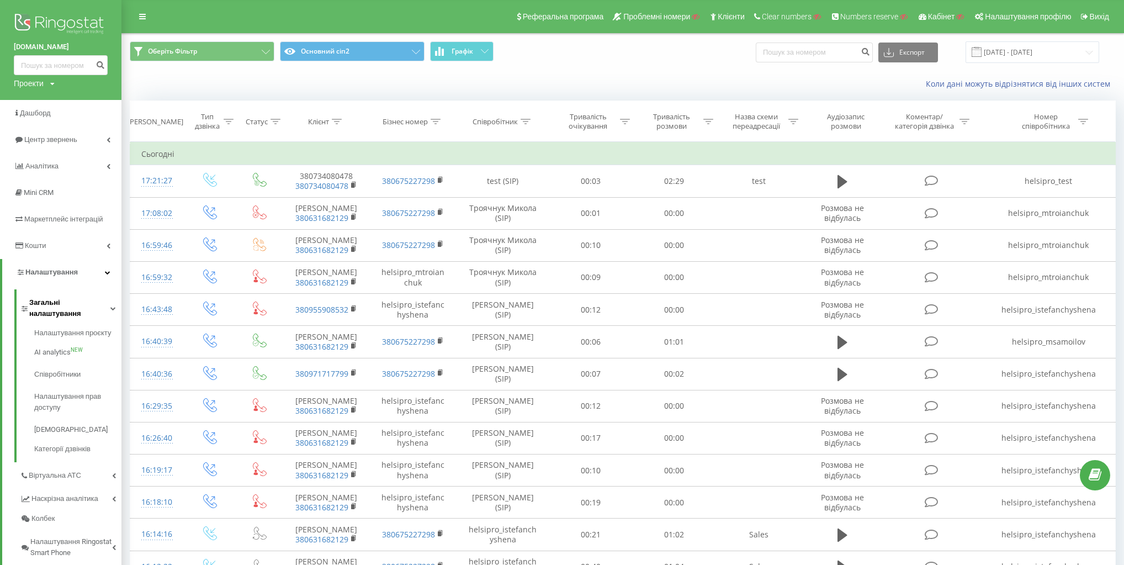
click at [102, 302] on span "Загальні налаштування" at bounding box center [69, 308] width 81 height 22
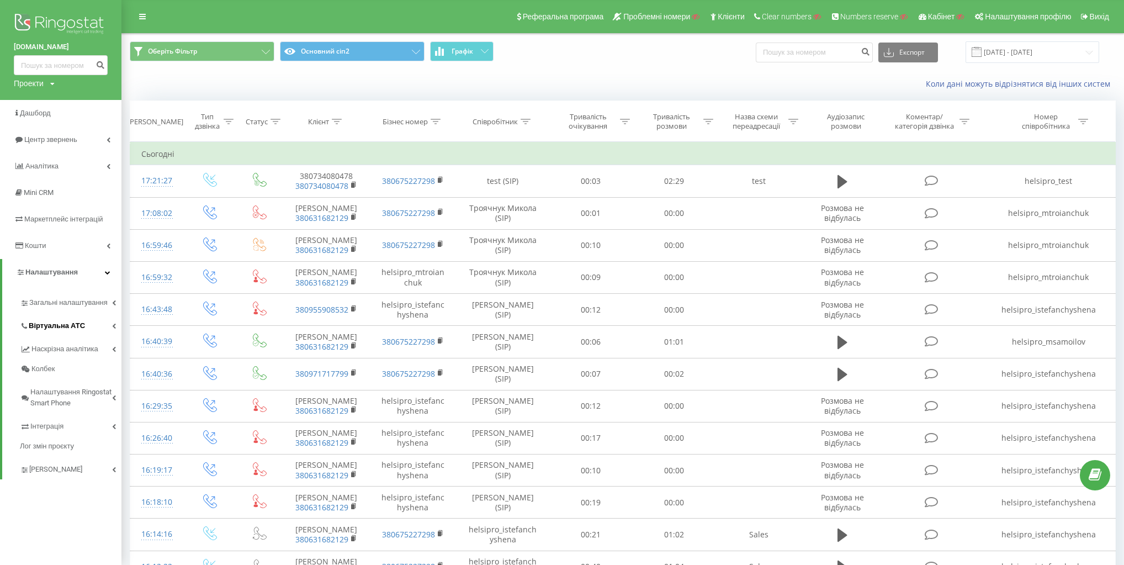
click at [99, 327] on link "Віртуальна АТС" at bounding box center [71, 323] width 102 height 23
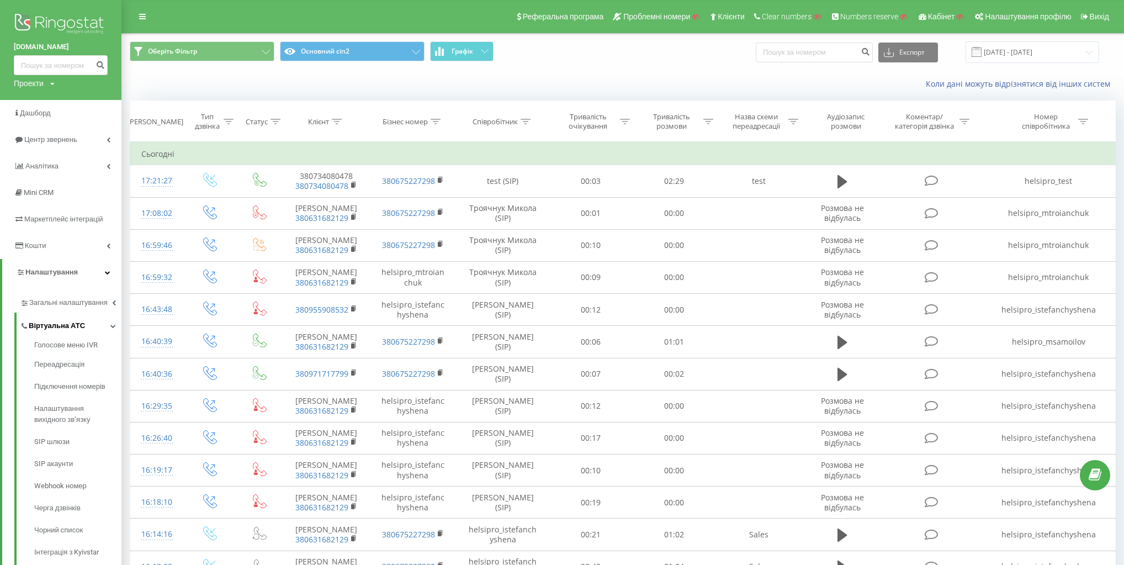
click at [99, 327] on link "Віртуальна АТС" at bounding box center [71, 323] width 102 height 23
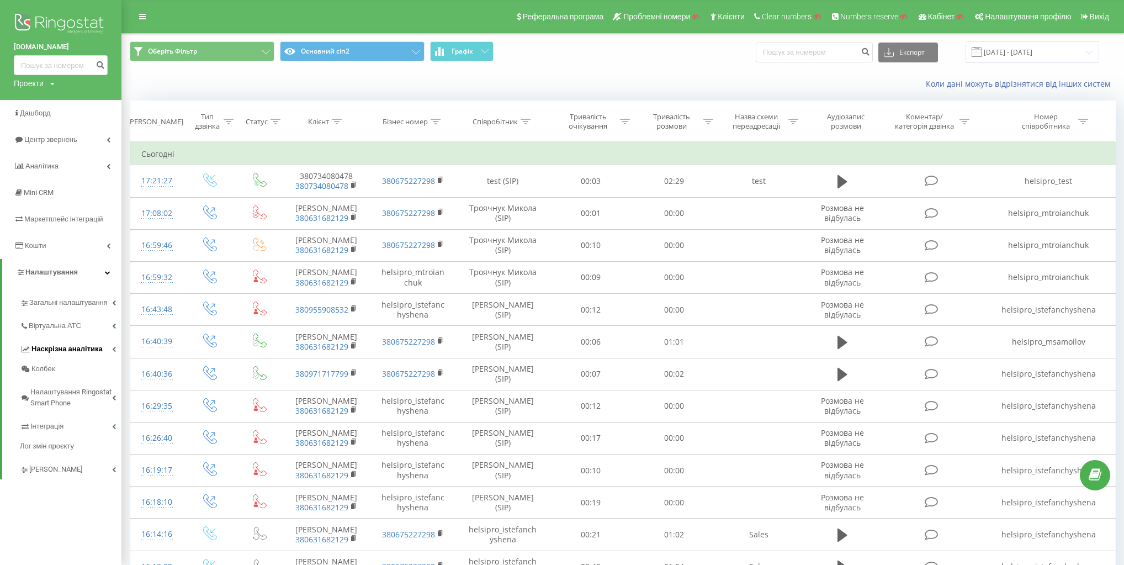
click at [104, 351] on link "Наскрізна аналітика" at bounding box center [71, 347] width 102 height 23
click at [89, 434] on link "Інтеграція" at bounding box center [71, 424] width 102 height 23
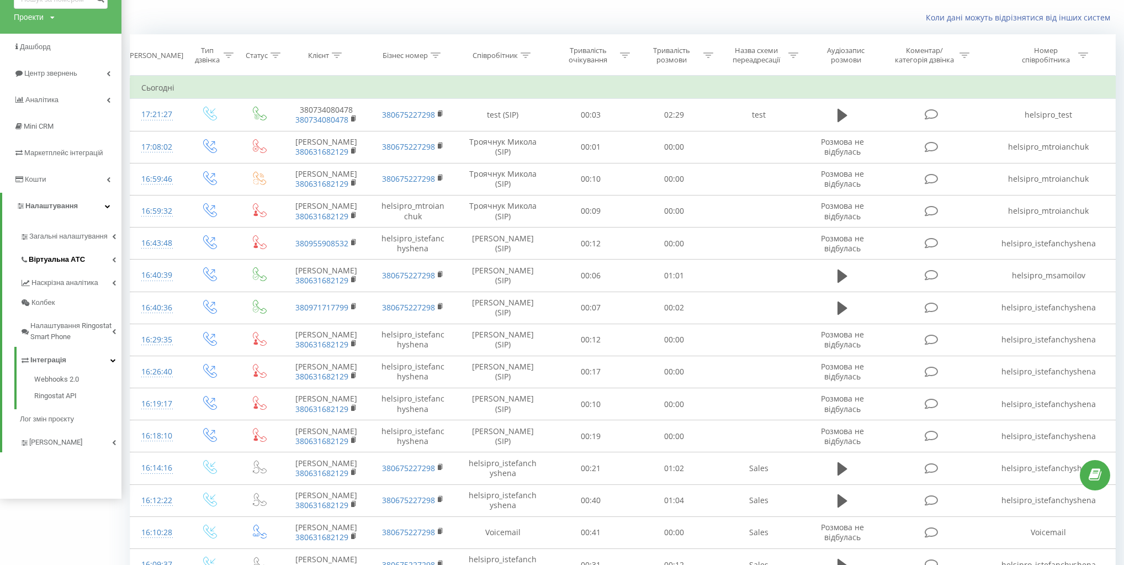
scroll to position [44, 0]
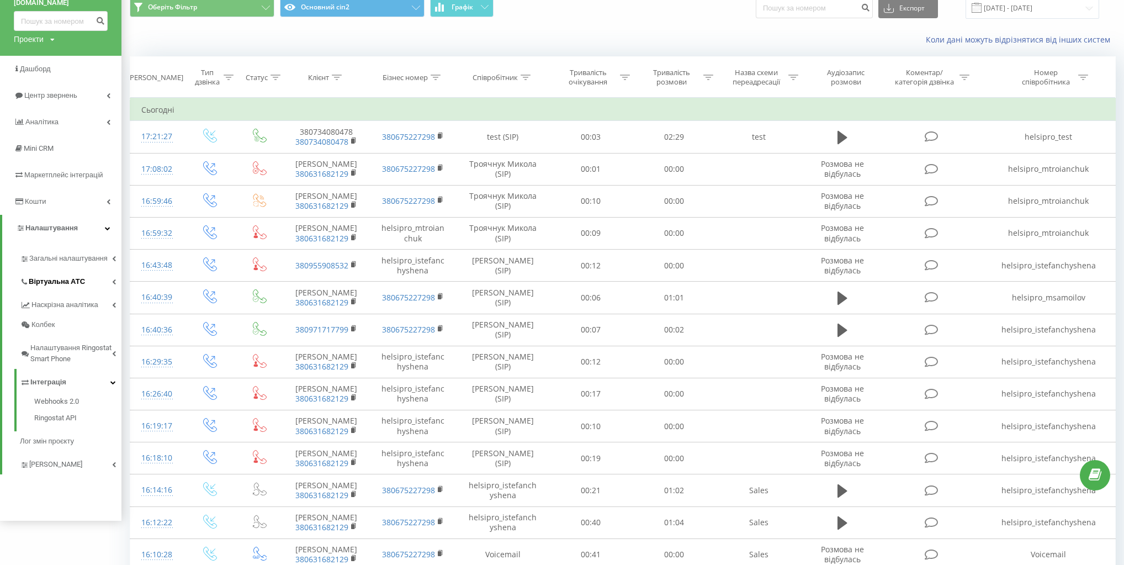
click at [82, 268] on link "Віртуальна АТС" at bounding box center [71, 279] width 102 height 23
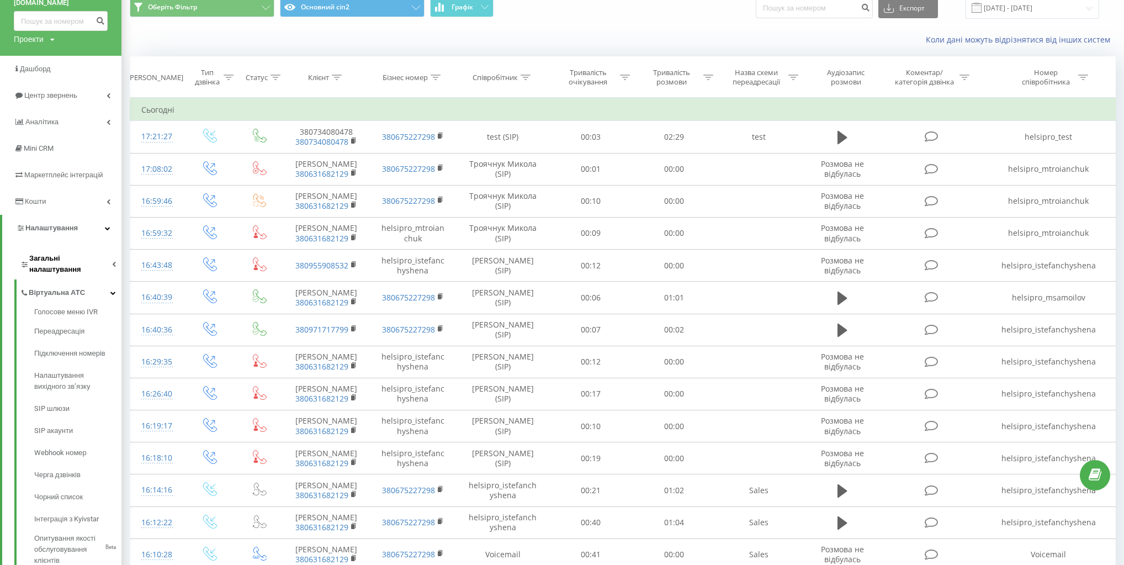
click at [81, 262] on span "Загальні налаштування" at bounding box center [70, 264] width 83 height 22
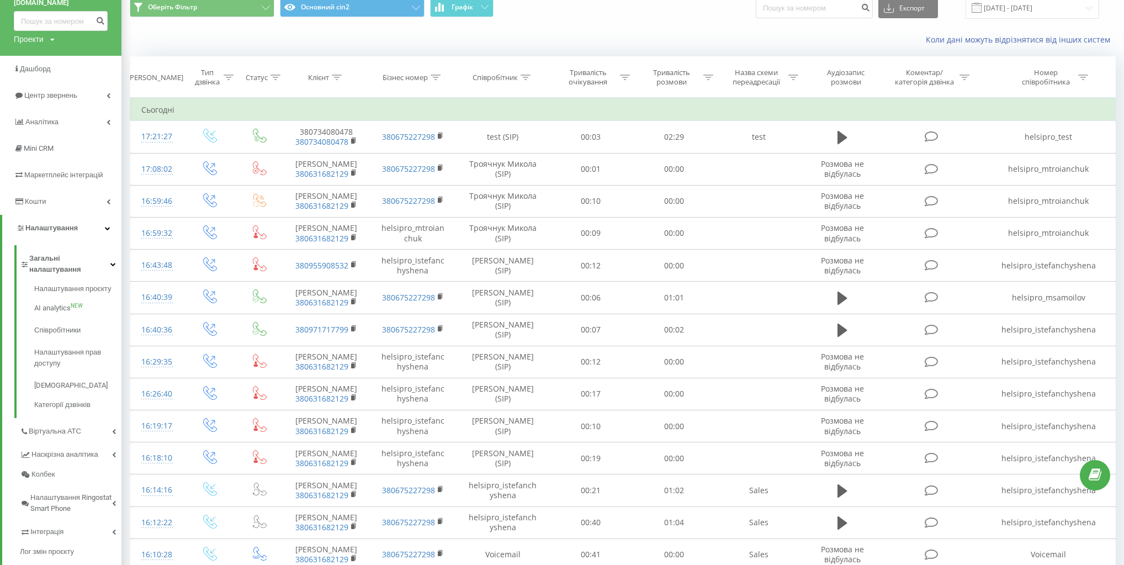
drag, startPoint x: 1130, startPoint y: 0, endPoint x: 684, endPoint y: 35, distance: 446.8
click at [684, 35] on div "Коли дані можуть відрізнятися вiд інших систем" at bounding box center [810, 39] width 626 height 11
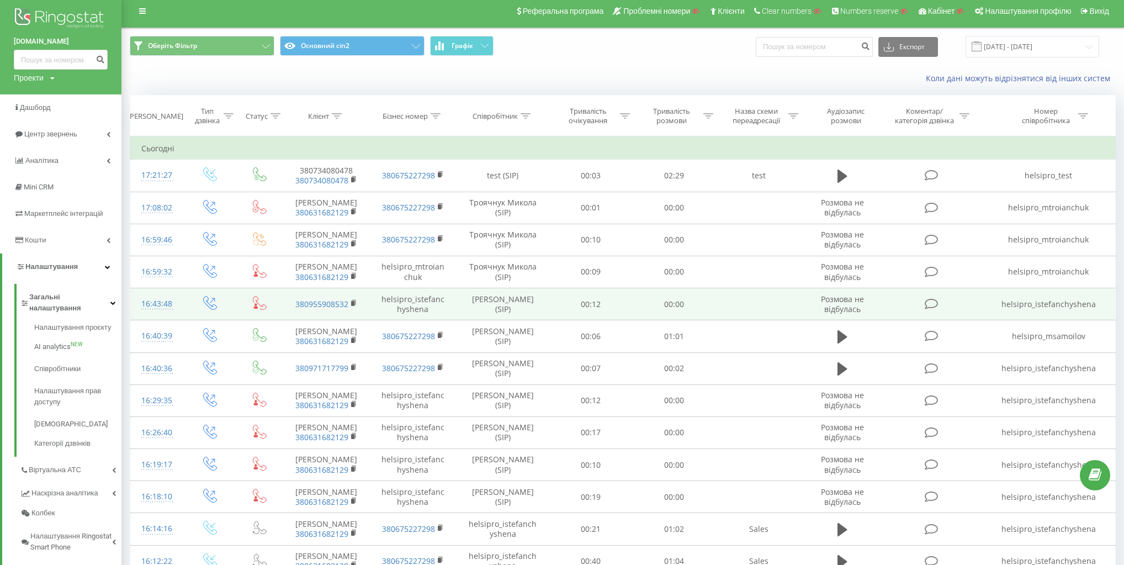
scroll to position [0, 0]
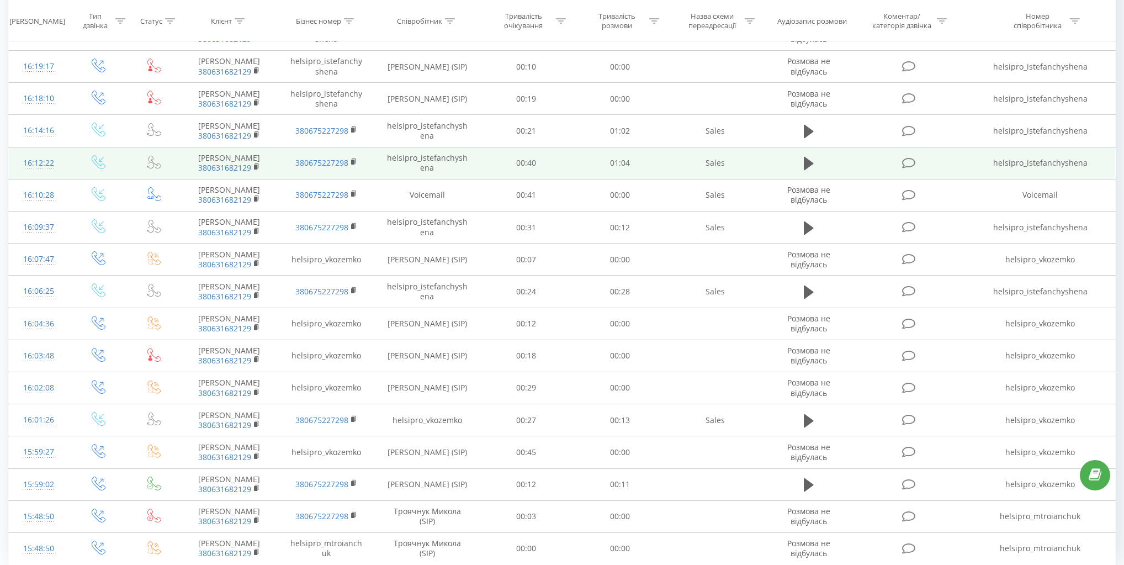
scroll to position [442, 0]
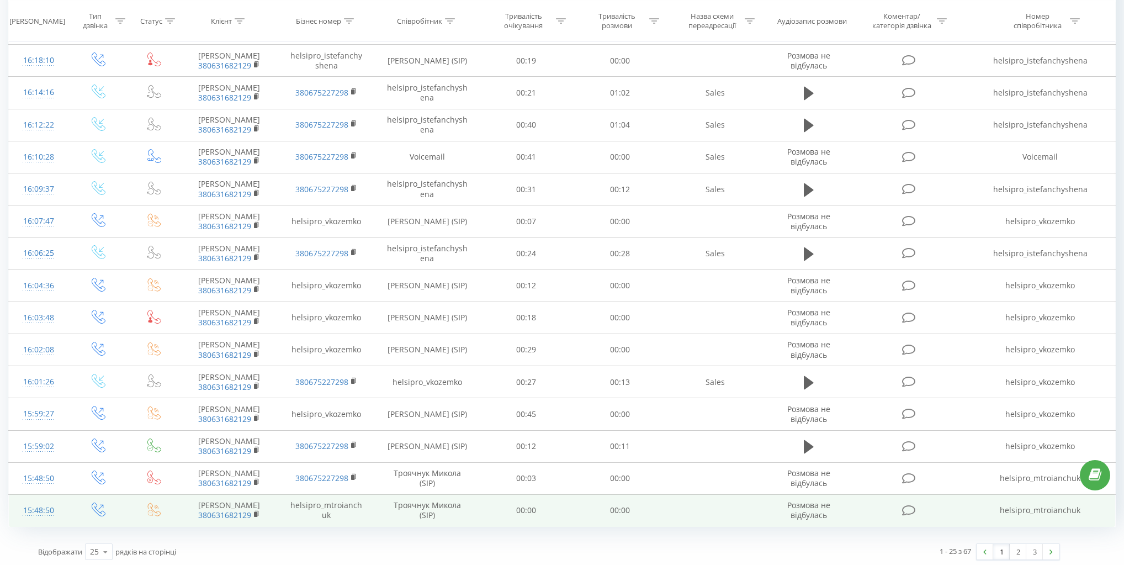
click at [153, 506] on icon at bounding box center [154, 509] width 14 height 14
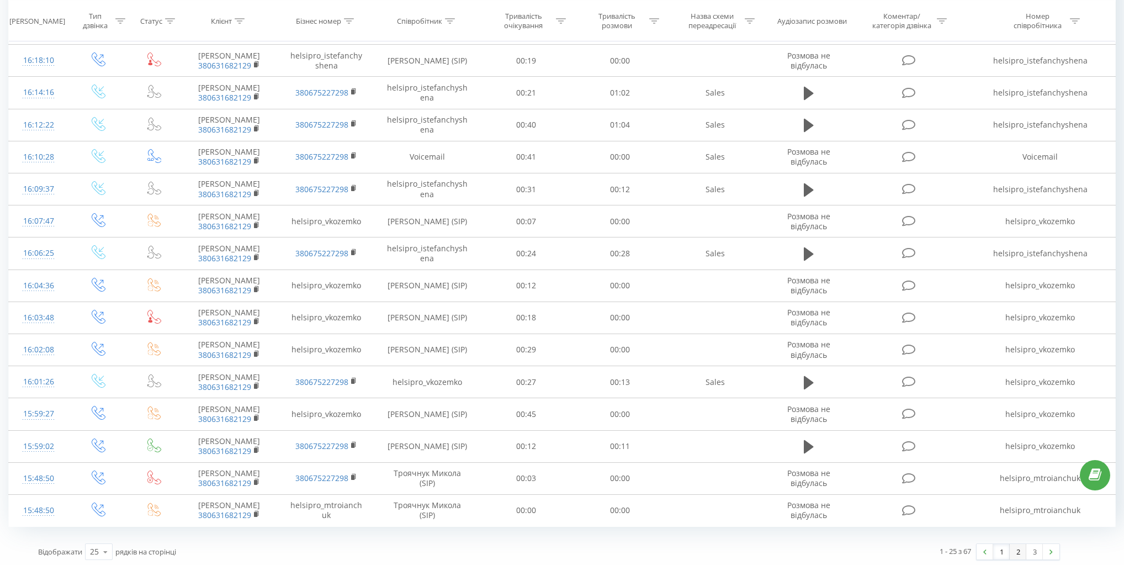
click at [1017, 549] on link "2" at bounding box center [1017, 551] width 17 height 15
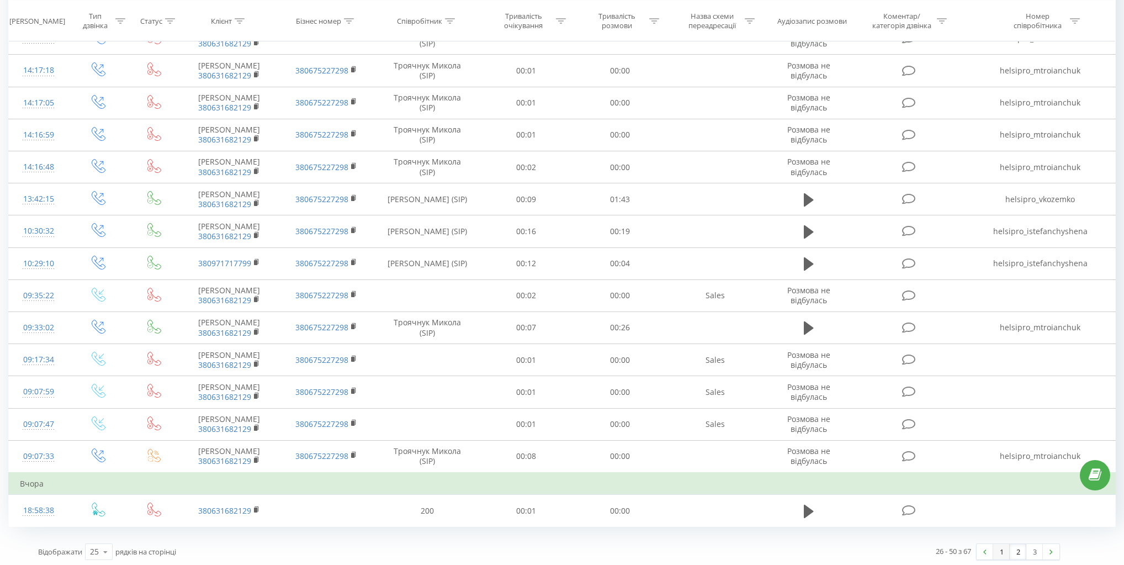
click at [996, 545] on link "1" at bounding box center [1001, 551] width 17 height 15
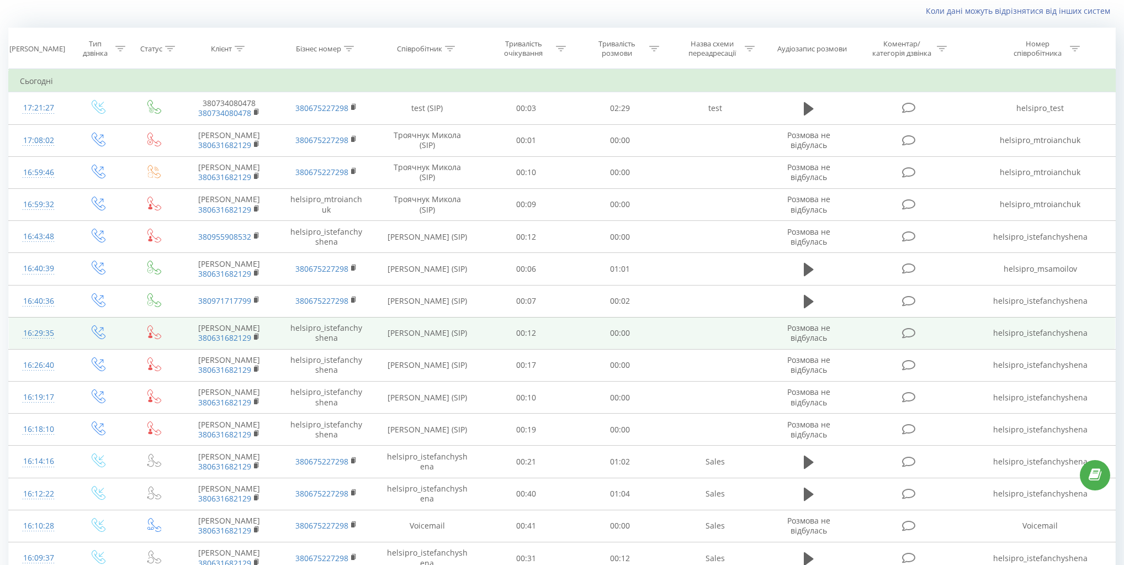
scroll to position [44, 0]
